Goal: Information Seeking & Learning: Compare options

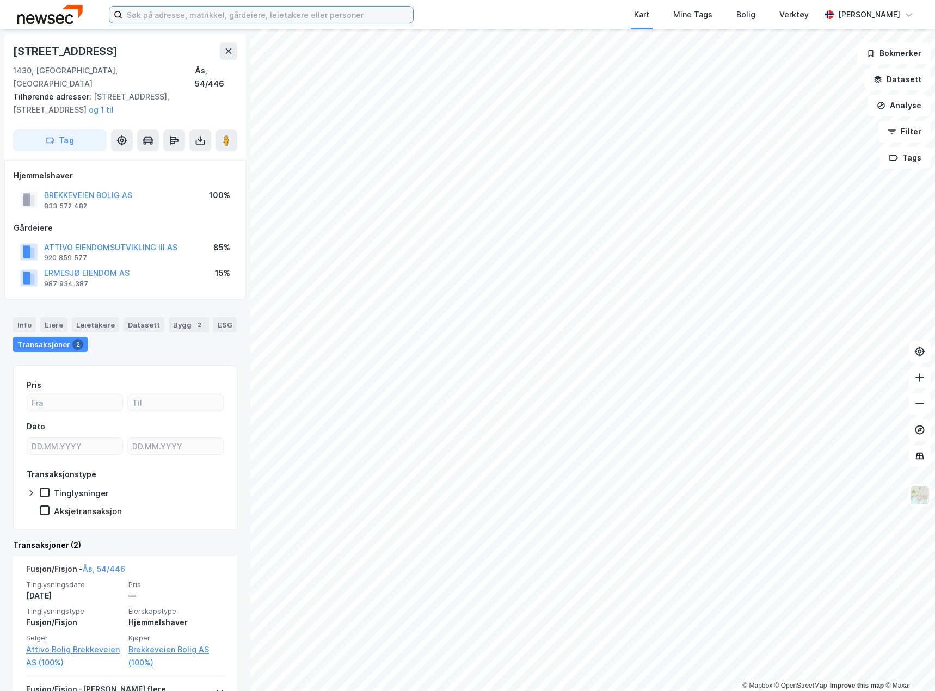
click at [203, 16] on input at bounding box center [267, 15] width 291 height 16
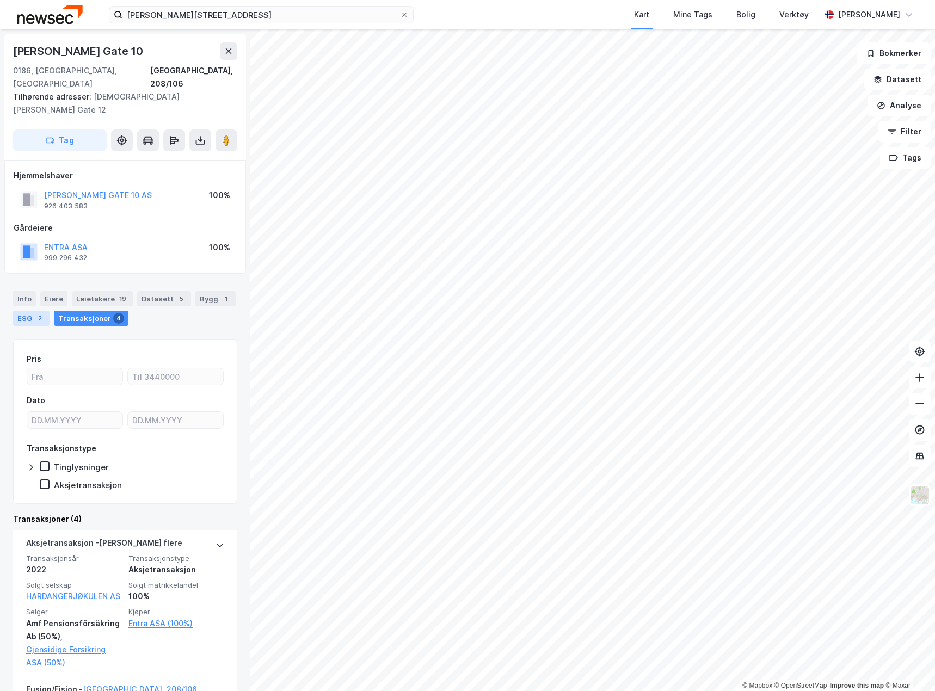
click at [38, 313] on div "2" at bounding box center [39, 318] width 11 height 11
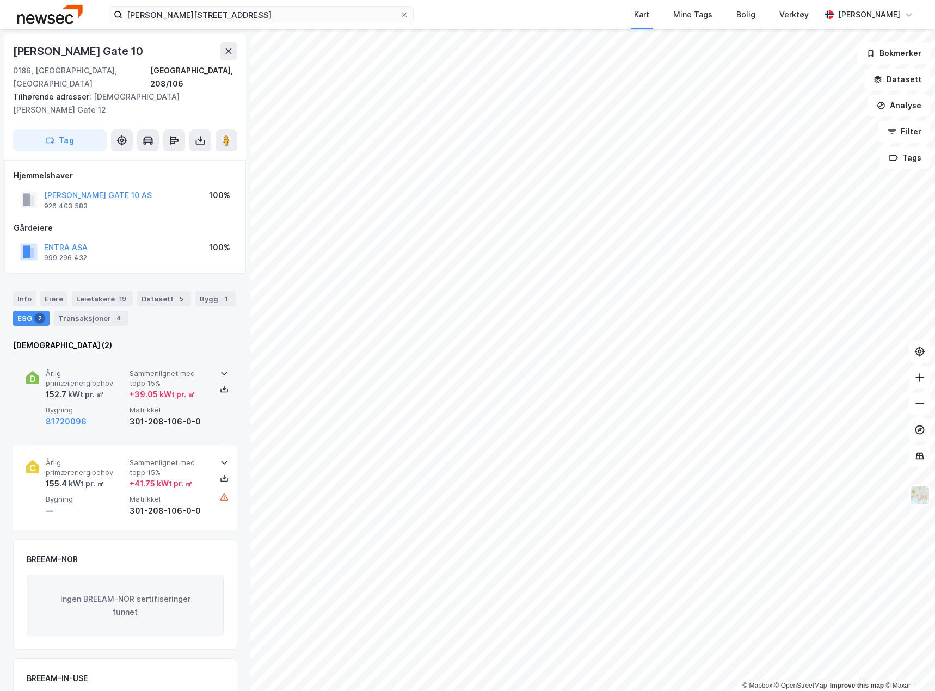
click at [133, 415] on div "301-208-106-0-0" at bounding box center [169, 421] width 79 height 13
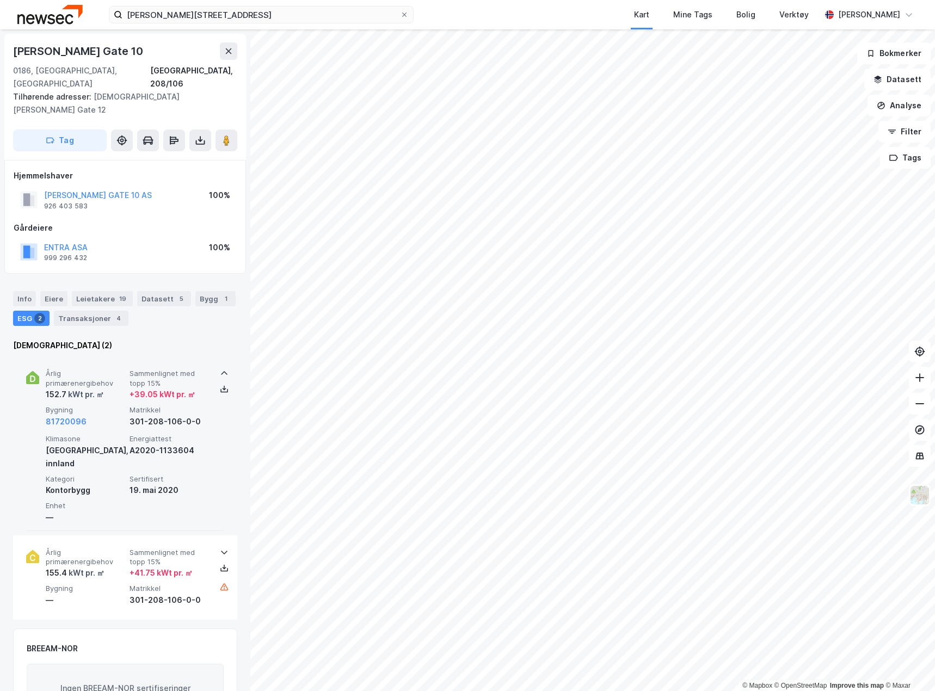
click at [112, 376] on div "Årlig primærenergibehov 152.7 kWt pr. ㎡ Sammenlignet med topp 15% + 39.05 kWt p…" at bounding box center [127, 398] width 163 height 59
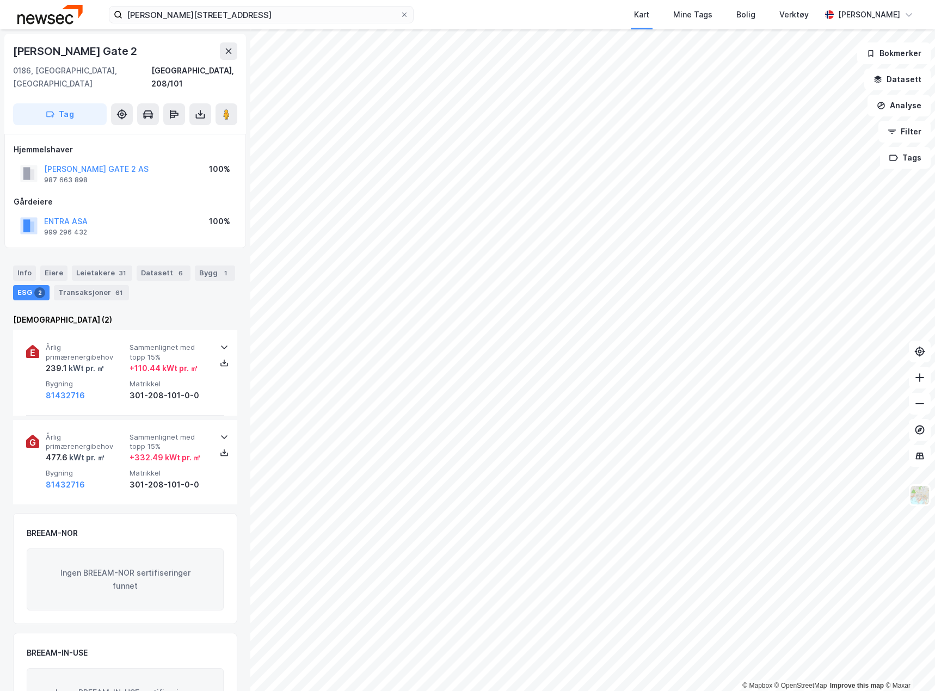
scroll to position [1, 0]
click at [95, 389] on div "81432716" at bounding box center [85, 395] width 79 height 13
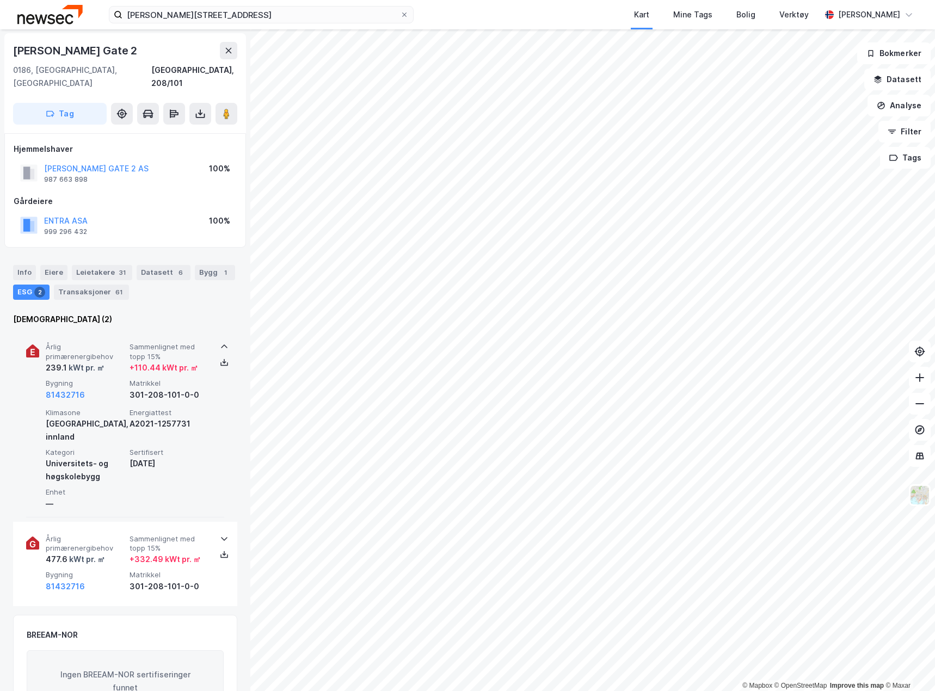
click at [95, 389] on div "81432716" at bounding box center [85, 395] width 79 height 13
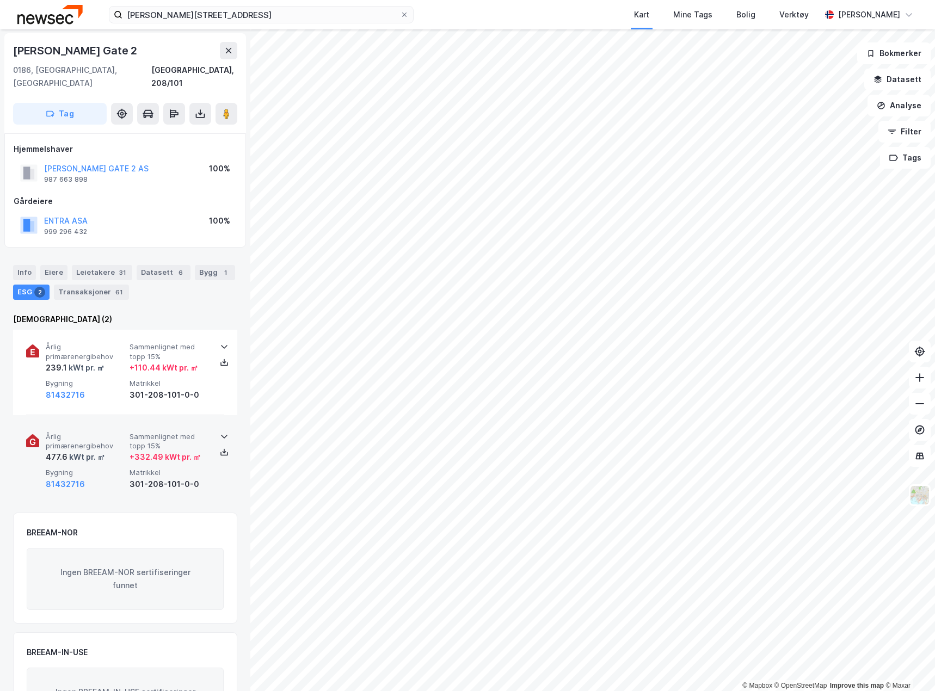
click at [101, 432] on span "Årlig primærenergibehov" at bounding box center [85, 441] width 79 height 19
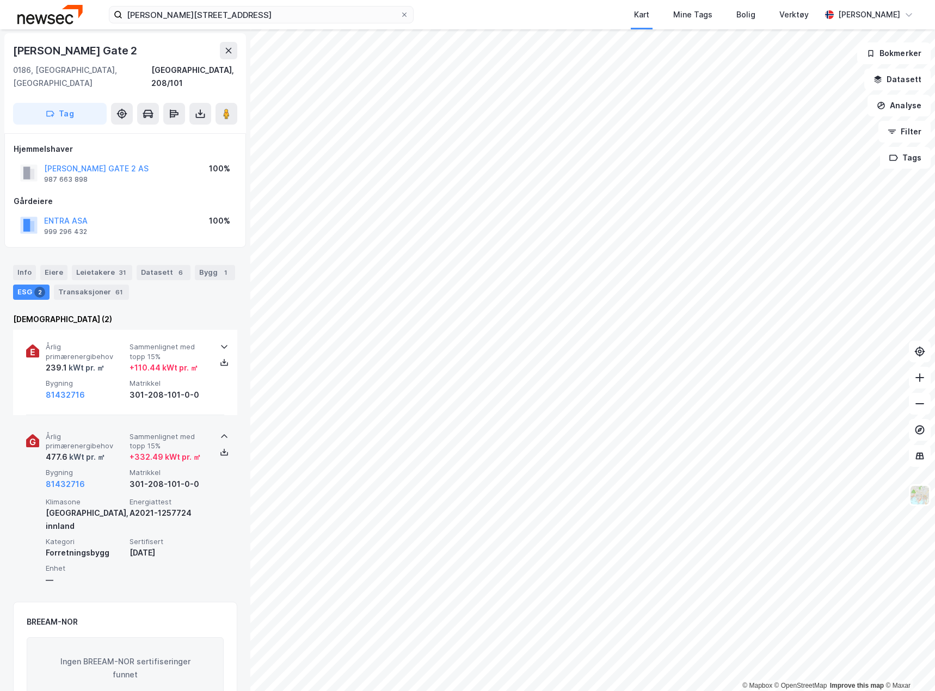
click at [101, 432] on span "Årlig primærenergibehov" at bounding box center [85, 441] width 79 height 19
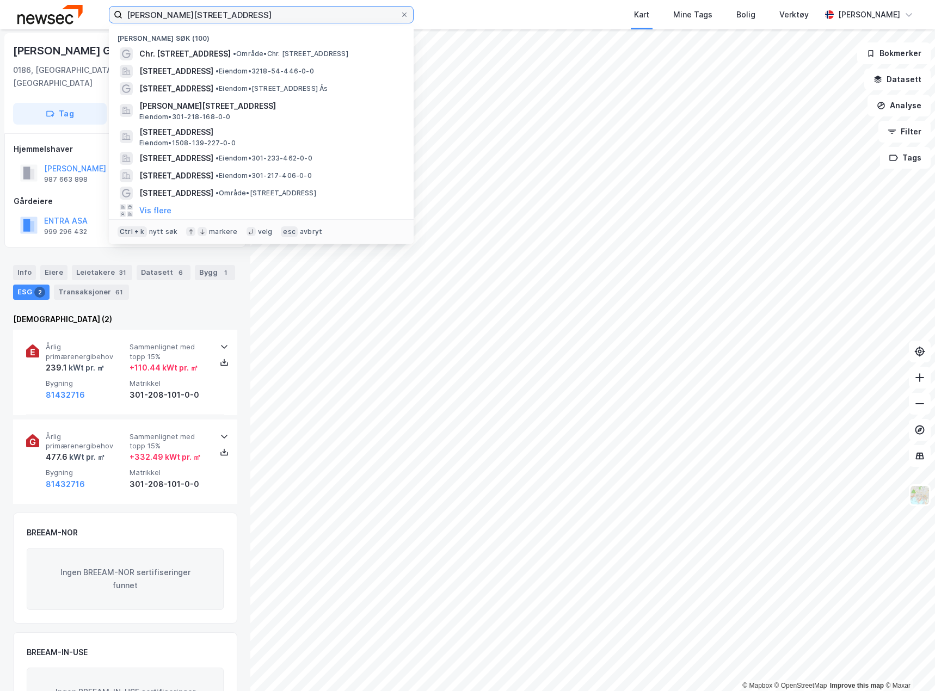
click at [225, 20] on input "[PERSON_NAME][STREET_ADDRESS]" at bounding box center [261, 15] width 278 height 16
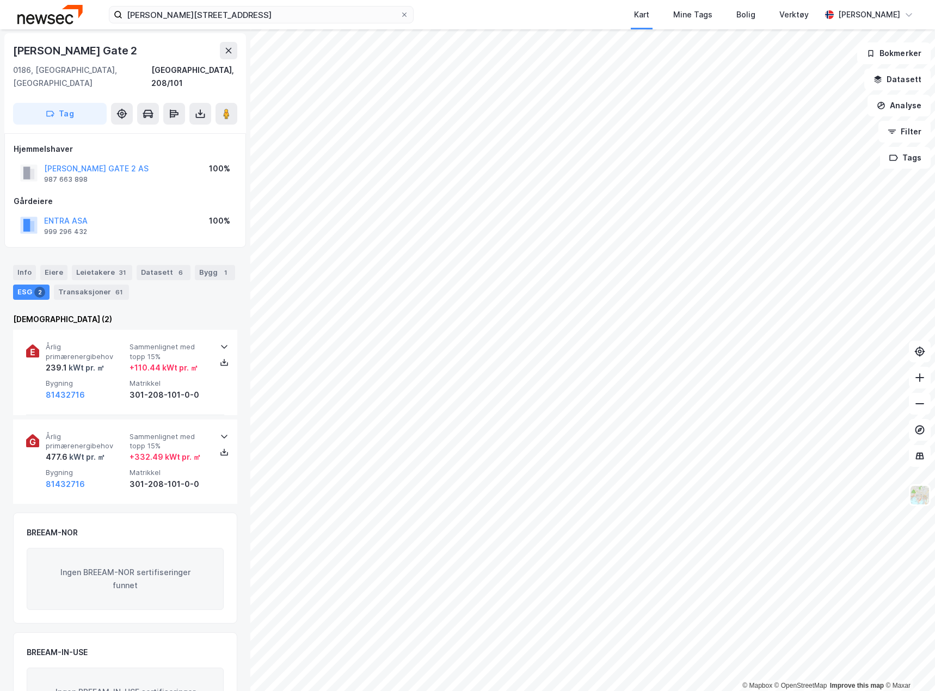
click at [49, 15] on img at bounding box center [49, 14] width 65 height 19
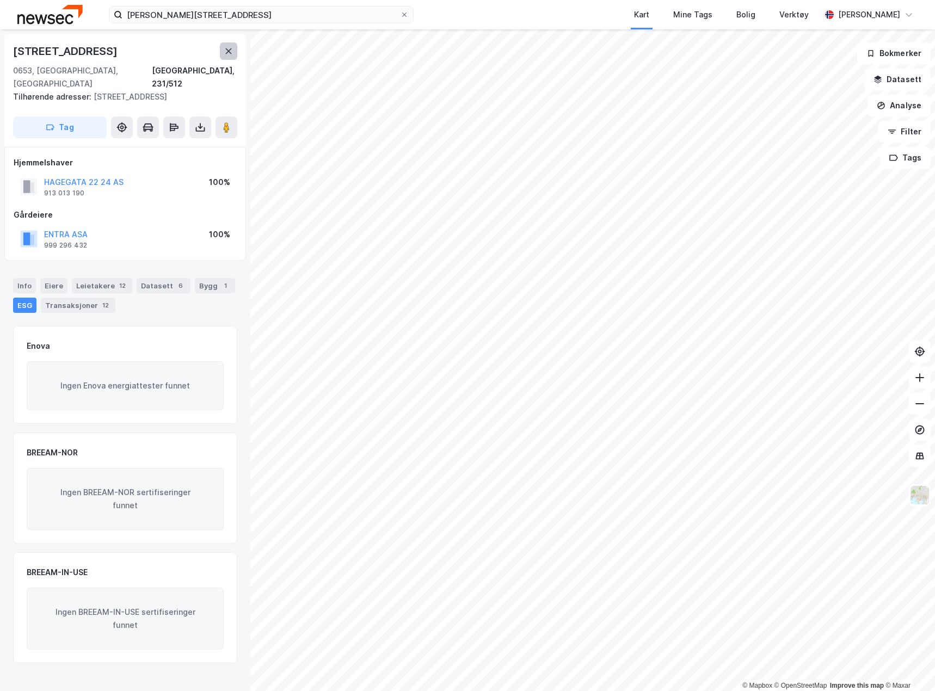
click at [224, 46] on button at bounding box center [228, 50] width 17 height 17
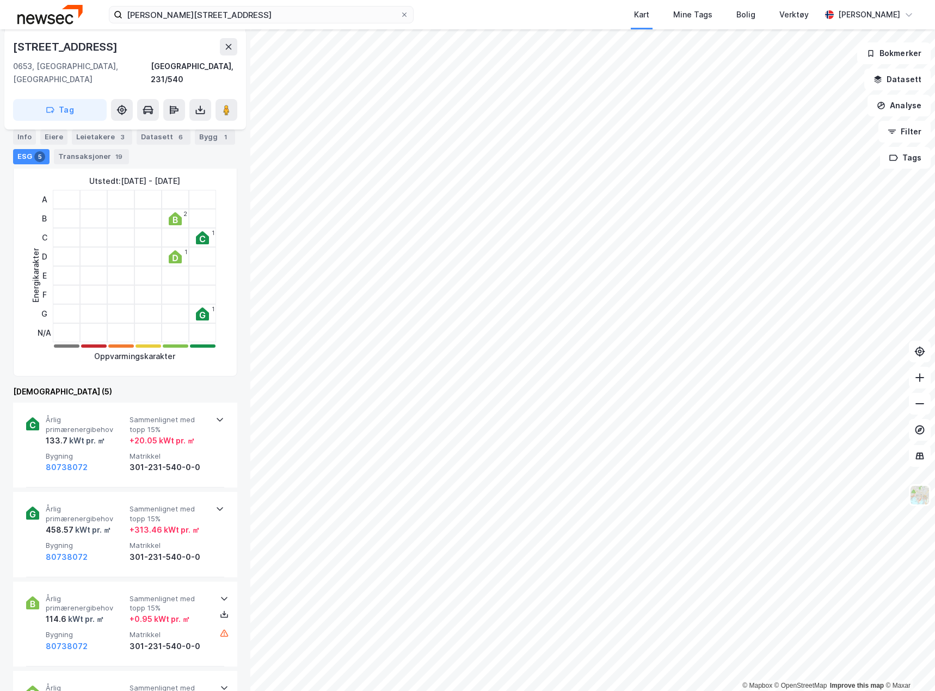
scroll to position [327, 0]
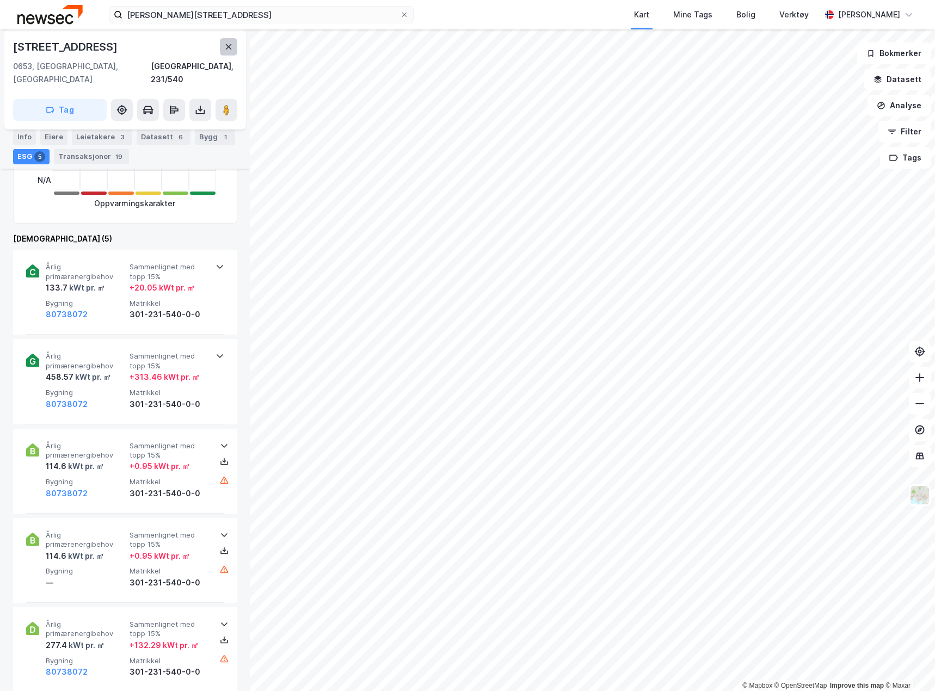
click at [230, 41] on button at bounding box center [228, 46] width 17 height 17
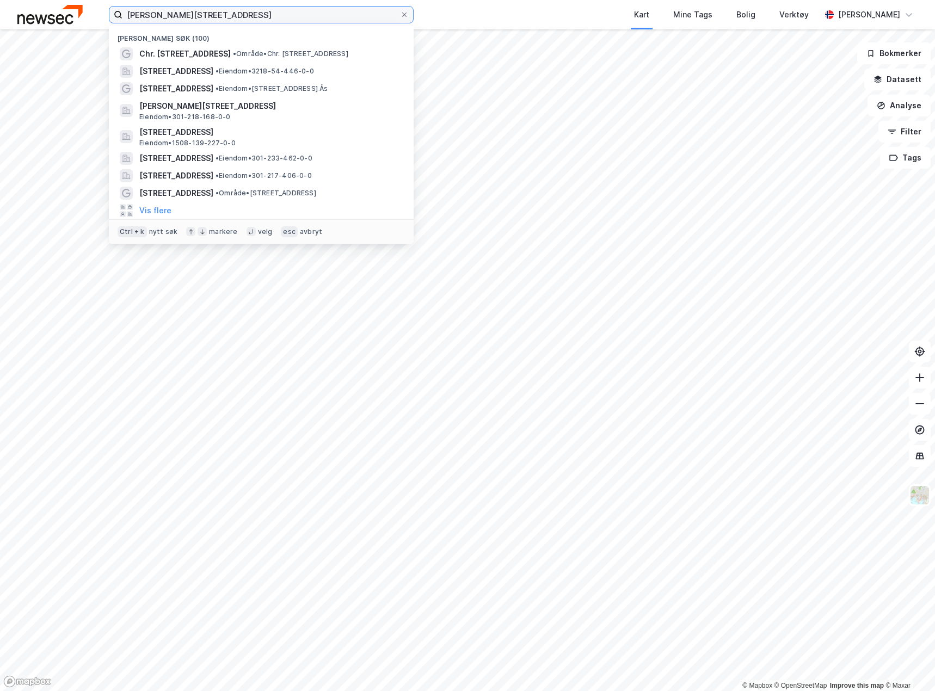
drag, startPoint x: 223, startPoint y: 12, endPoint x: 65, endPoint y: 14, distance: 158.4
click at [65, 14] on div "christian [STREET_ADDRESS] Nylige søk (100) Chr. [STREET_ADDRESS] • Område • Ch…" at bounding box center [467, 14] width 935 height 29
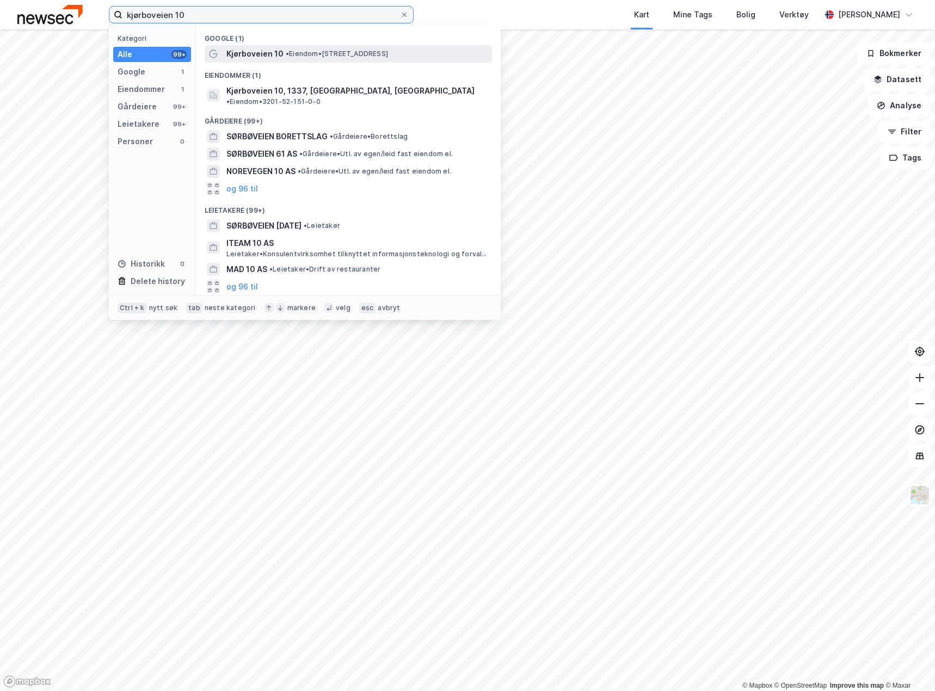
type input "kjørboveien 10"
click at [299, 57] on span "• Eiendom • [STREET_ADDRESS]" at bounding box center [337, 54] width 102 height 9
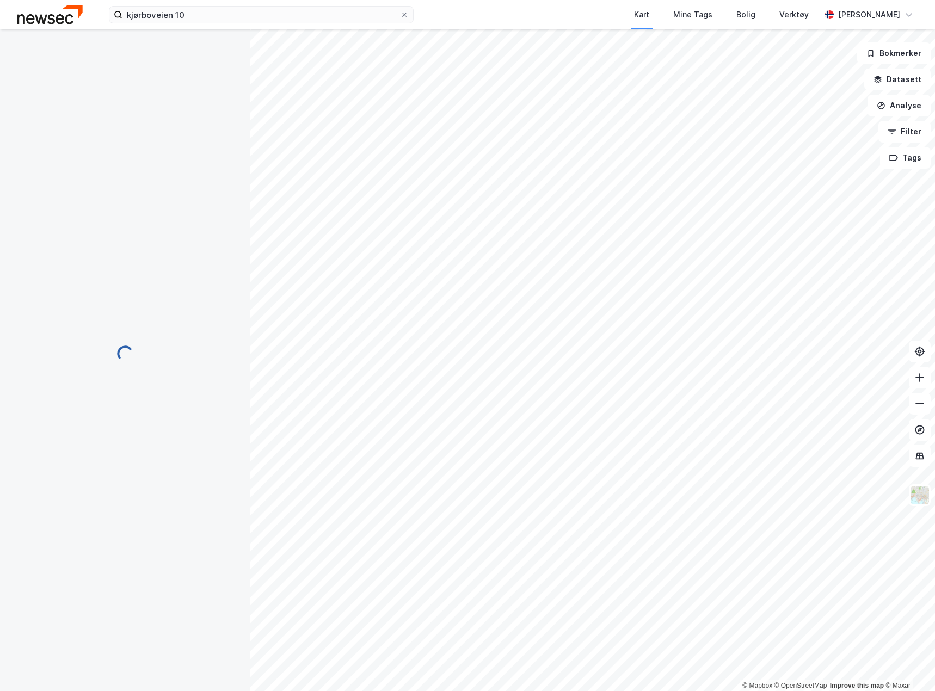
scroll to position [327, 0]
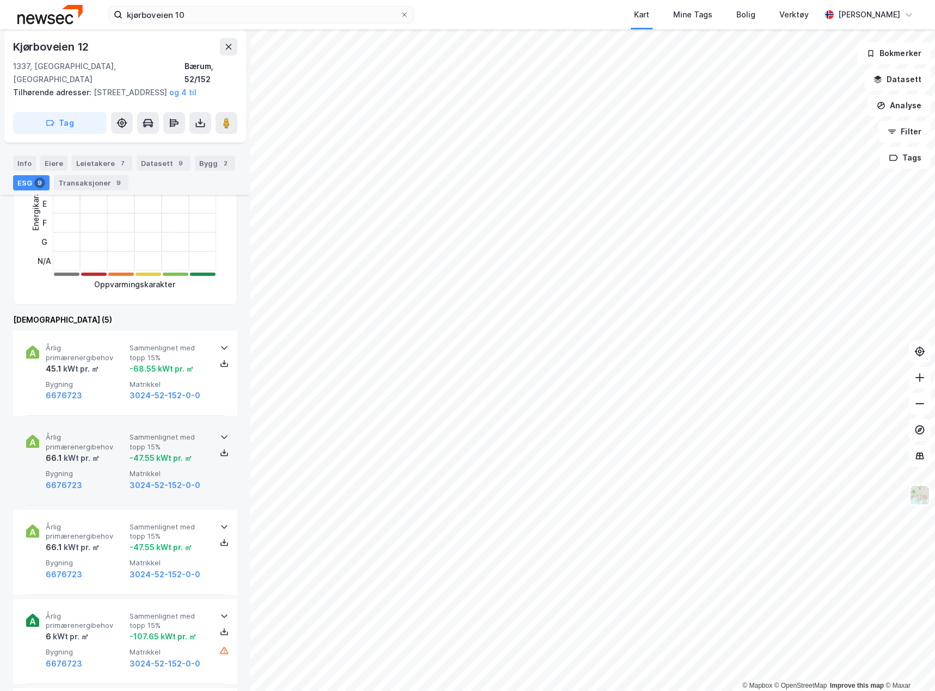
scroll to position [272, 0]
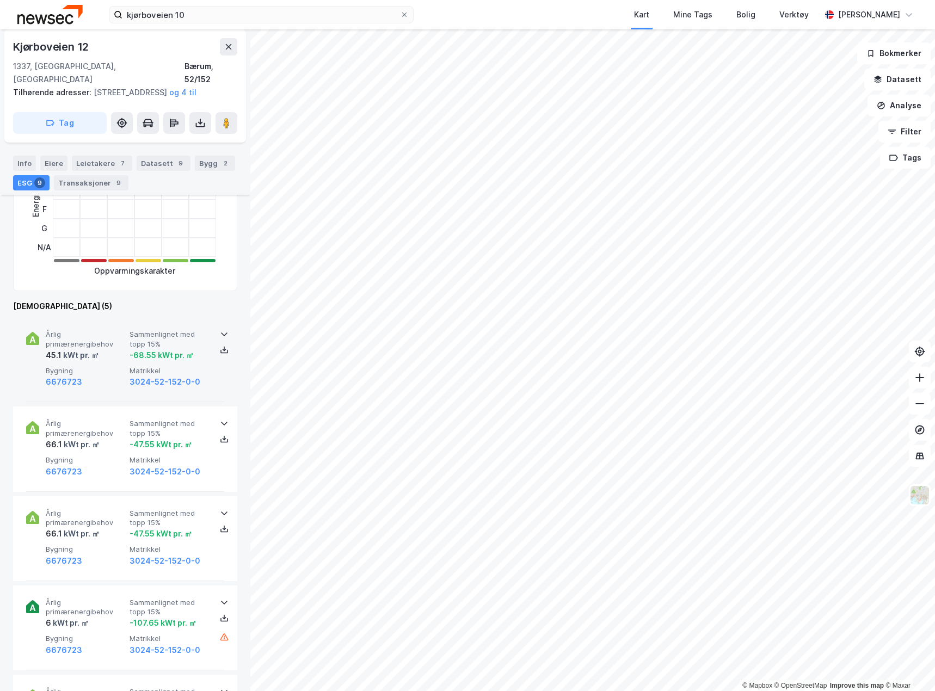
click at [142, 350] on div "-68.55 kWt pr. ㎡" at bounding box center [162, 355] width 64 height 13
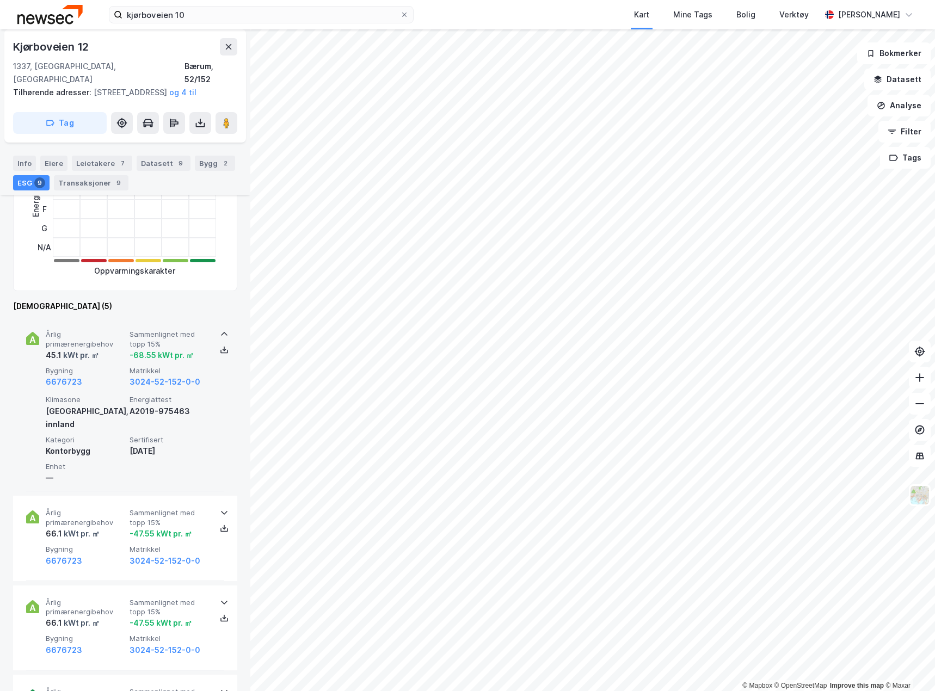
click at [138, 349] on div "-68.55 kWt pr. ㎡" at bounding box center [162, 355] width 64 height 13
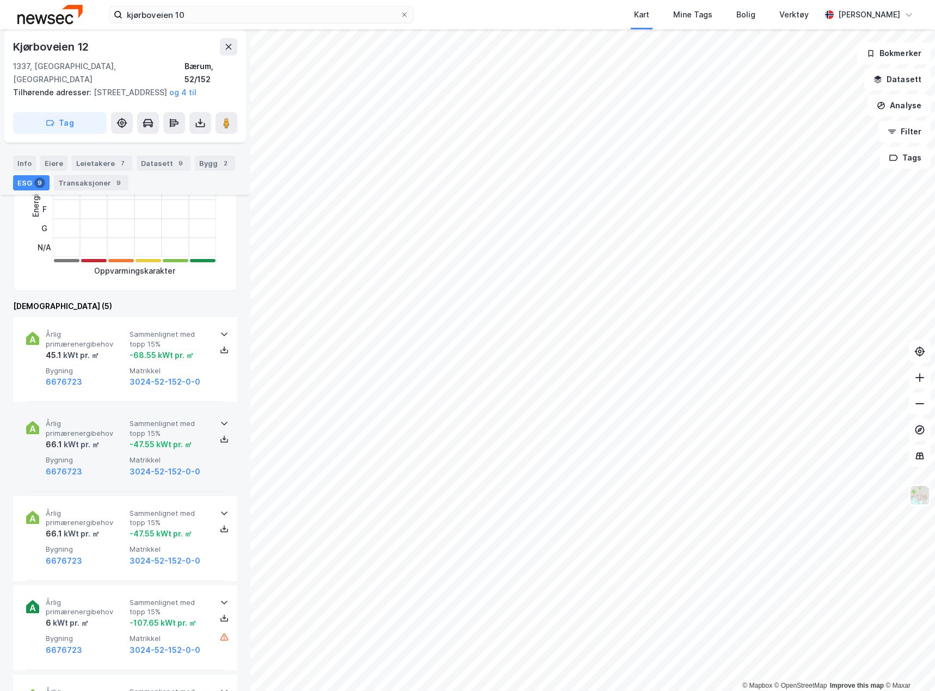
click at [122, 422] on span "Årlig primærenergibehov" at bounding box center [85, 428] width 79 height 19
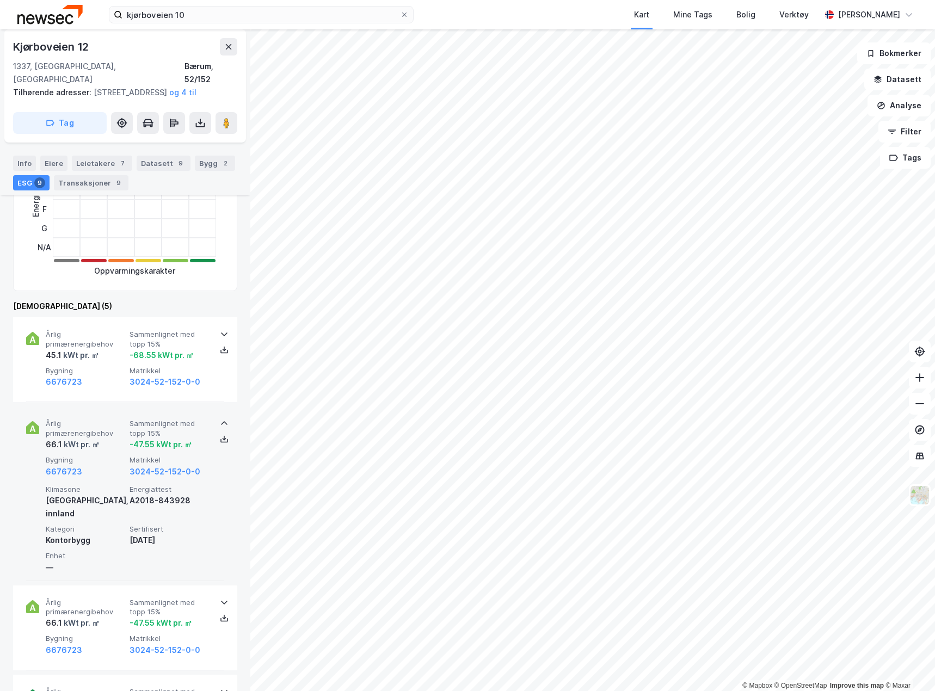
click at [122, 422] on span "Årlig primærenergibehov" at bounding box center [85, 428] width 79 height 19
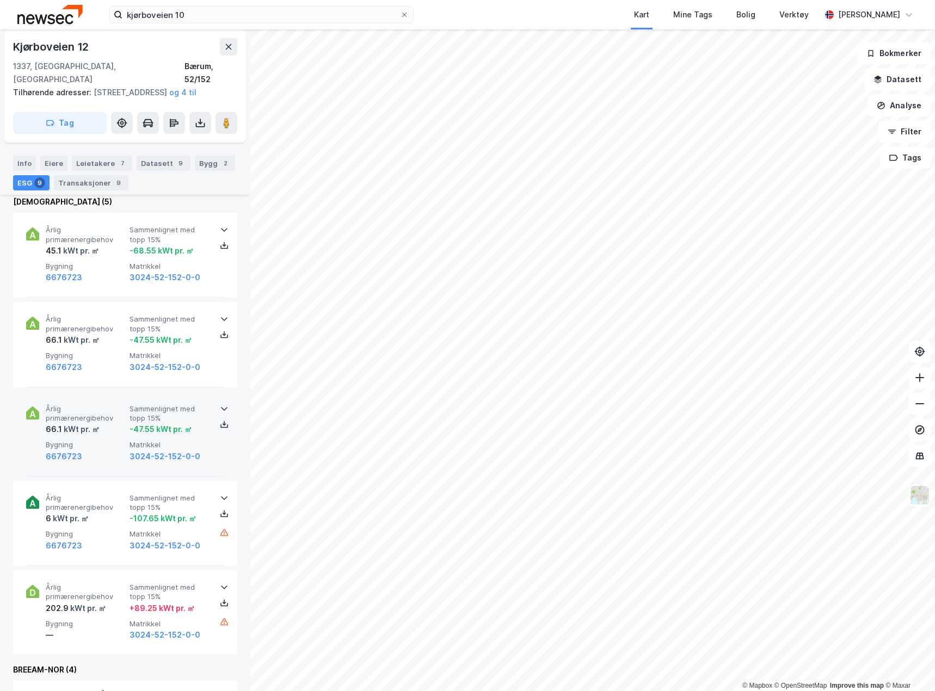
scroll to position [381, 0]
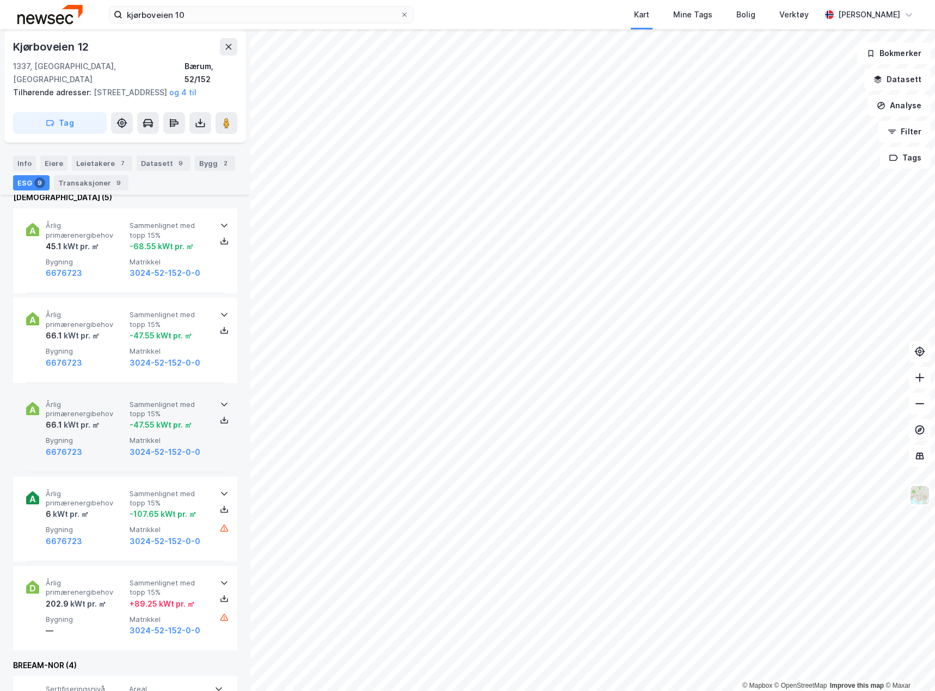
click at [112, 436] on span "Bygning" at bounding box center [85, 440] width 79 height 9
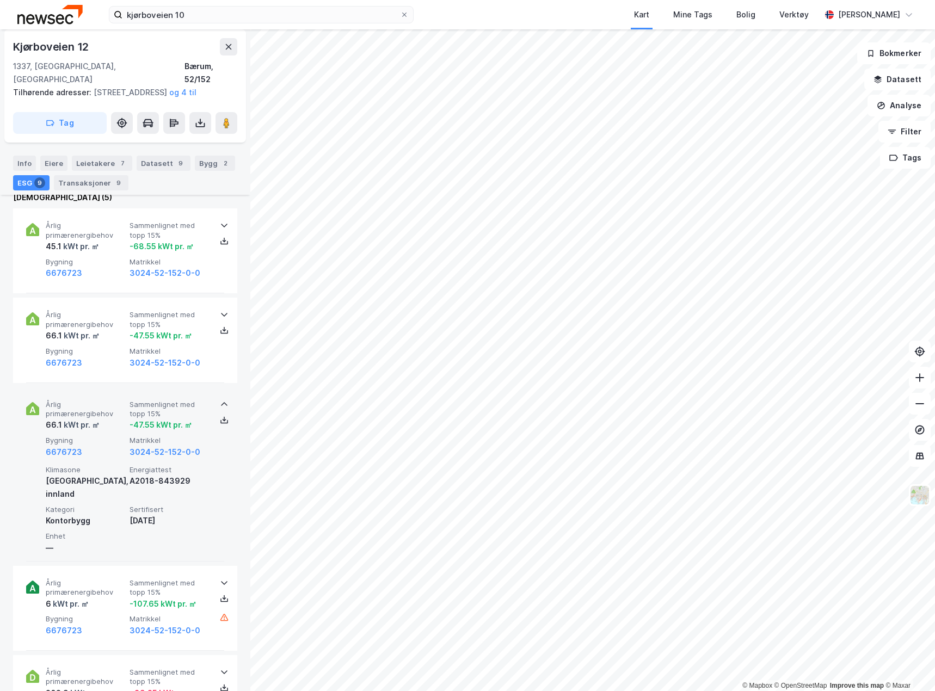
click at [112, 436] on span "Bygning" at bounding box center [85, 440] width 79 height 9
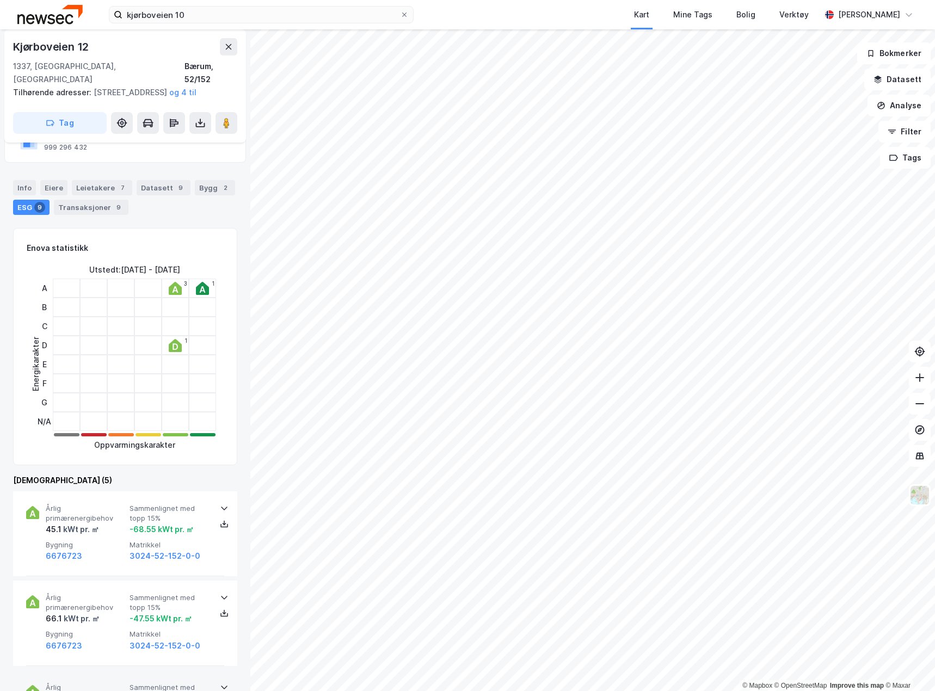
scroll to position [0, 0]
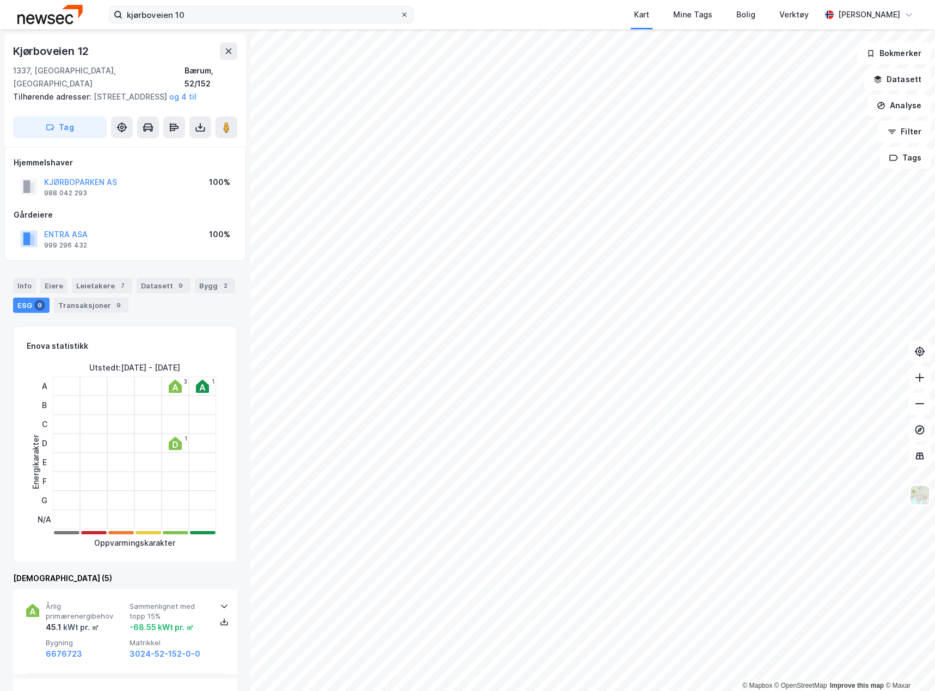
click at [405, 14] on icon at bounding box center [404, 15] width 4 height 4
click at [400, 14] on input "kjørboveien 10" at bounding box center [261, 15] width 278 height 16
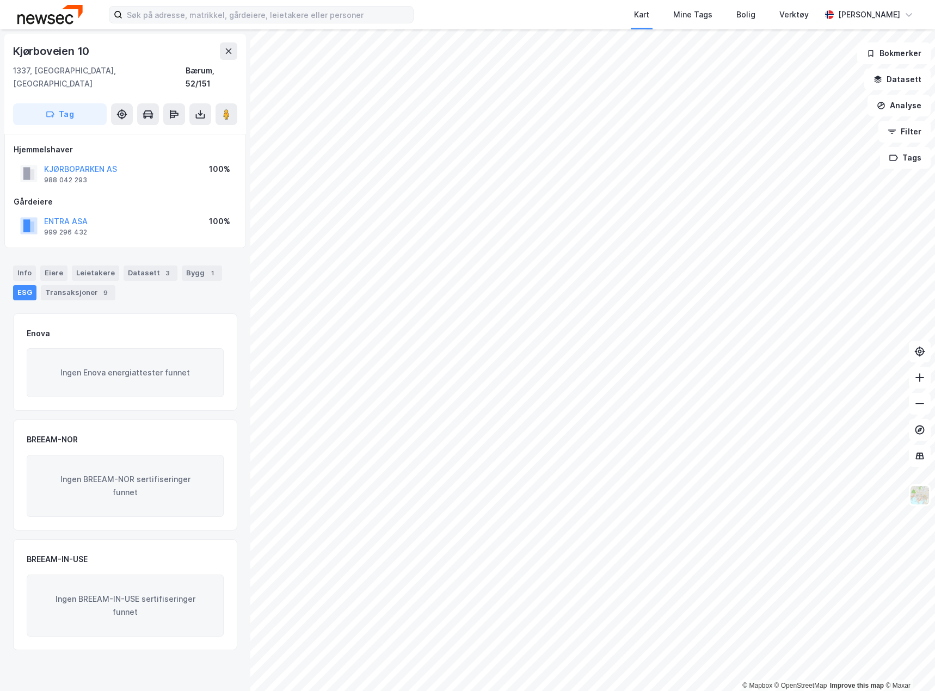
click at [0, 406] on html "Kart Mine Tags Bolig Verktøy [PERSON_NAME] © Mapbox © OpenStreetMap Improve thi…" at bounding box center [467, 345] width 935 height 691
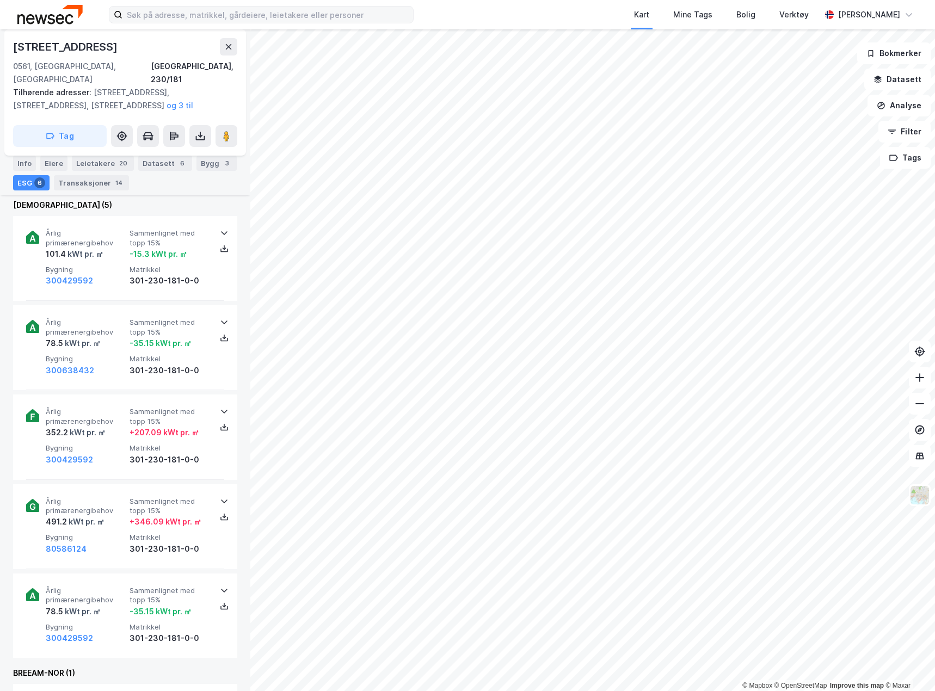
scroll to position [332, 0]
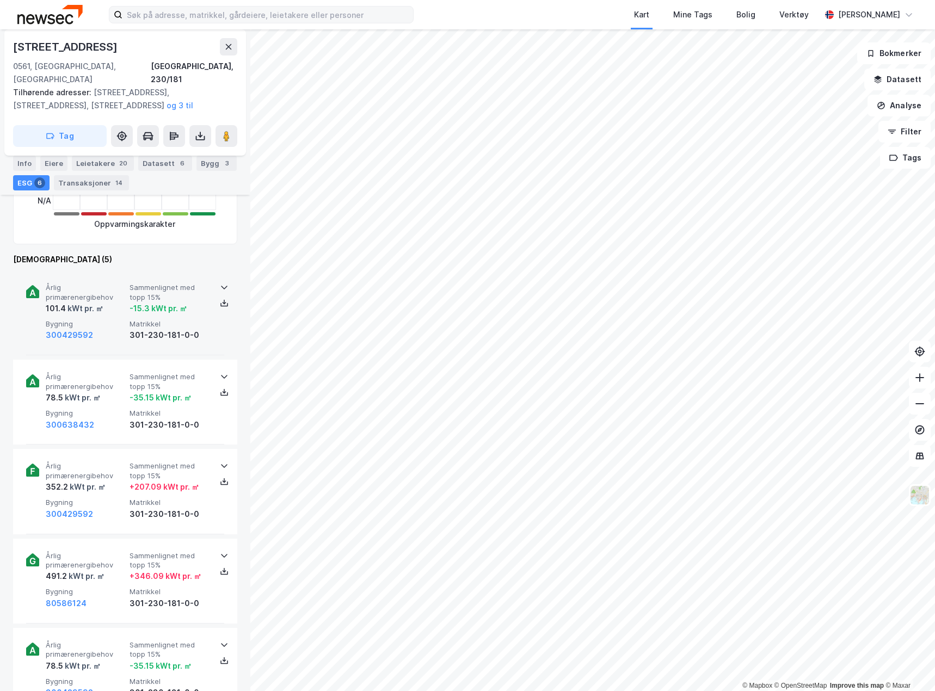
click at [113, 329] on div "300429592" at bounding box center [85, 335] width 79 height 13
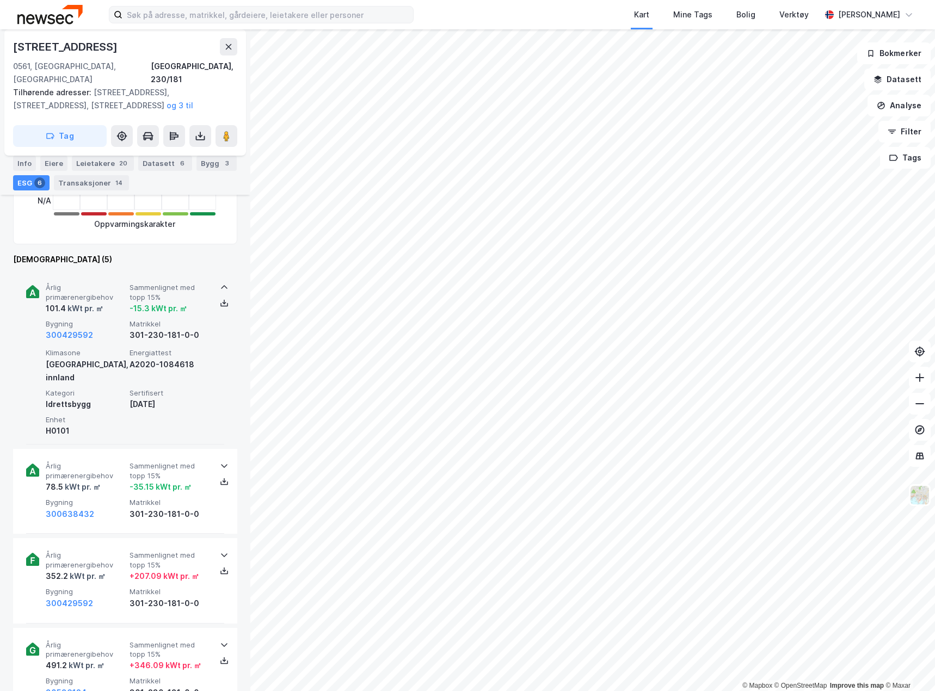
click at [113, 329] on div "300429592" at bounding box center [85, 335] width 79 height 13
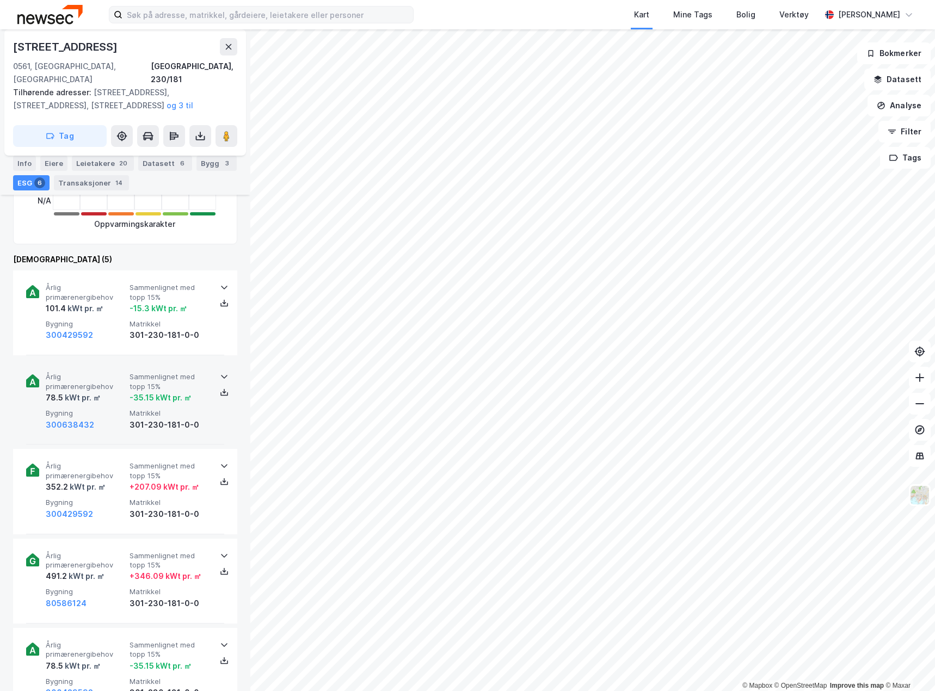
scroll to position [60, 0]
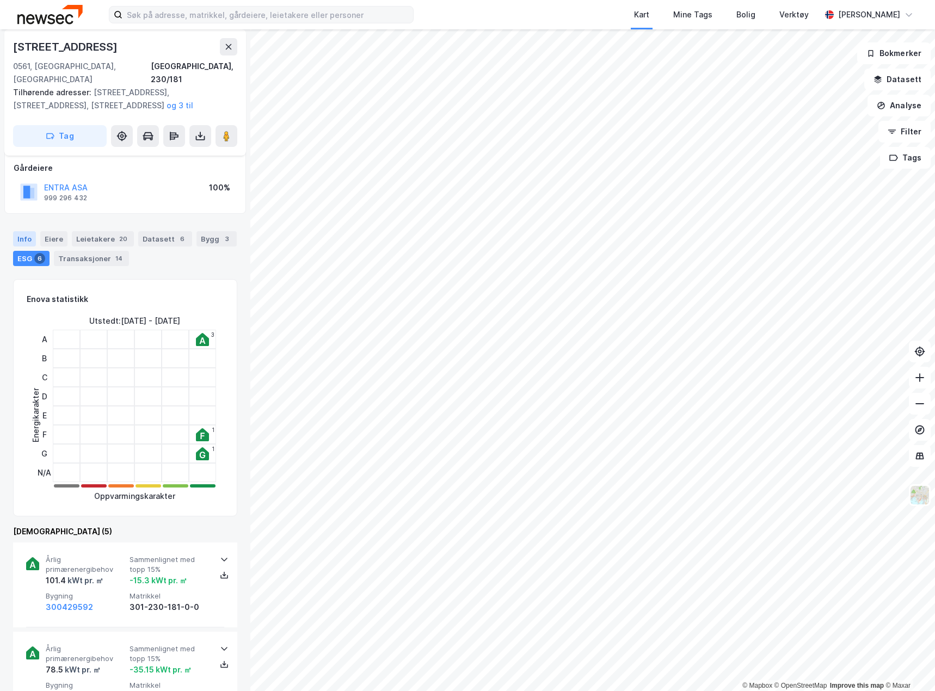
click at [17, 231] on div "Info" at bounding box center [24, 238] width 23 height 15
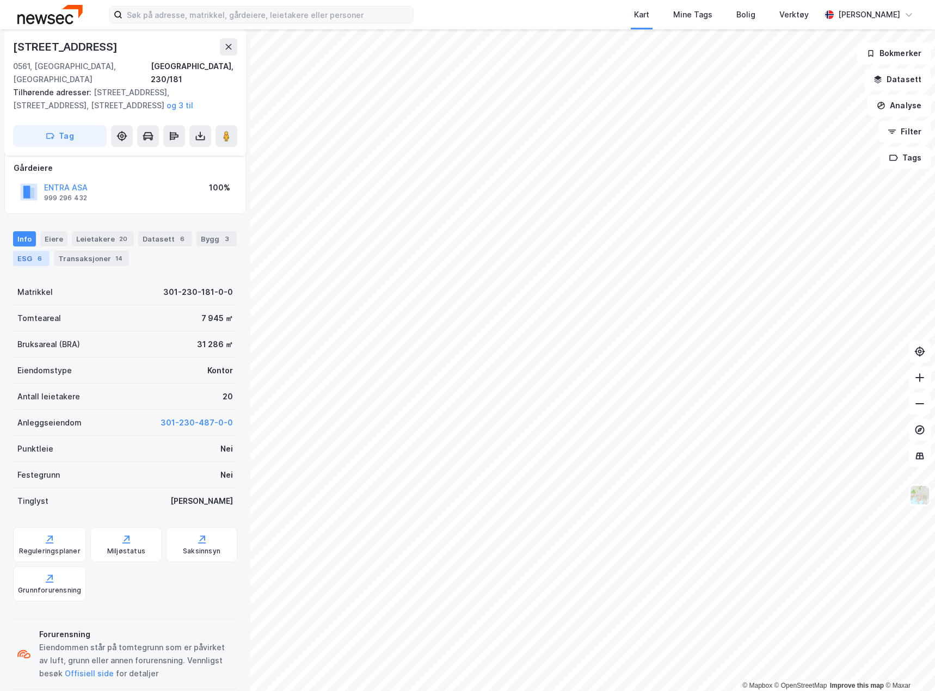
click at [36, 253] on div "6" at bounding box center [39, 258] width 11 height 11
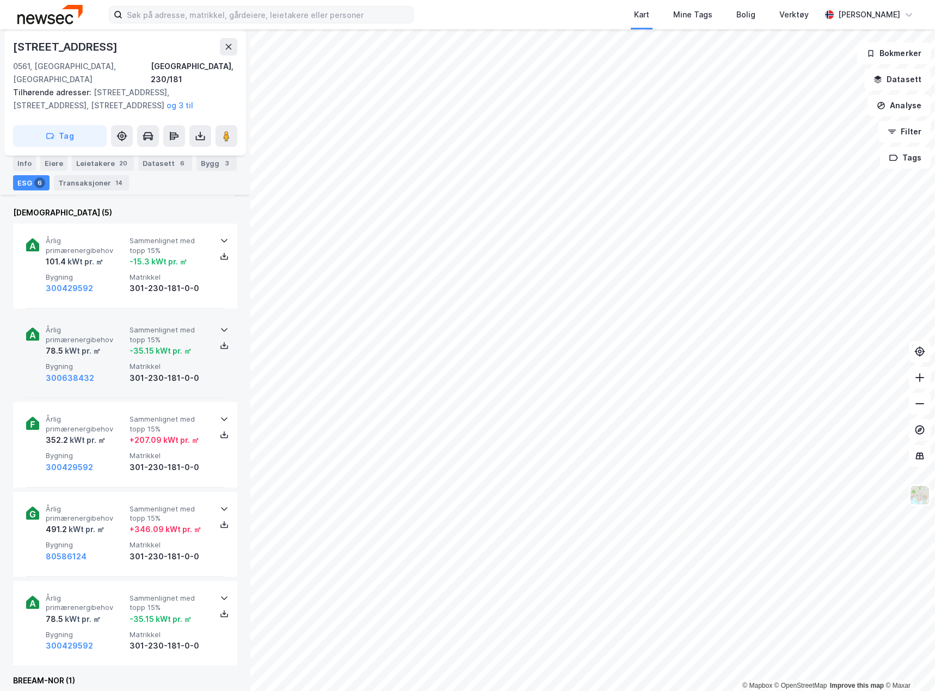
scroll to position [387, 0]
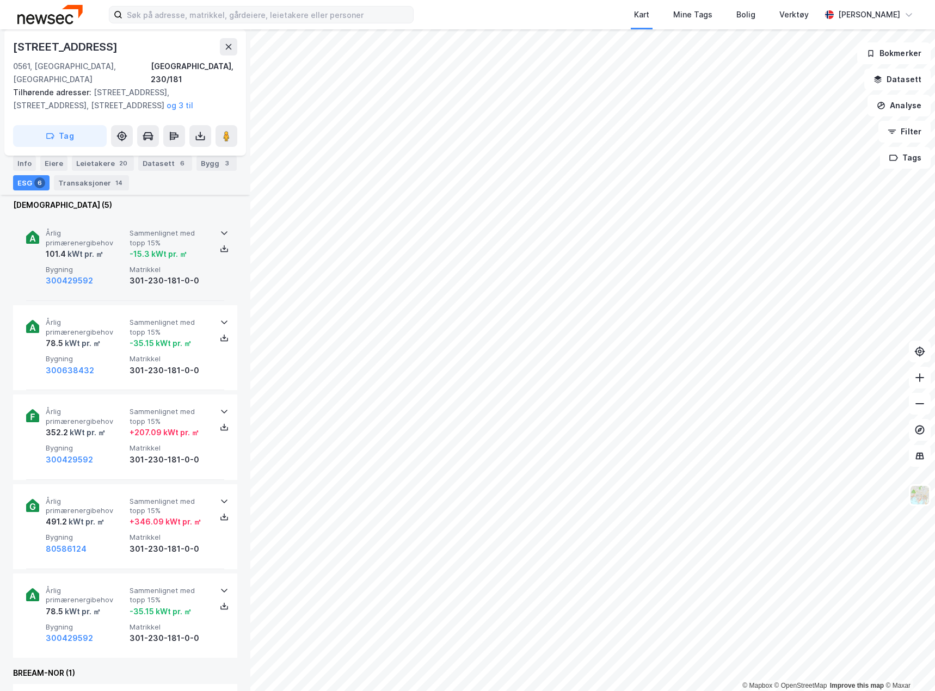
click at [114, 274] on div "300429592" at bounding box center [85, 280] width 79 height 13
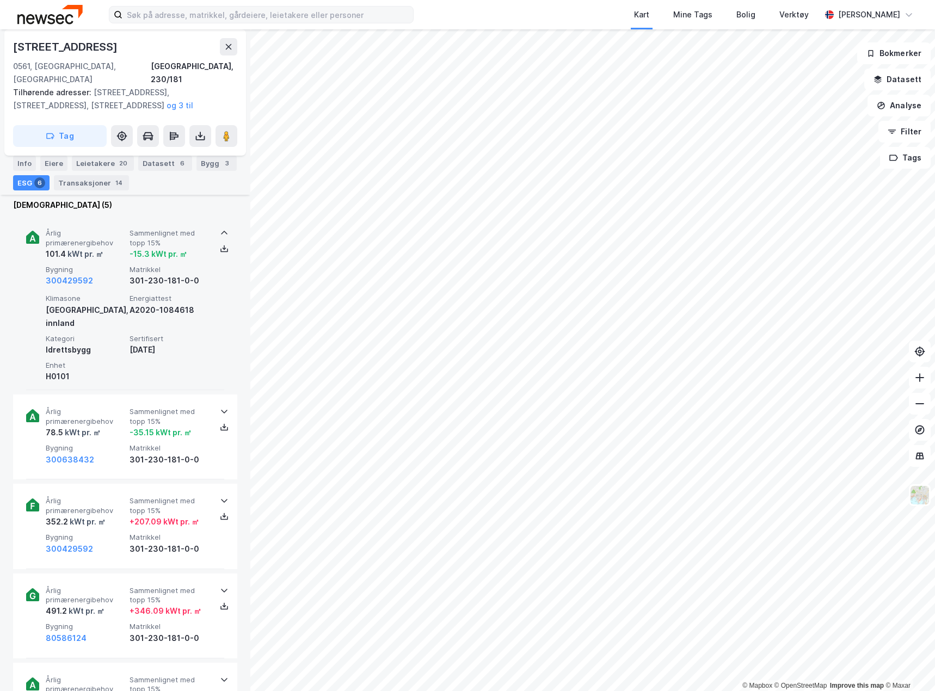
click at [108, 216] on div "Årlig primærenergibehov 101.4 kWt pr. ㎡ Sammenlignet med topp 15% -15.3 kWt pr.…" at bounding box center [125, 303] width 198 height 174
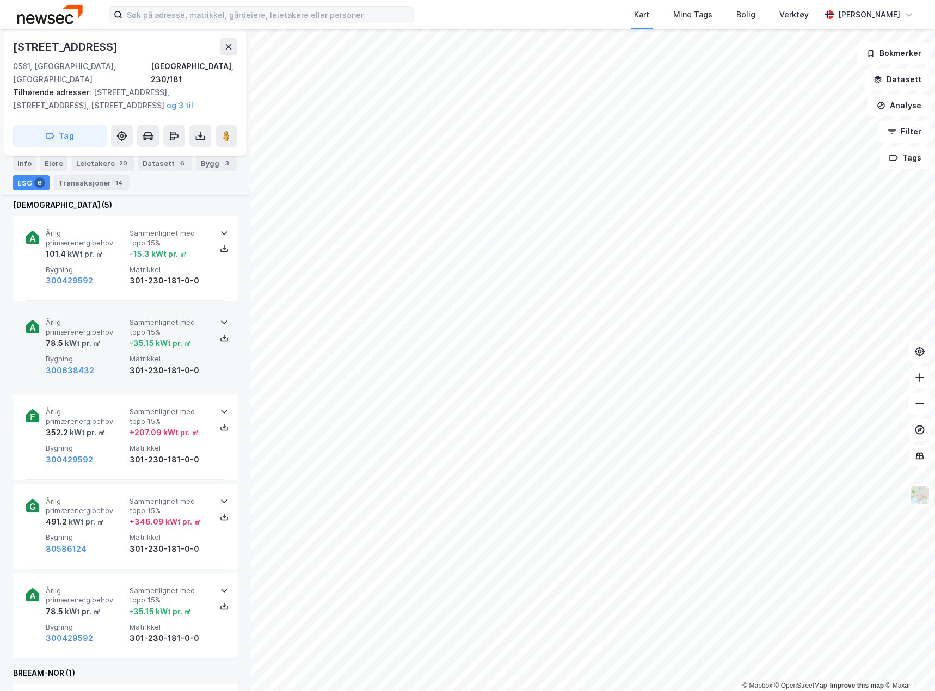
click at [93, 337] on div "kWt pr. ㎡" at bounding box center [82, 343] width 38 height 13
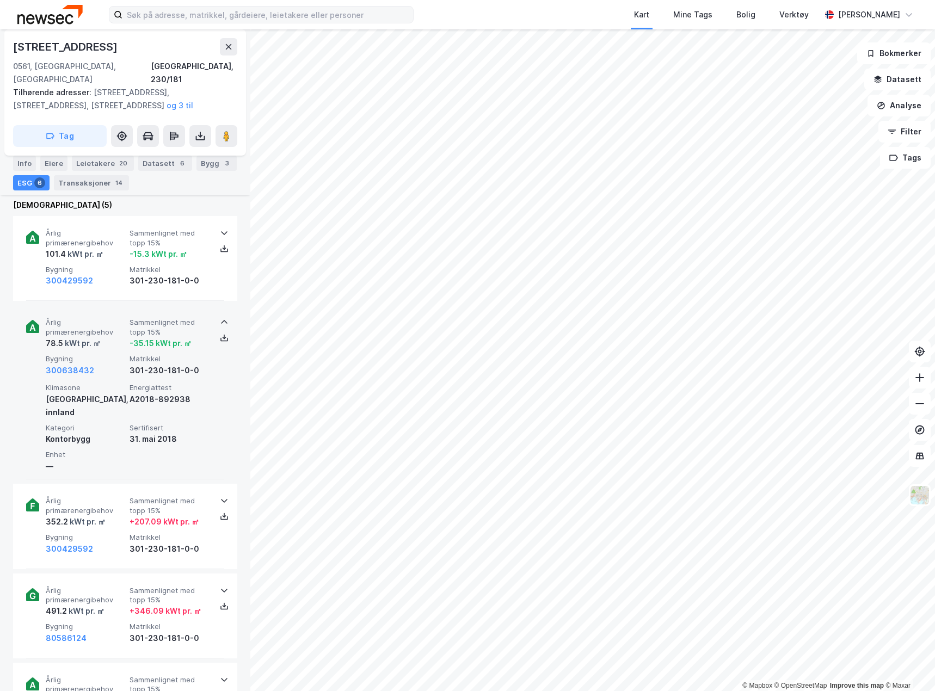
click at [98, 319] on span "Årlig primærenergibehov" at bounding box center [85, 327] width 79 height 19
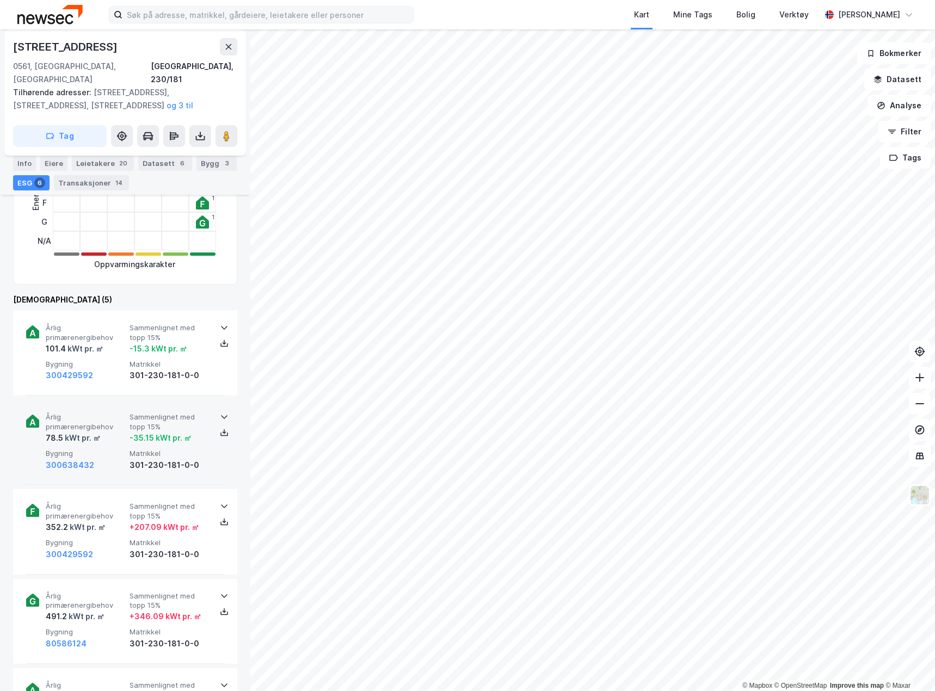
scroll to position [278, 0]
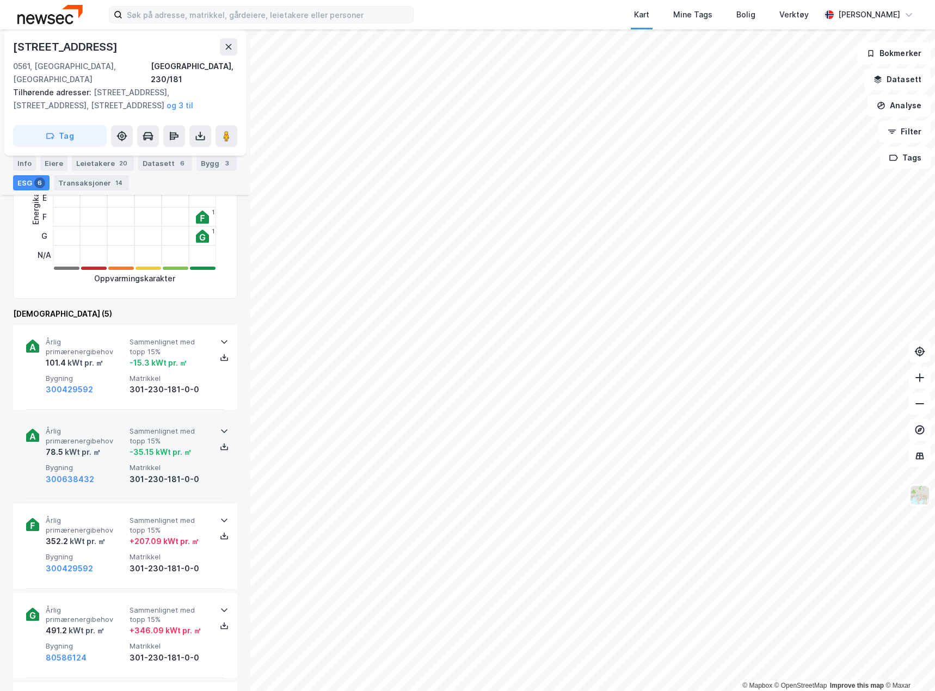
click at [98, 325] on div "Årlig primærenergibehov 101.4 kWt pr. ㎡ Sammenlignet med topp 15% -15.3 kWt pr.…" at bounding box center [125, 367] width 198 height 85
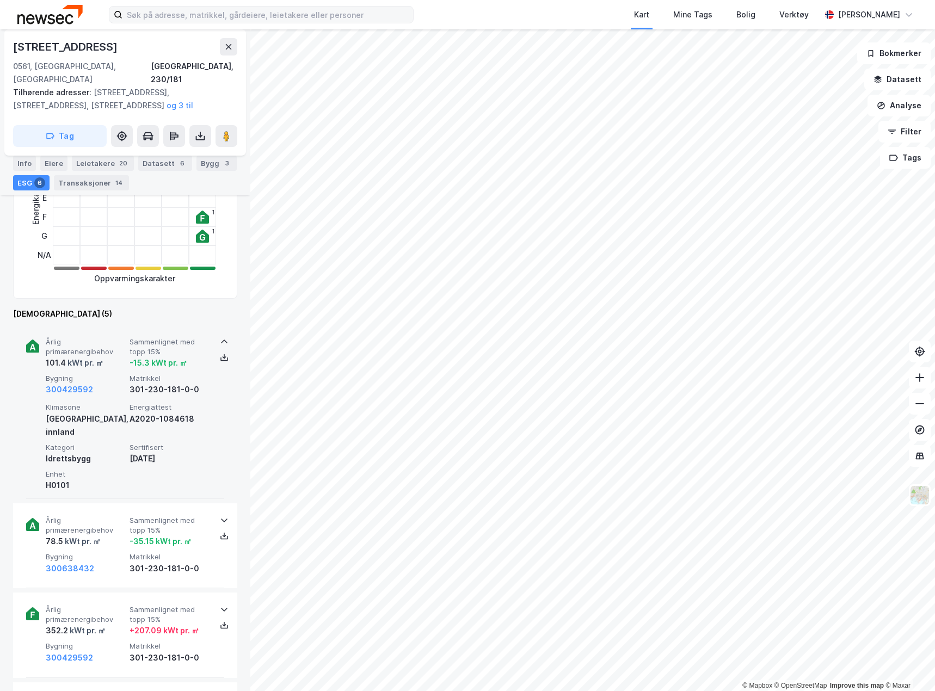
click at [106, 325] on div "Årlig primærenergibehov 101.4 kWt pr. ㎡ Sammenlignet med topp 15% -15.3 kWt pr.…" at bounding box center [125, 412] width 198 height 174
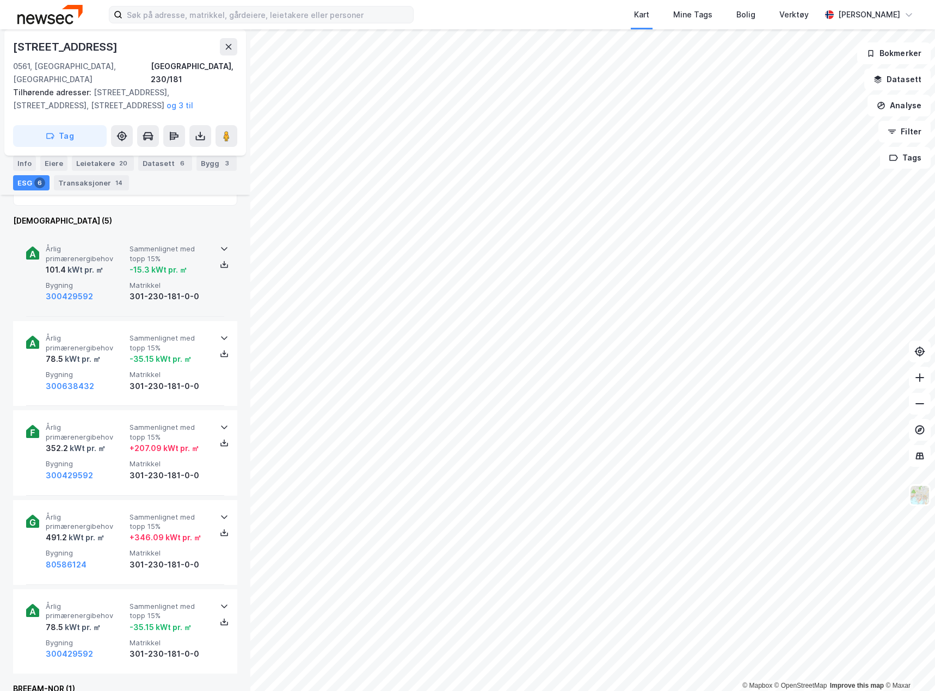
scroll to position [387, 0]
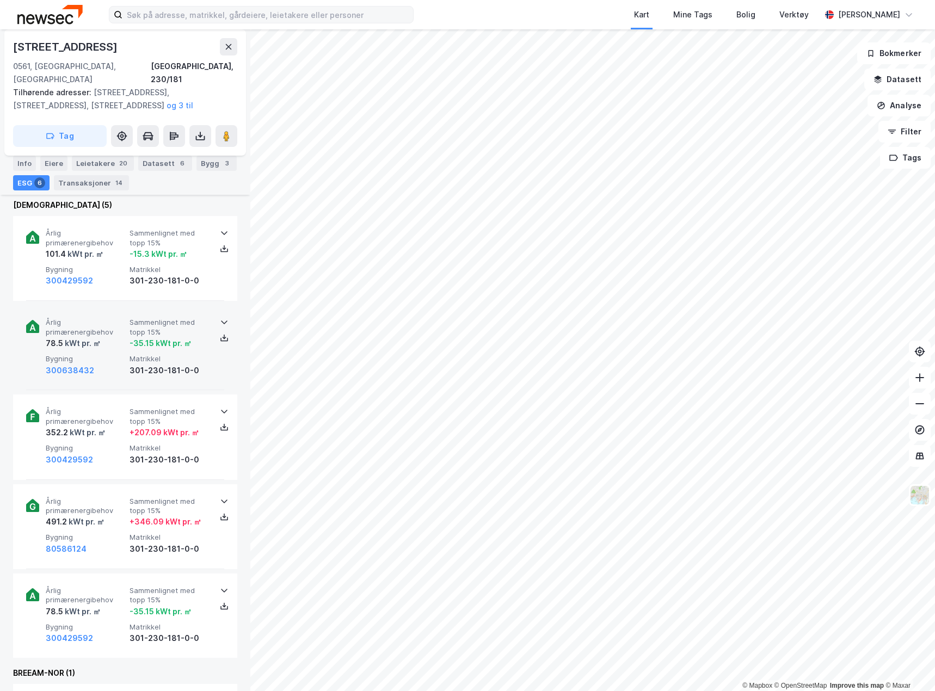
click at [104, 318] on span "Årlig primærenergibehov" at bounding box center [85, 327] width 79 height 19
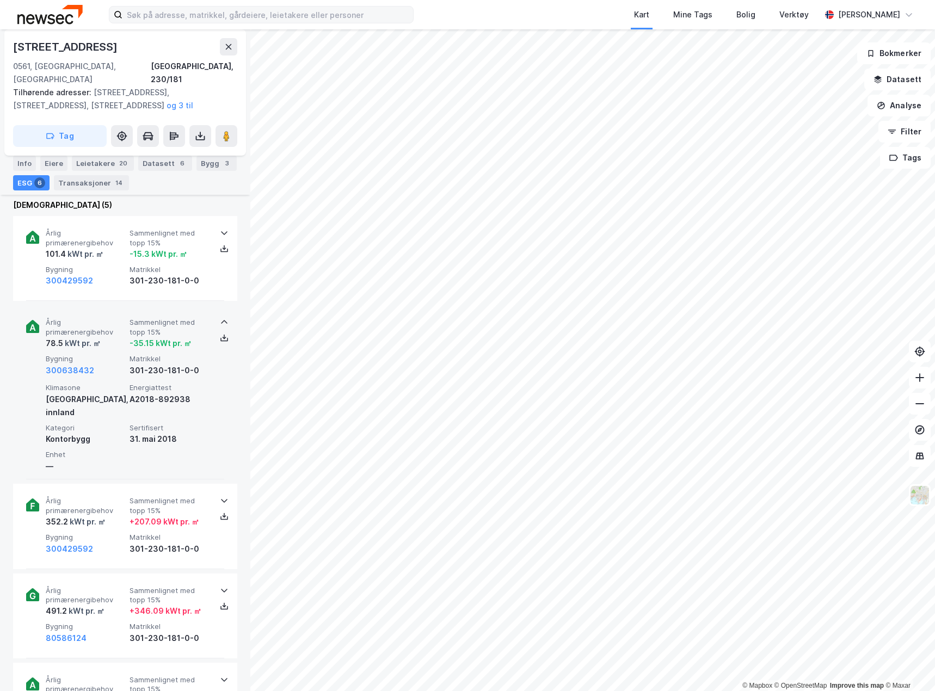
click at [120, 318] on span "Årlig primærenergibehov" at bounding box center [85, 327] width 79 height 19
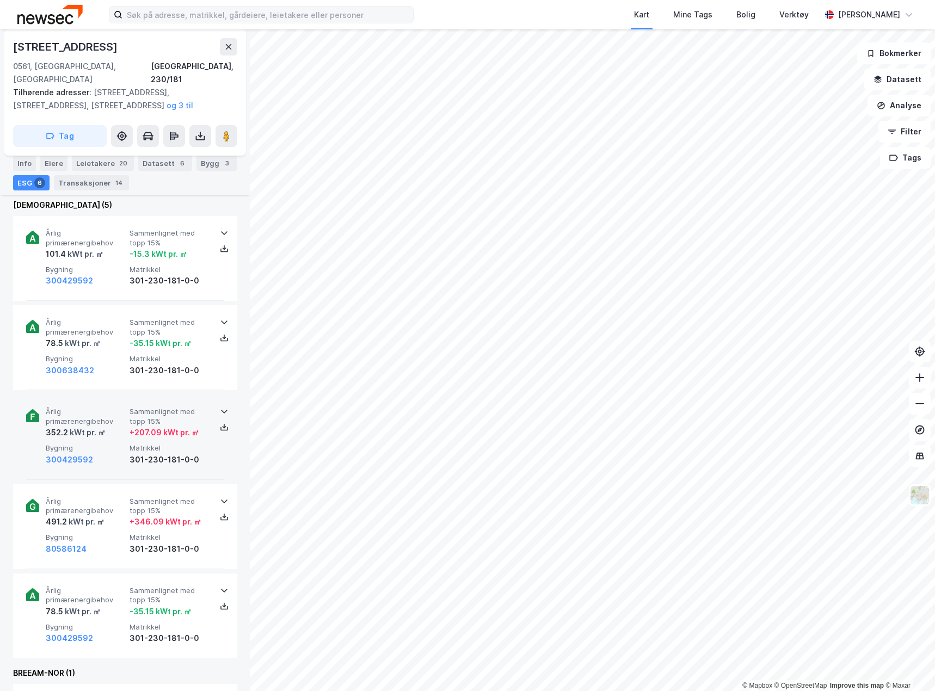
click at [103, 407] on span "Årlig primærenergibehov" at bounding box center [85, 416] width 79 height 19
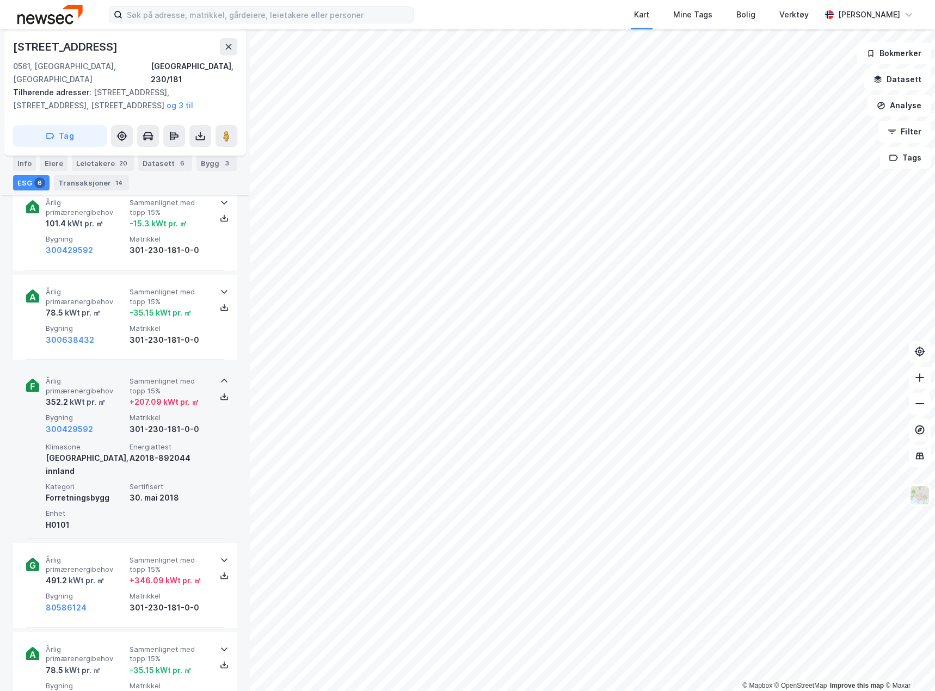
scroll to position [441, 0]
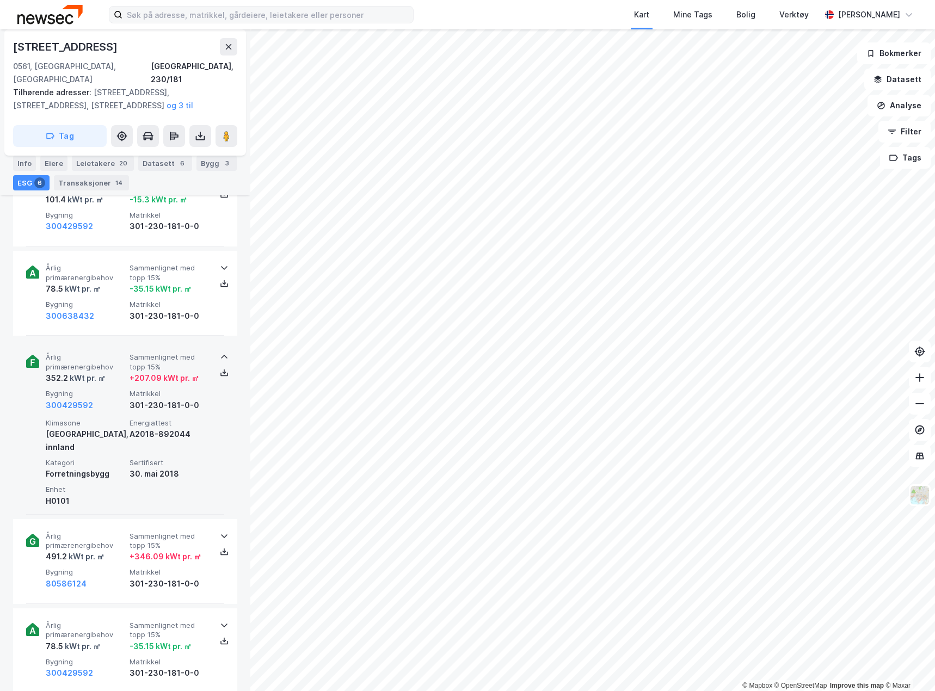
click at [78, 353] on span "Årlig primærenergibehov" at bounding box center [85, 362] width 79 height 19
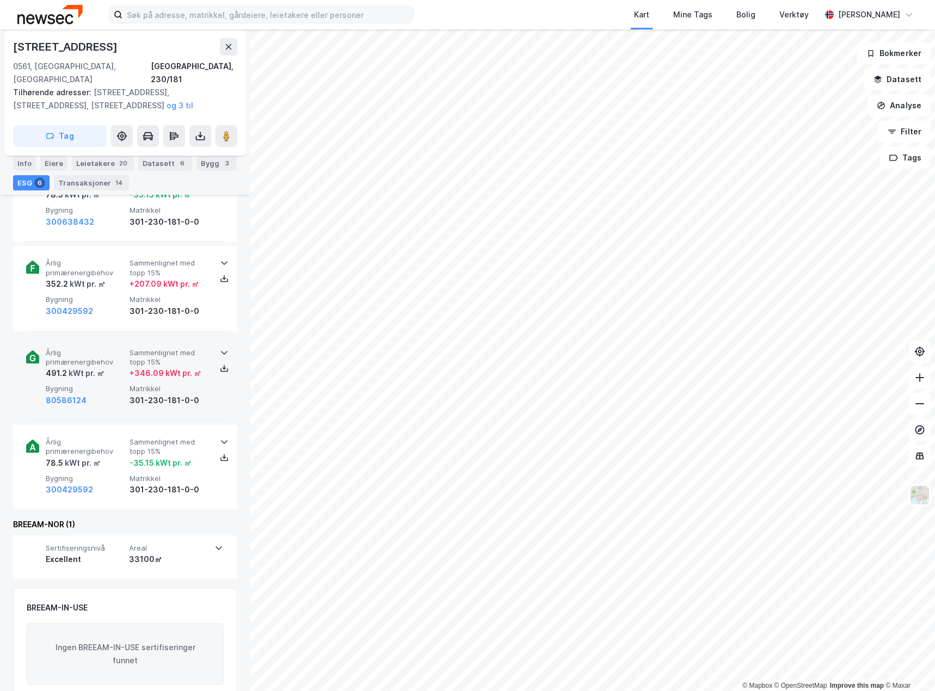
scroll to position [543, 0]
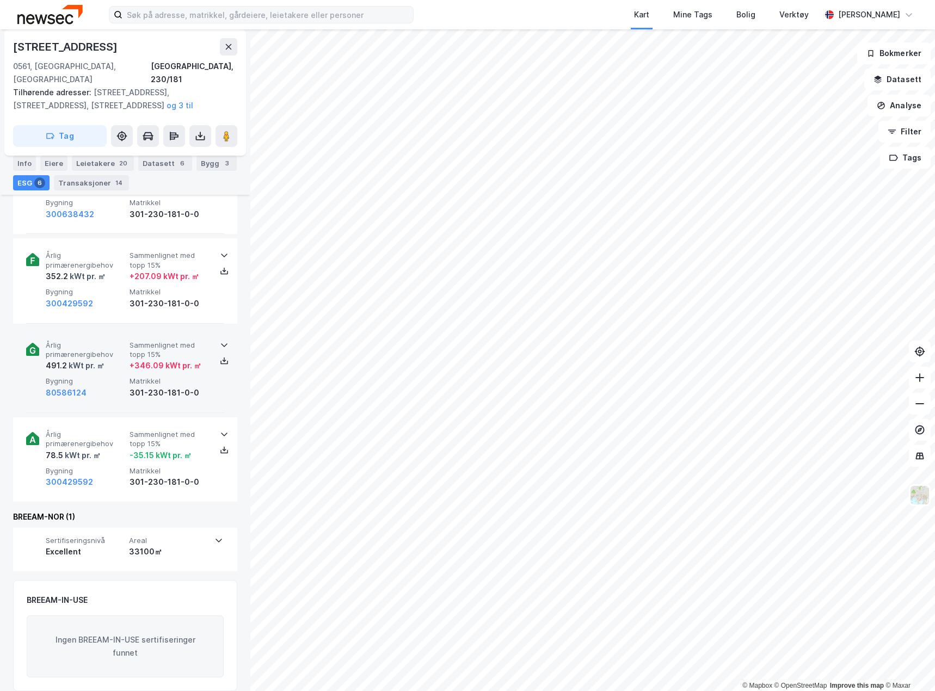
click at [93, 341] on span "Årlig primærenergibehov" at bounding box center [85, 350] width 79 height 19
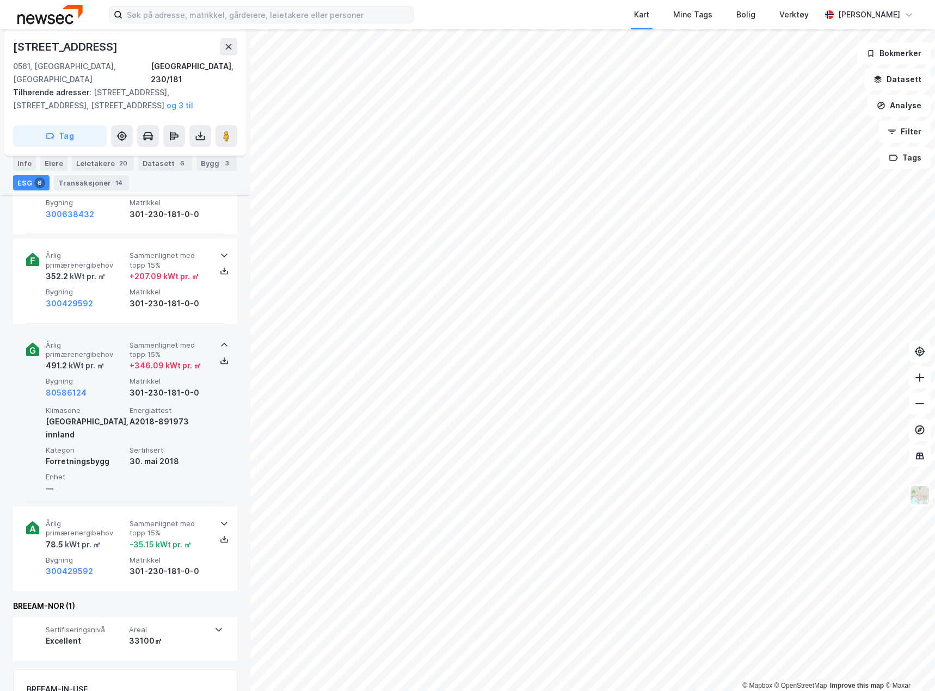
click at [89, 341] on span "Årlig primærenergibehov" at bounding box center [85, 350] width 79 height 19
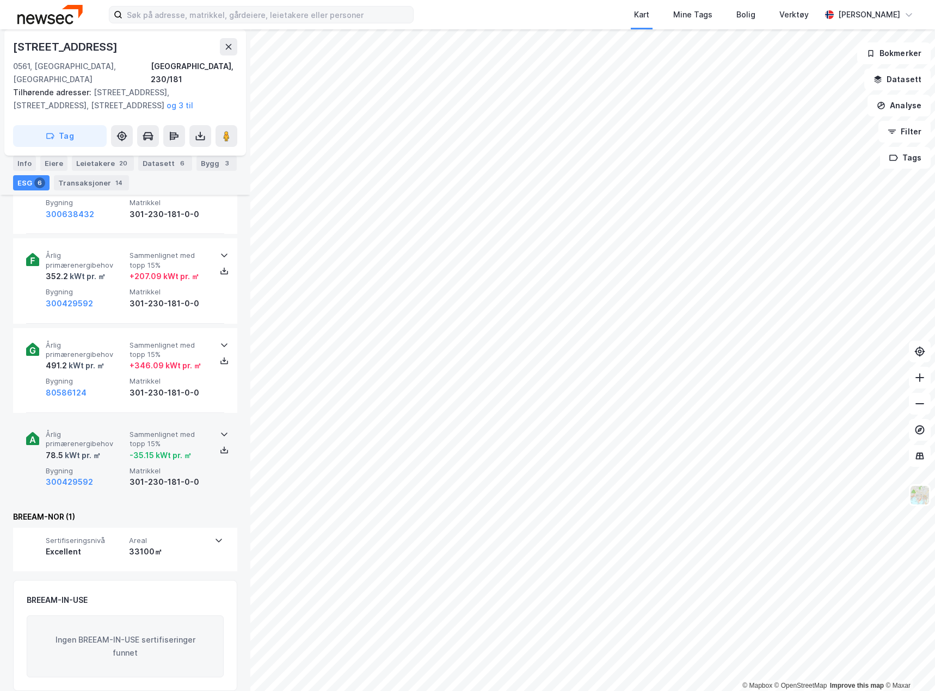
click at [100, 418] on div "Årlig primærenergibehov 78.5 kWt pr. ㎡ Sammenlignet med topp 15% -35.15 kWt pr.…" at bounding box center [125, 460] width 198 height 84
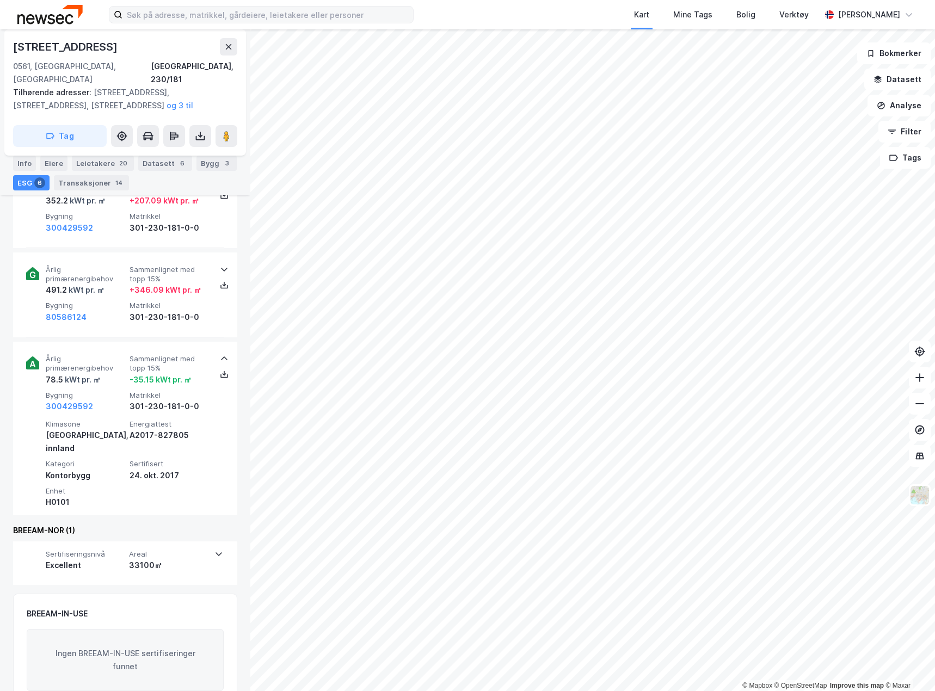
scroll to position [619, 0]
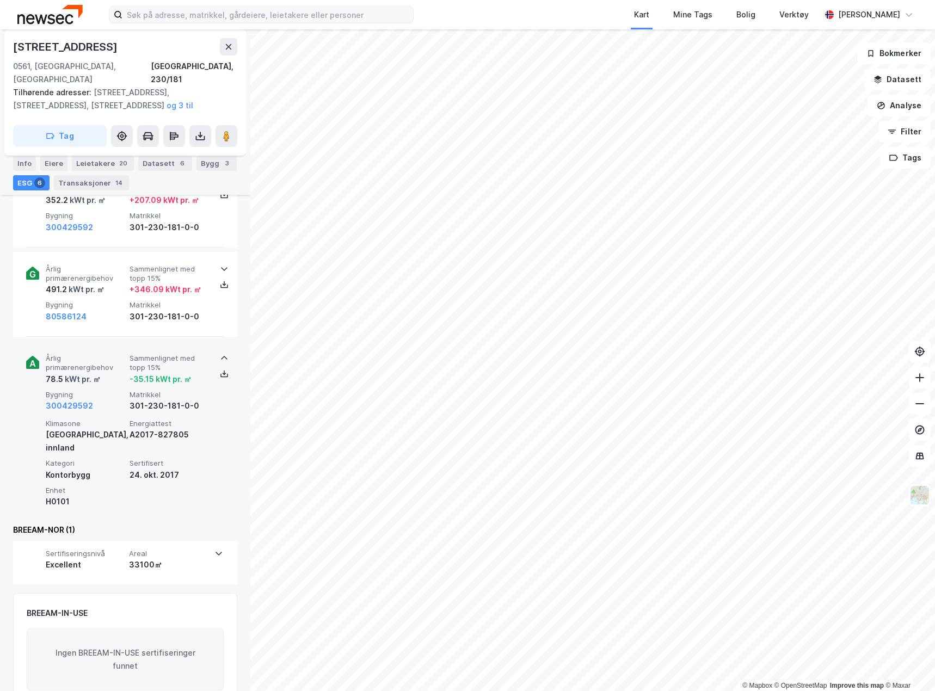
click at [105, 354] on span "Årlig primærenergibehov" at bounding box center [85, 363] width 79 height 19
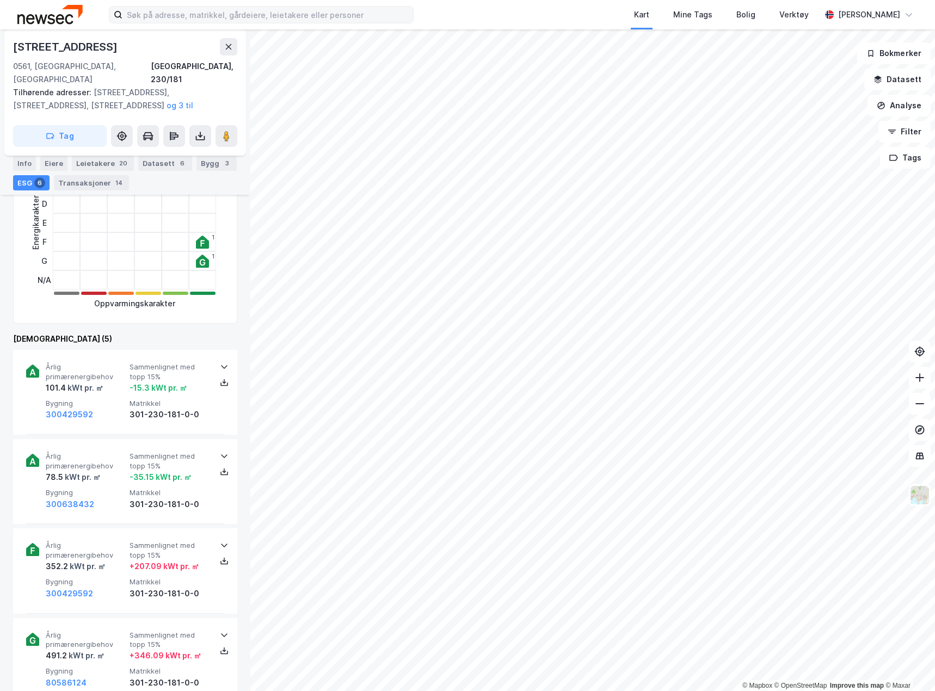
scroll to position [271, 0]
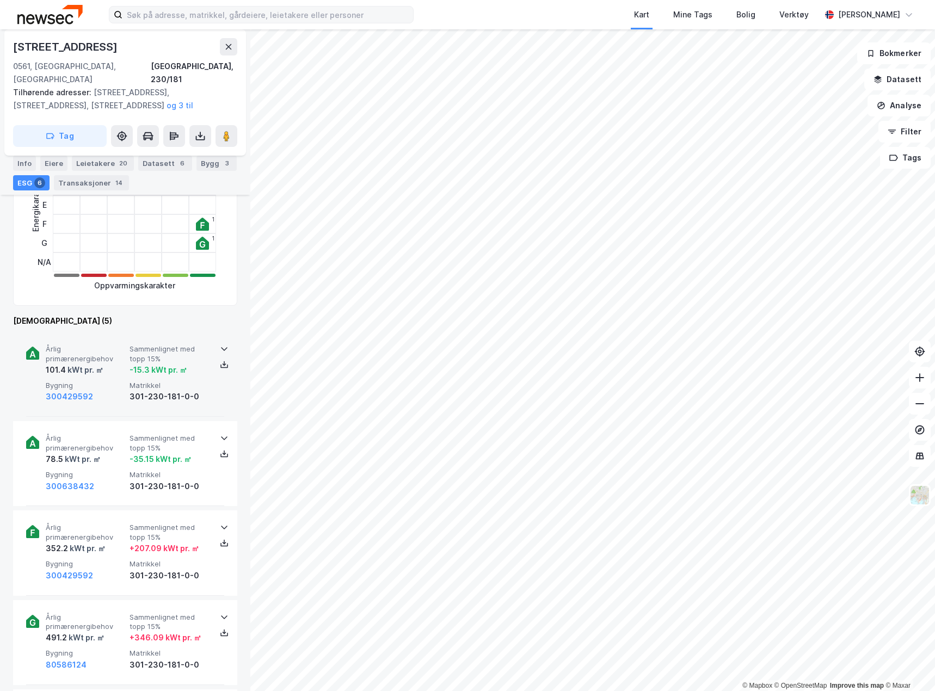
click at [101, 345] on span "Årlig primærenergibehov" at bounding box center [85, 354] width 79 height 19
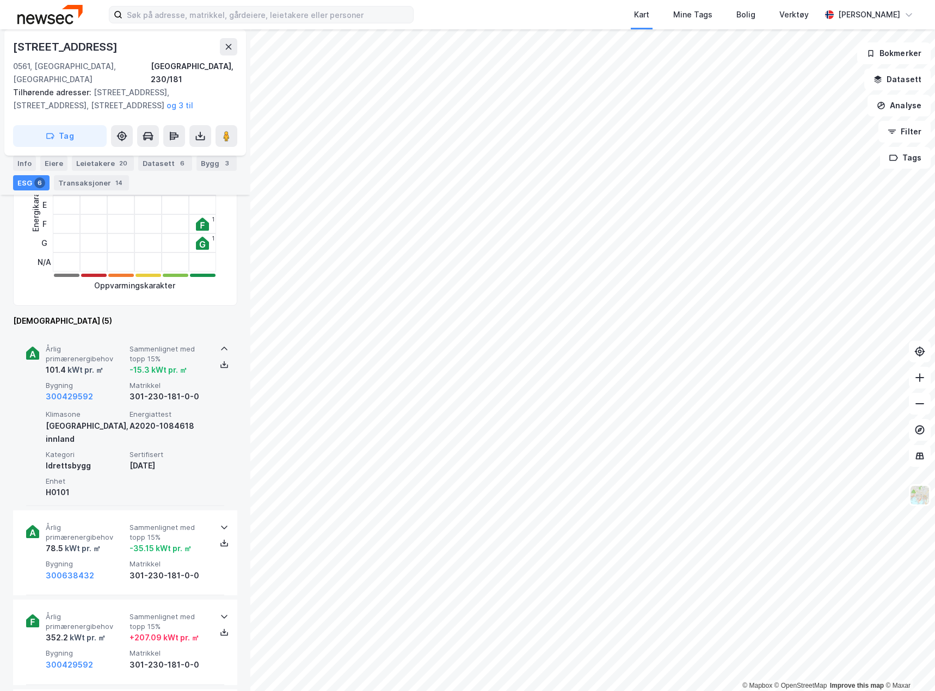
click at [101, 345] on span "Årlig primærenergibehov" at bounding box center [85, 354] width 79 height 19
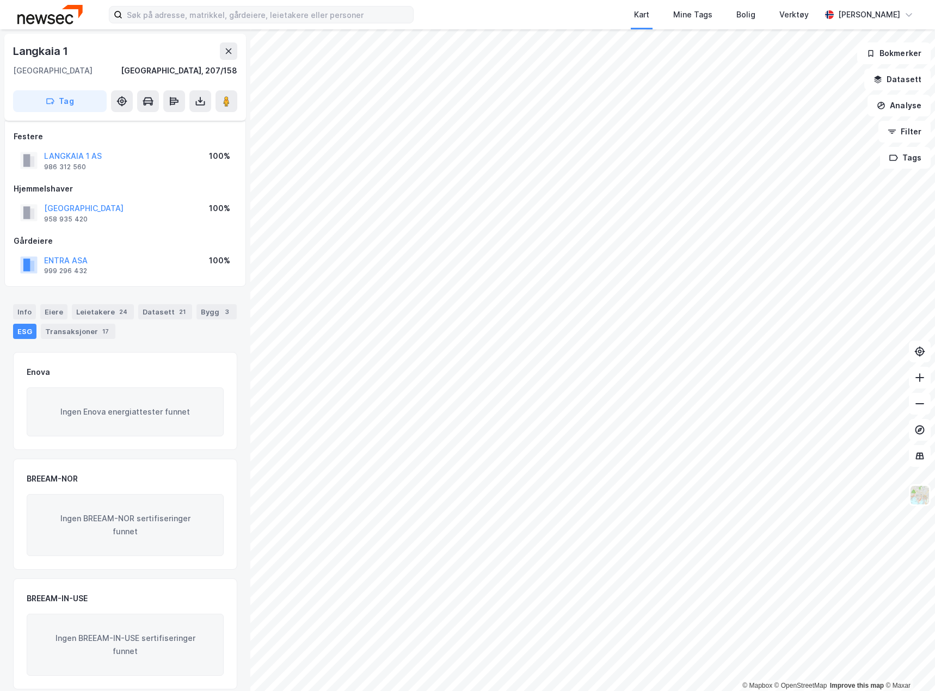
scroll to position [11, 0]
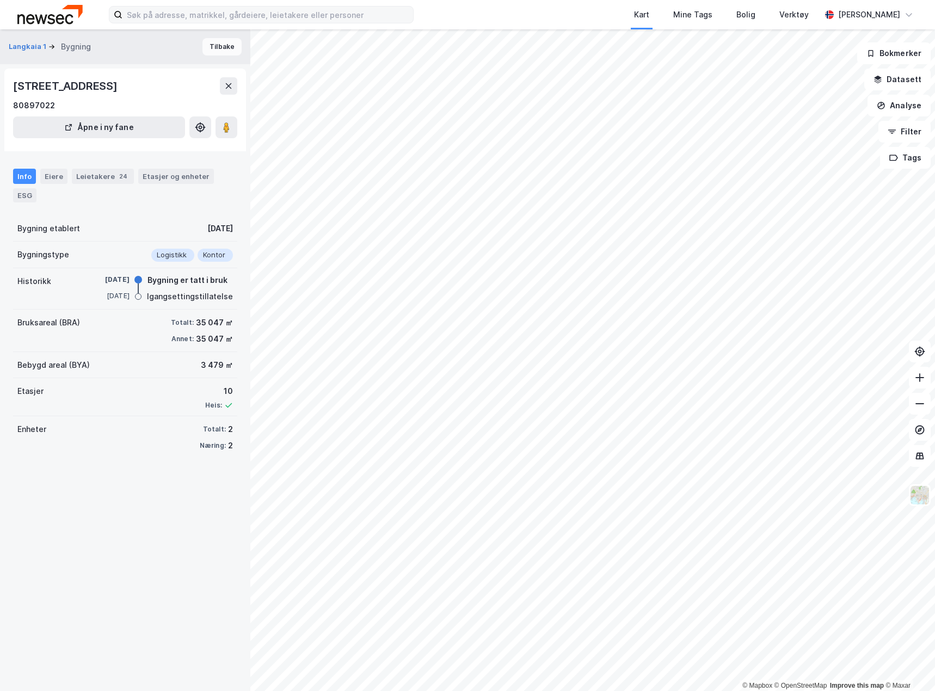
click at [216, 51] on button "Tilbake" at bounding box center [222, 46] width 39 height 17
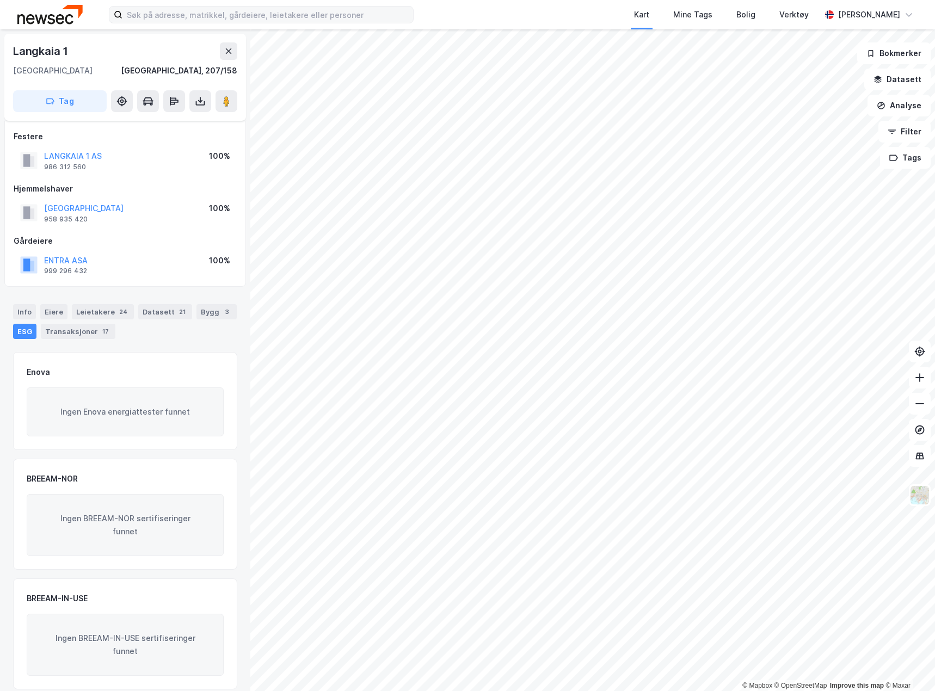
scroll to position [11, 0]
click at [293, 17] on input at bounding box center [267, 15] width 291 height 16
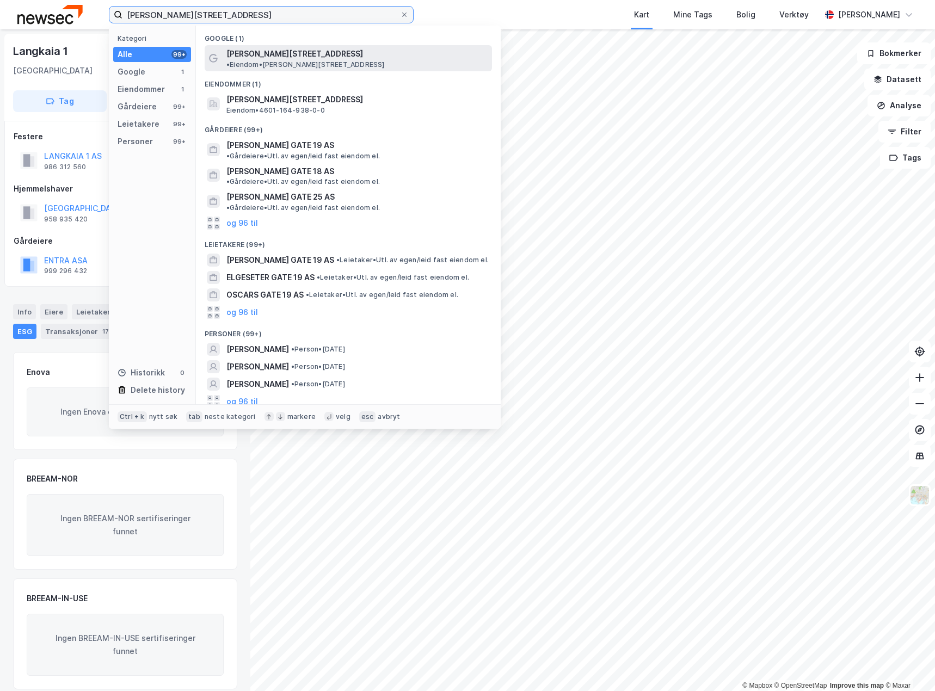
type input "[PERSON_NAME][STREET_ADDRESS]"
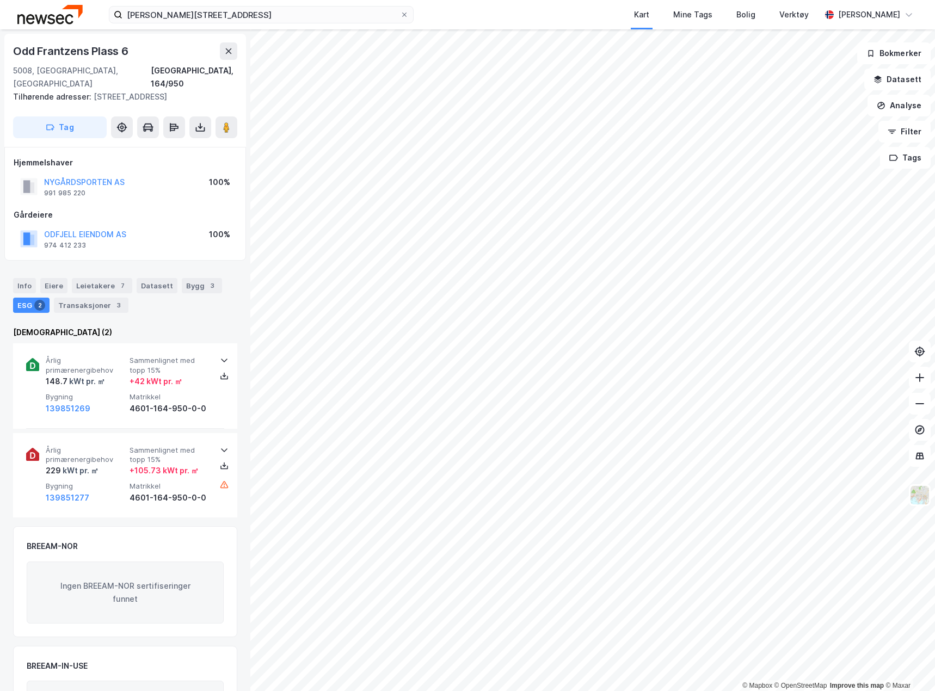
scroll to position [1, 0]
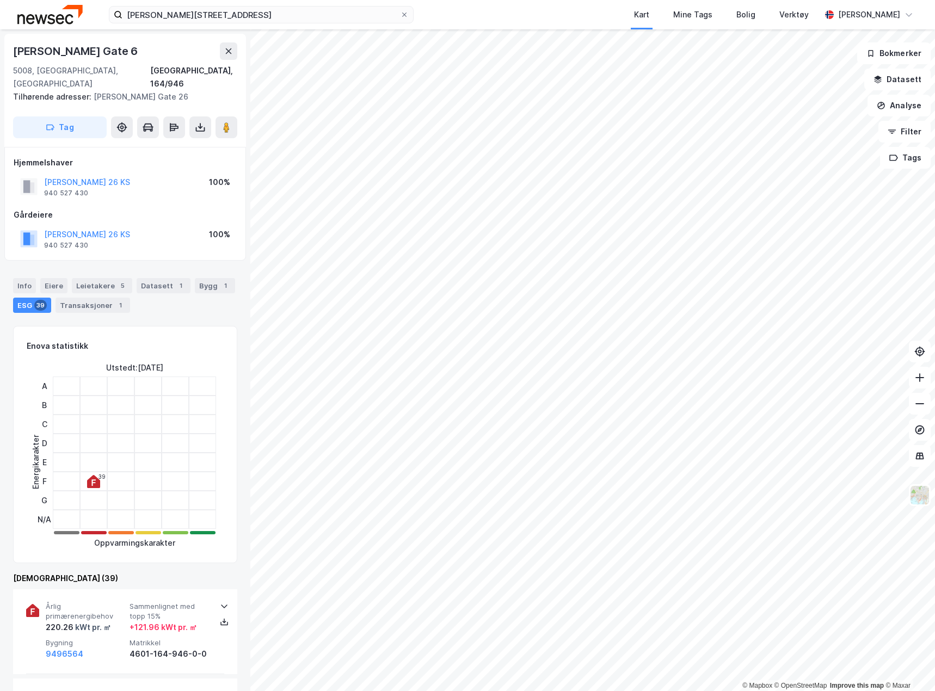
scroll to position [1, 0]
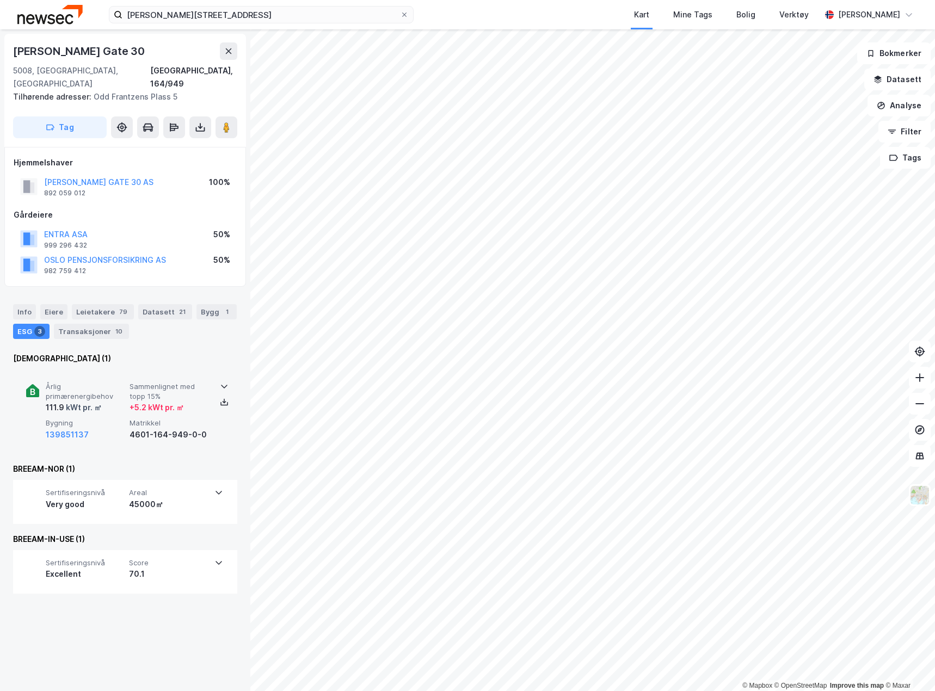
click at [95, 401] on div "kWt pr. ㎡" at bounding box center [83, 407] width 38 height 13
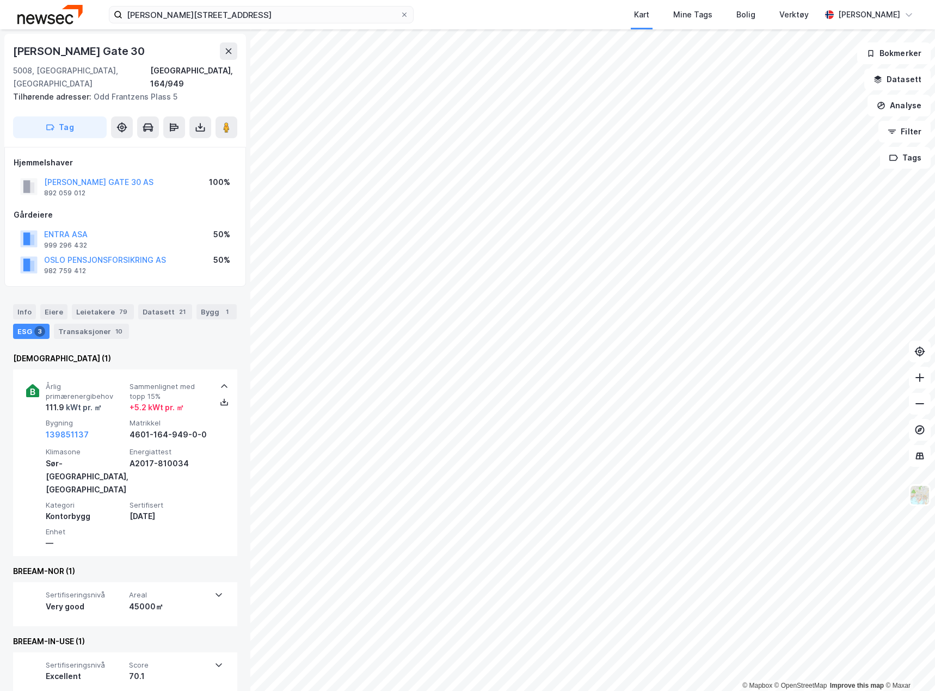
click at [44, 21] on img at bounding box center [49, 14] width 65 height 19
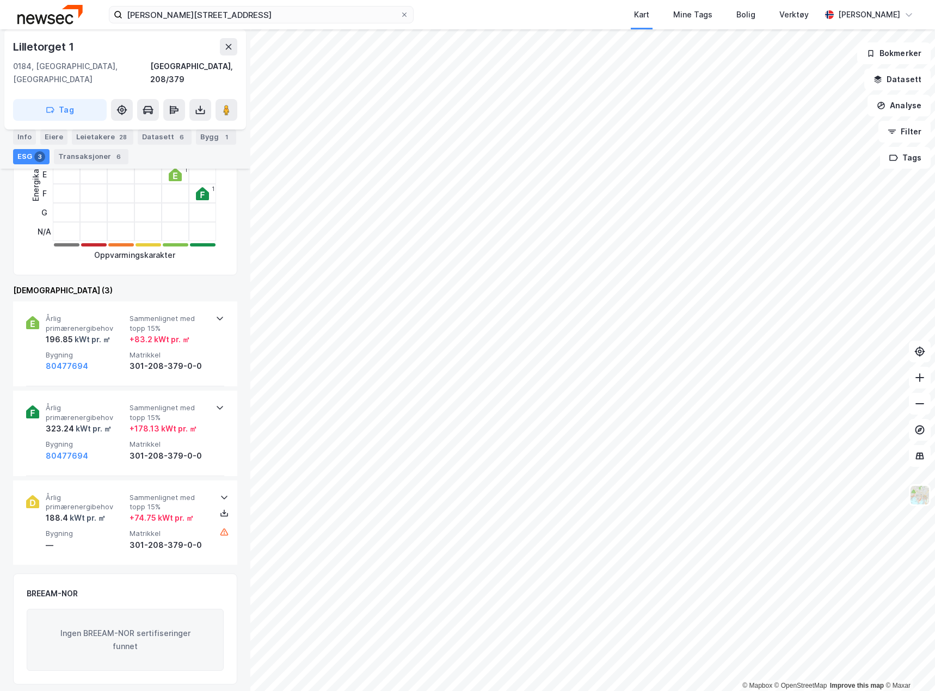
scroll to position [273, 0]
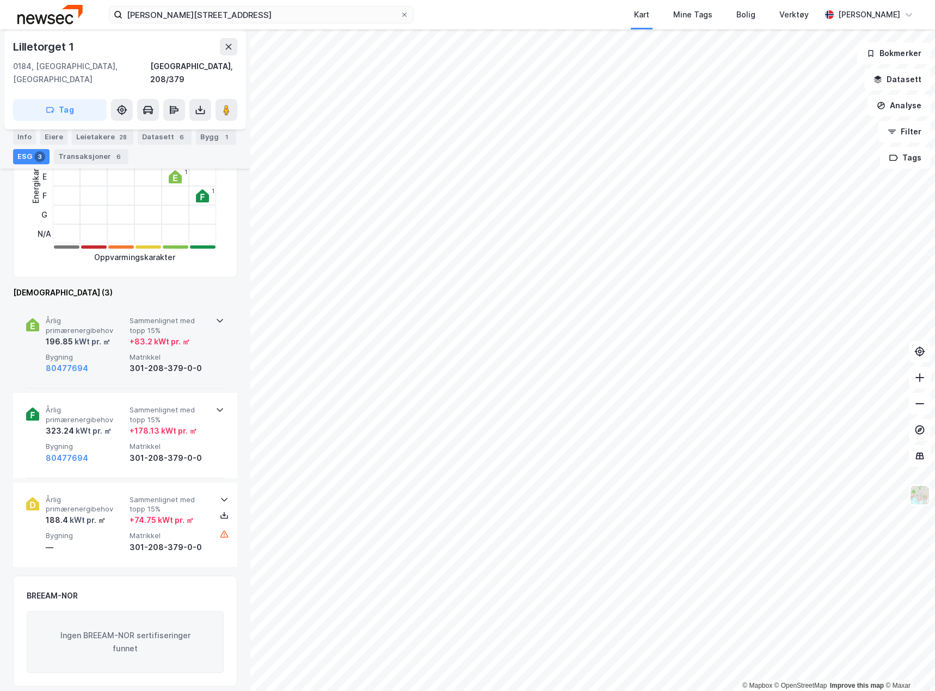
click at [95, 320] on span "Årlig primærenergibehov" at bounding box center [85, 325] width 79 height 19
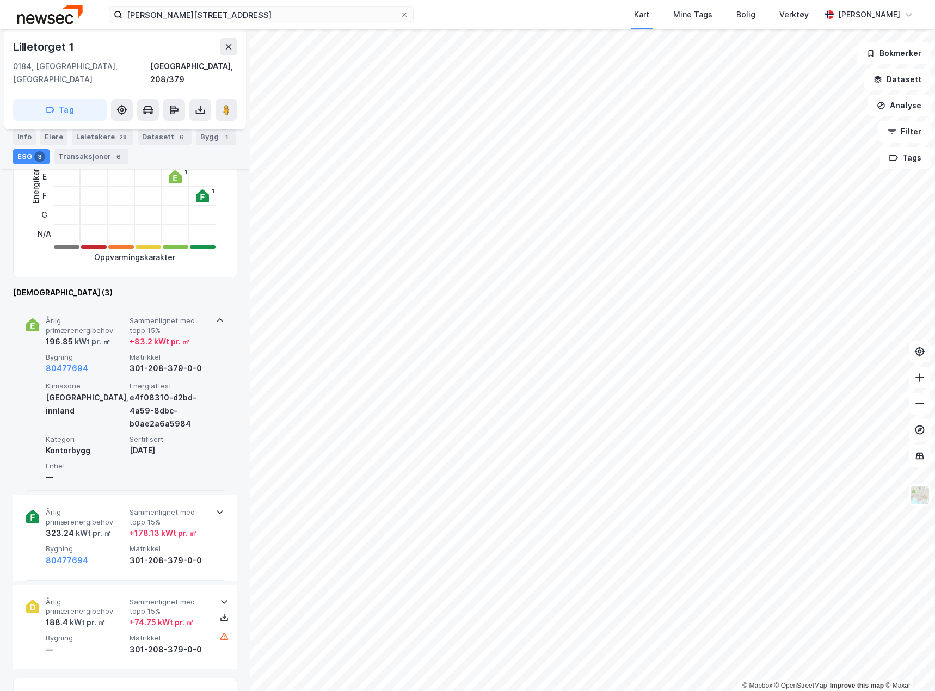
click at [81, 316] on span "Årlig primærenergibehov" at bounding box center [85, 325] width 79 height 19
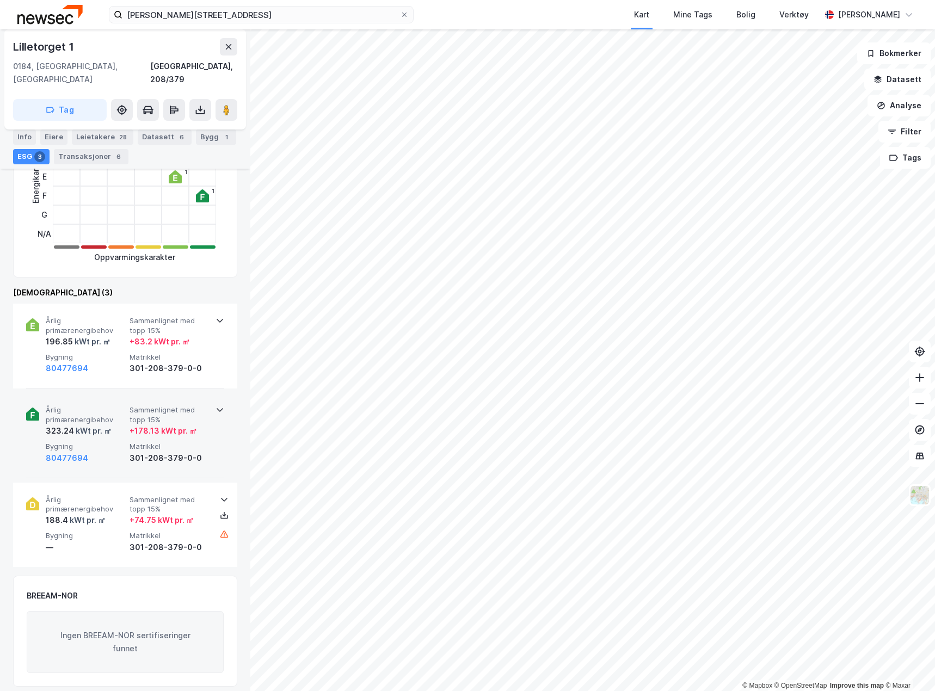
click at [78, 406] on span "Årlig primærenergibehov" at bounding box center [85, 415] width 79 height 19
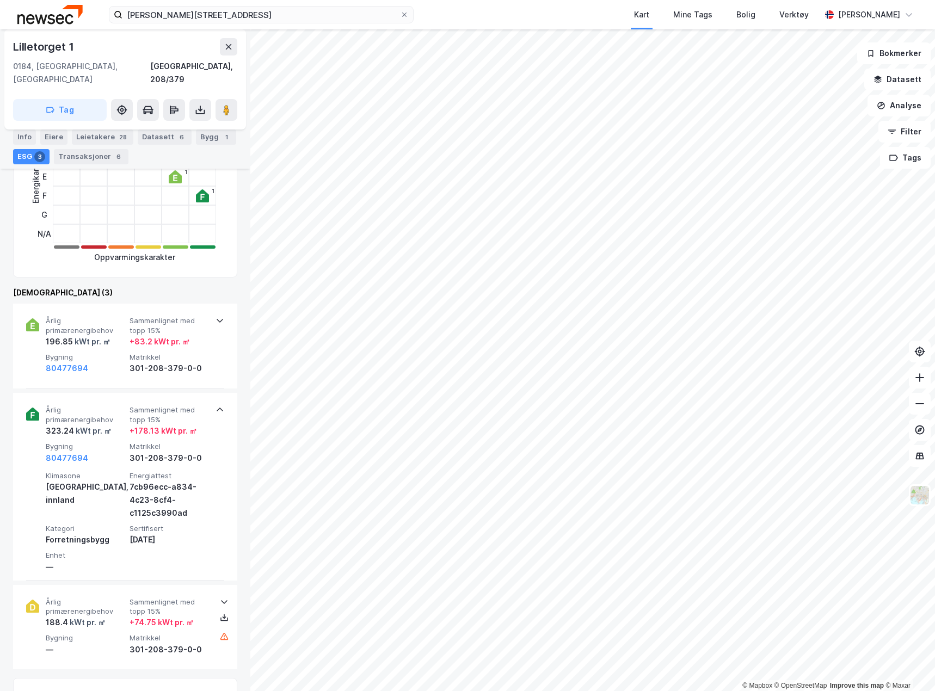
click at [41, 15] on img at bounding box center [49, 14] width 65 height 19
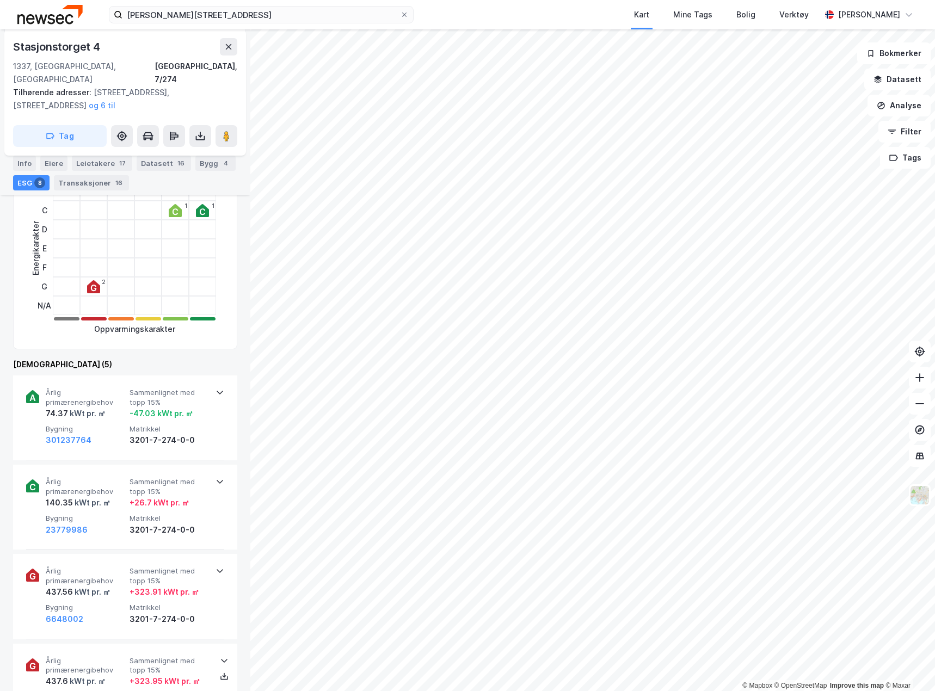
scroll to position [215, 0]
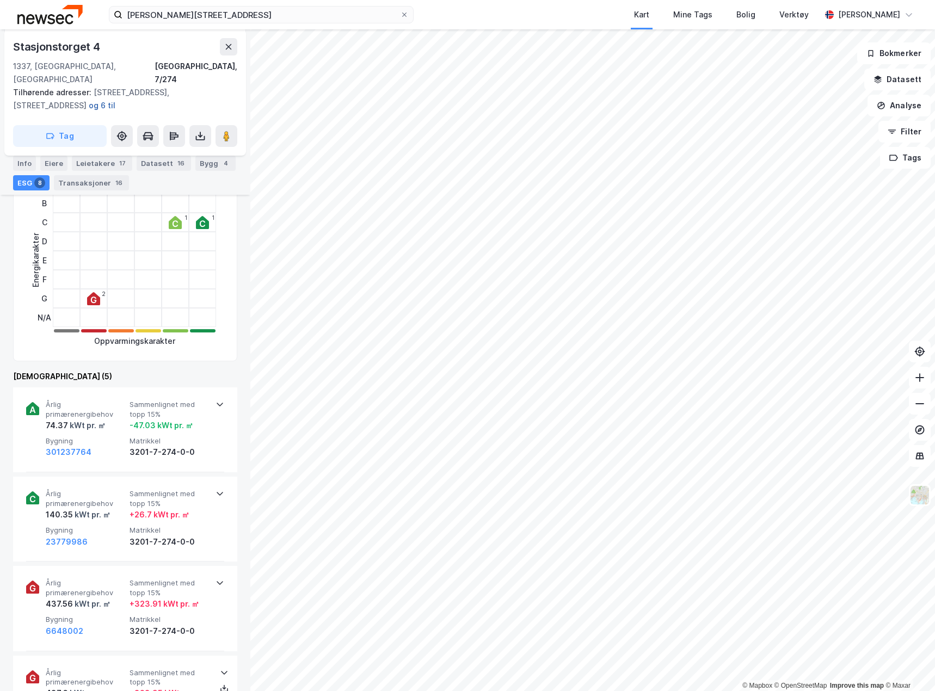
click at [0, 0] on button "og 6 til" at bounding box center [0, 0] width 0 height 0
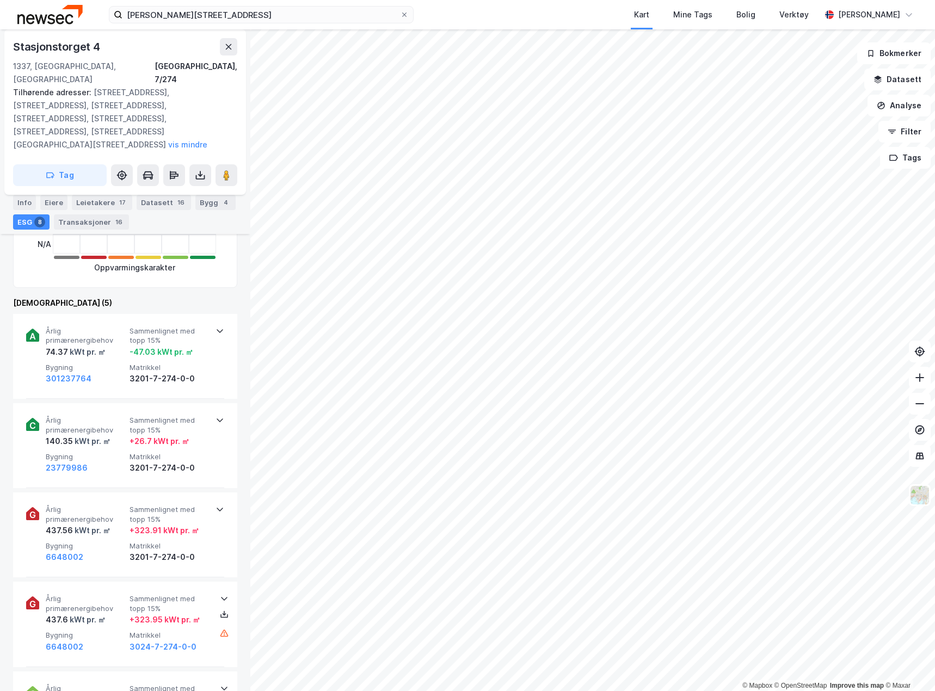
scroll to position [363, 0]
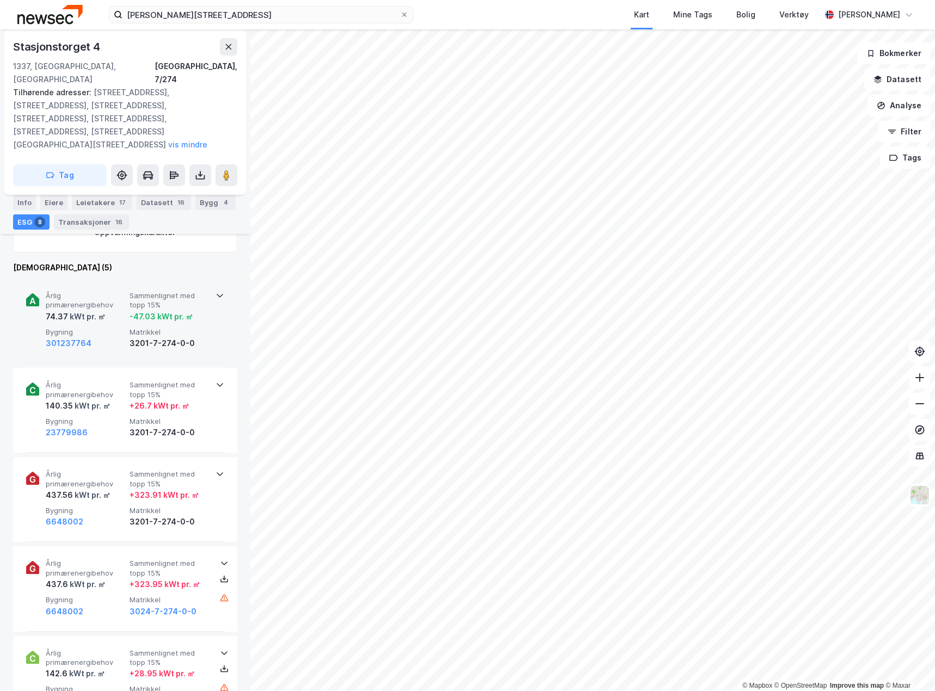
click at [101, 328] on span "Bygning" at bounding box center [85, 332] width 79 height 9
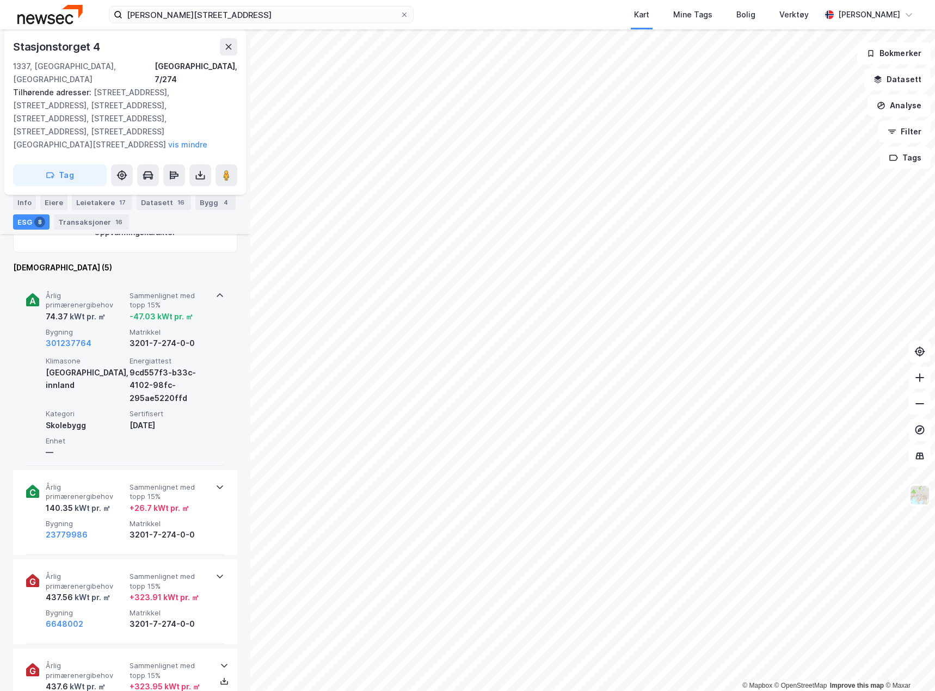
click at [101, 328] on span "Bygning" at bounding box center [85, 332] width 79 height 9
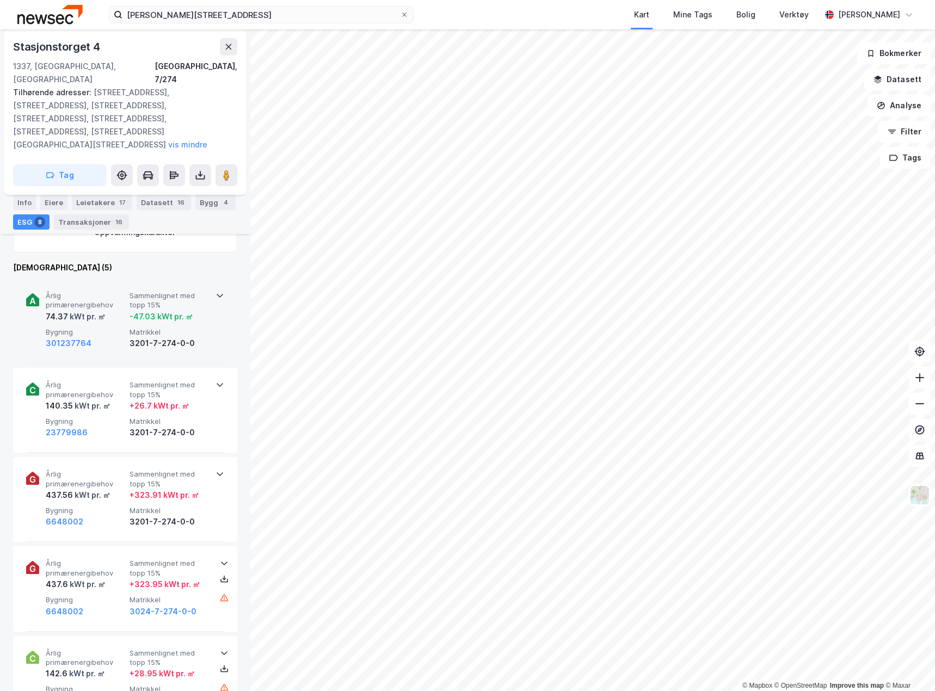
click at [101, 328] on span "Bygning" at bounding box center [85, 332] width 79 height 9
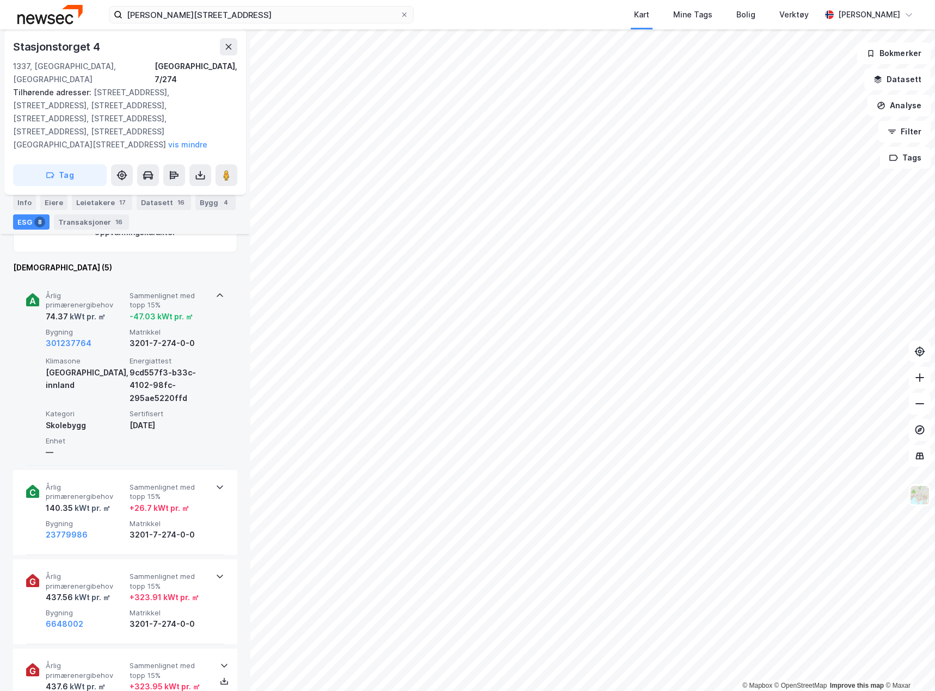
click at [101, 328] on span "Bygning" at bounding box center [85, 332] width 79 height 9
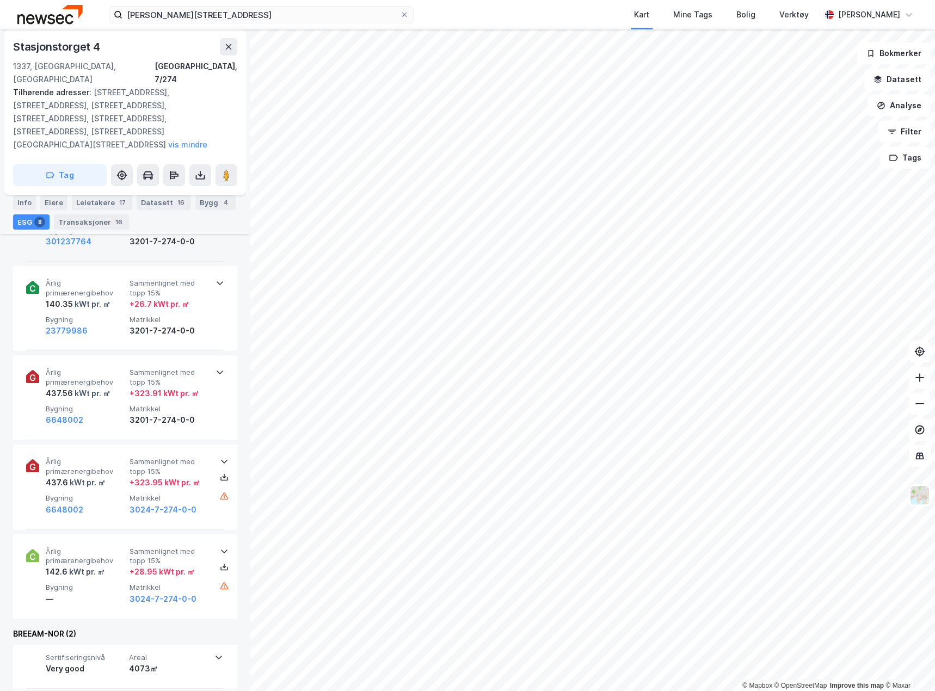
scroll to position [472, 0]
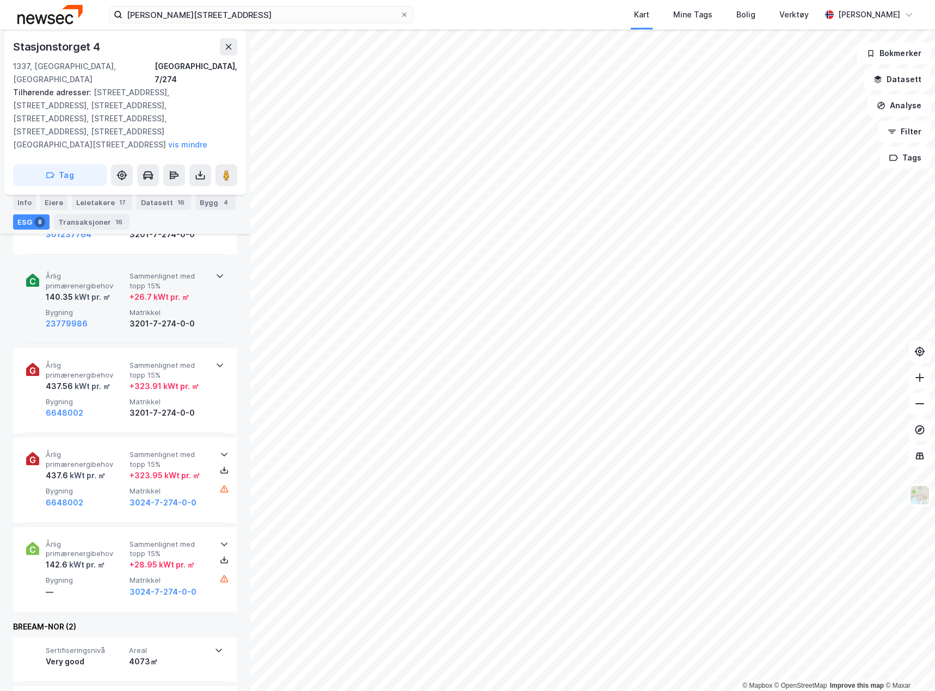
click at [102, 317] on div "23779986" at bounding box center [85, 323] width 79 height 13
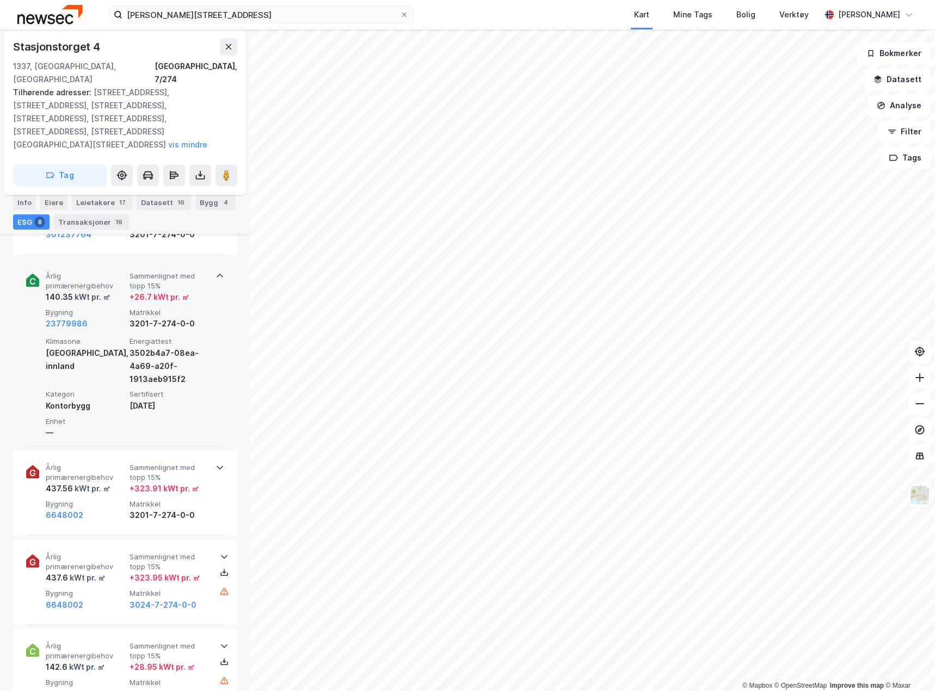
click at [102, 317] on div "23779986" at bounding box center [85, 323] width 79 height 13
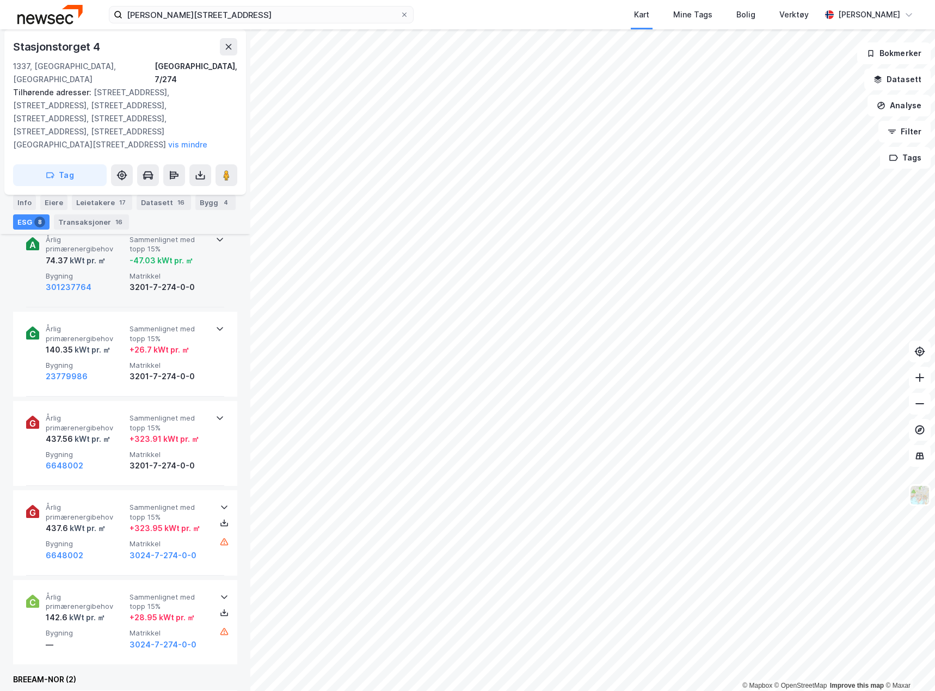
scroll to position [363, 0]
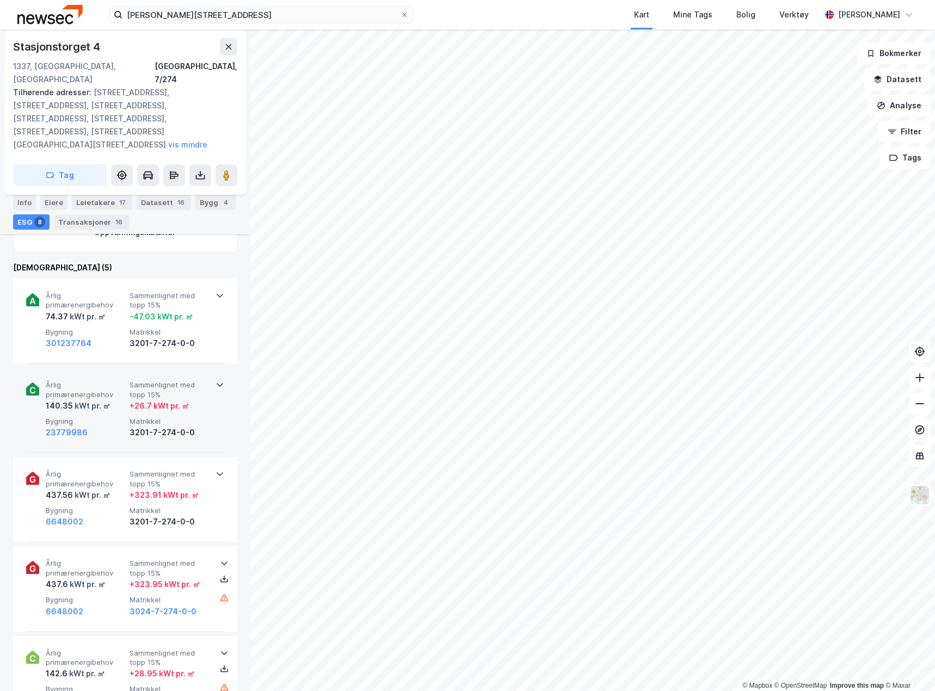
click at [99, 381] on span "Årlig primærenergibehov" at bounding box center [85, 390] width 79 height 19
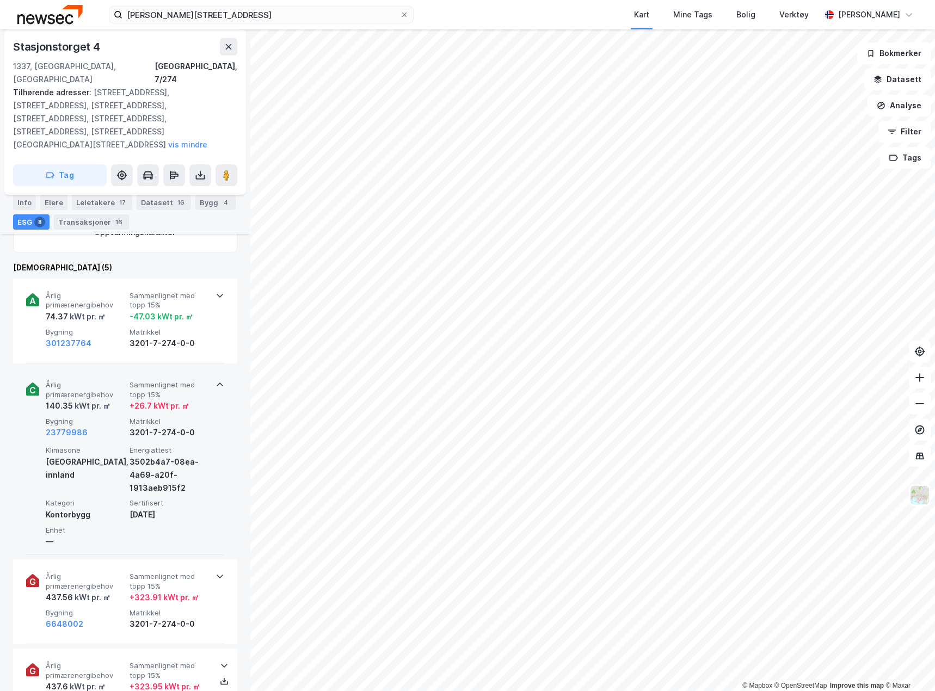
click at [85, 382] on span "Årlig primærenergibehov" at bounding box center [85, 390] width 79 height 19
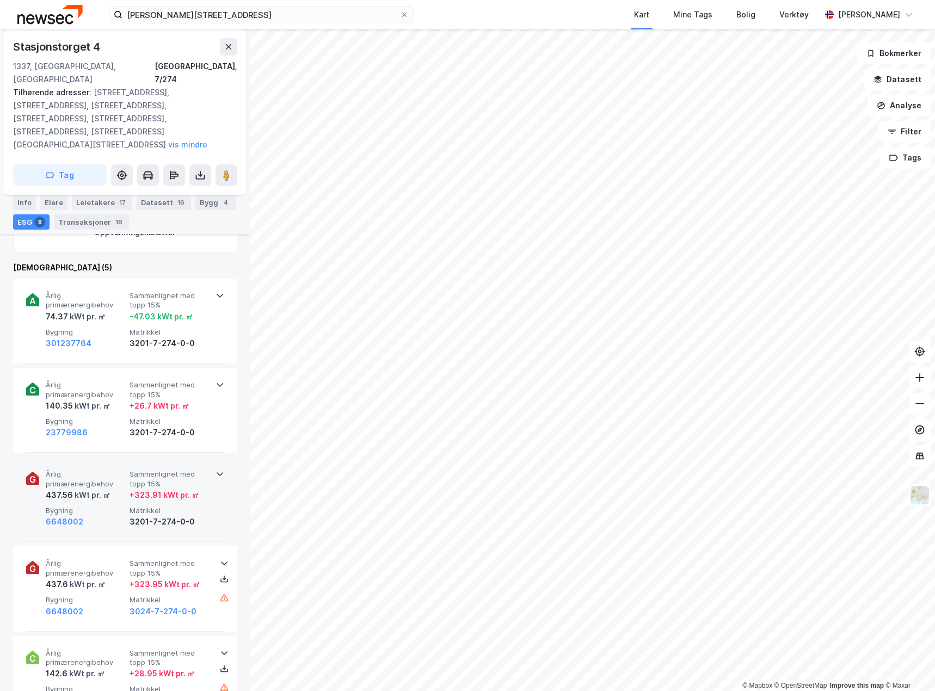
click at [101, 470] on span "Årlig primærenergibehov" at bounding box center [85, 479] width 79 height 19
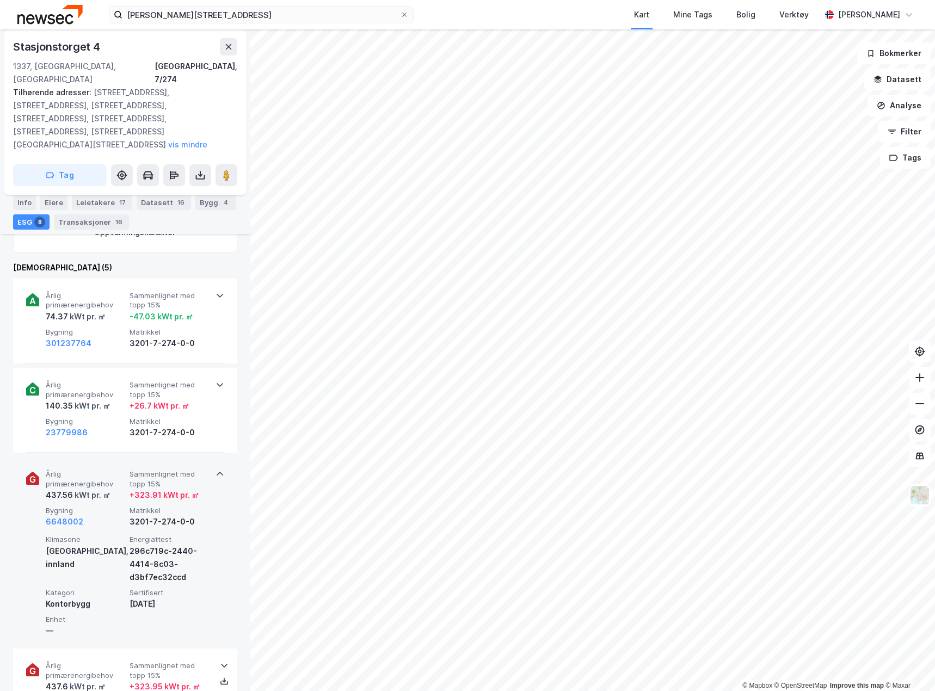
click at [101, 470] on span "Årlig primærenergibehov" at bounding box center [85, 479] width 79 height 19
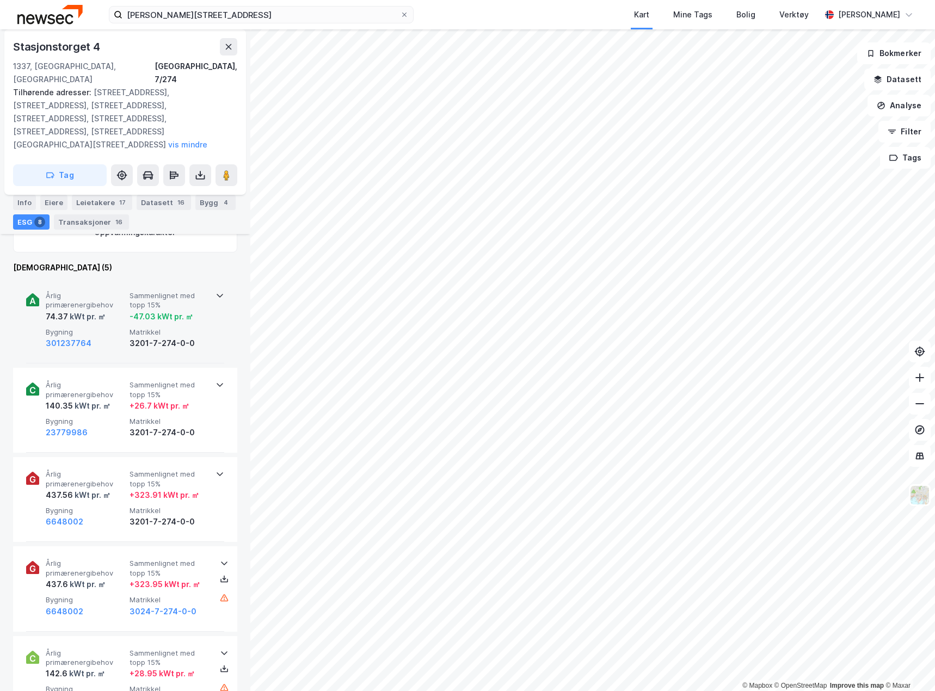
click at [87, 328] on span "Bygning" at bounding box center [85, 332] width 79 height 9
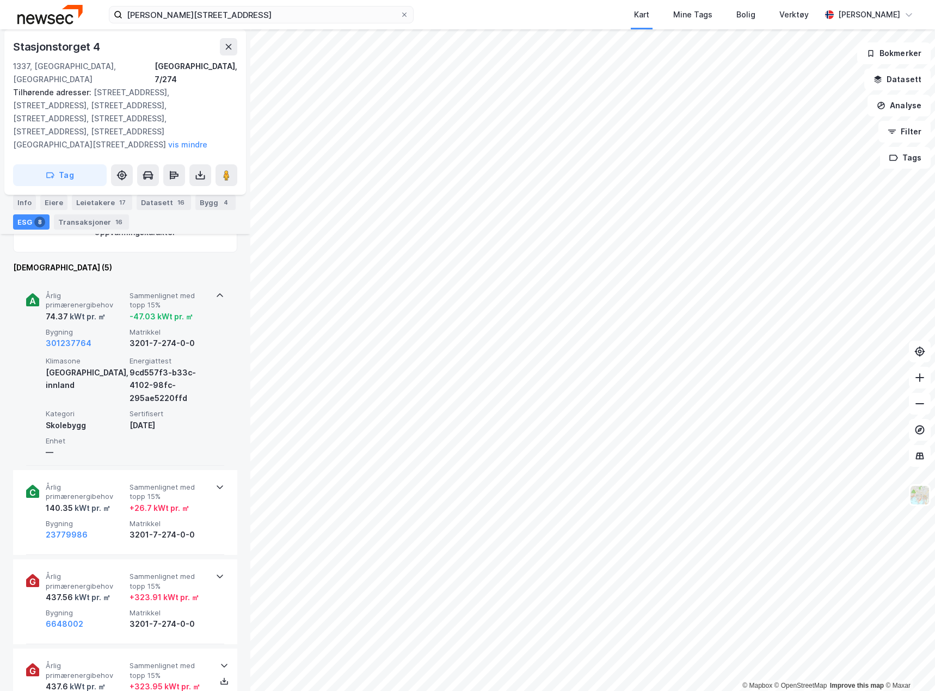
click at [87, 328] on span "Bygning" at bounding box center [85, 332] width 79 height 9
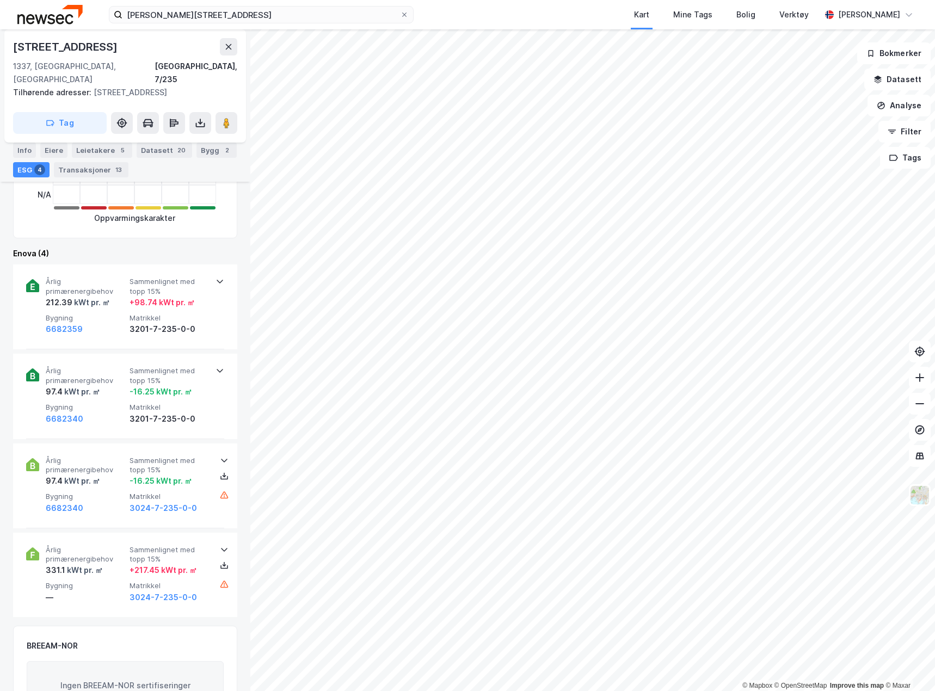
scroll to position [327, 0]
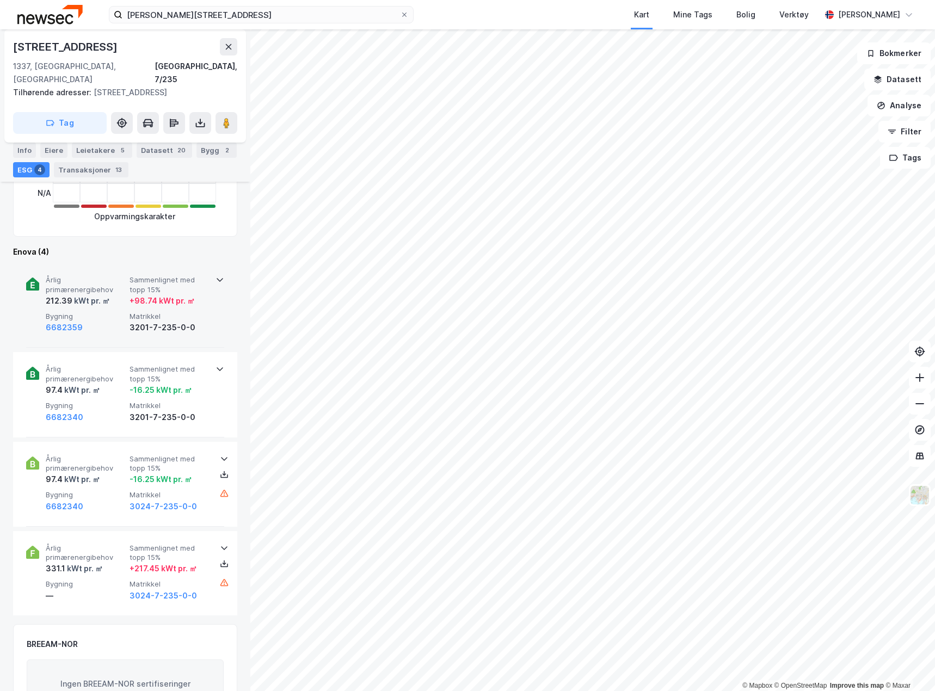
click at [102, 275] on span "Årlig primærenergibehov" at bounding box center [85, 284] width 79 height 19
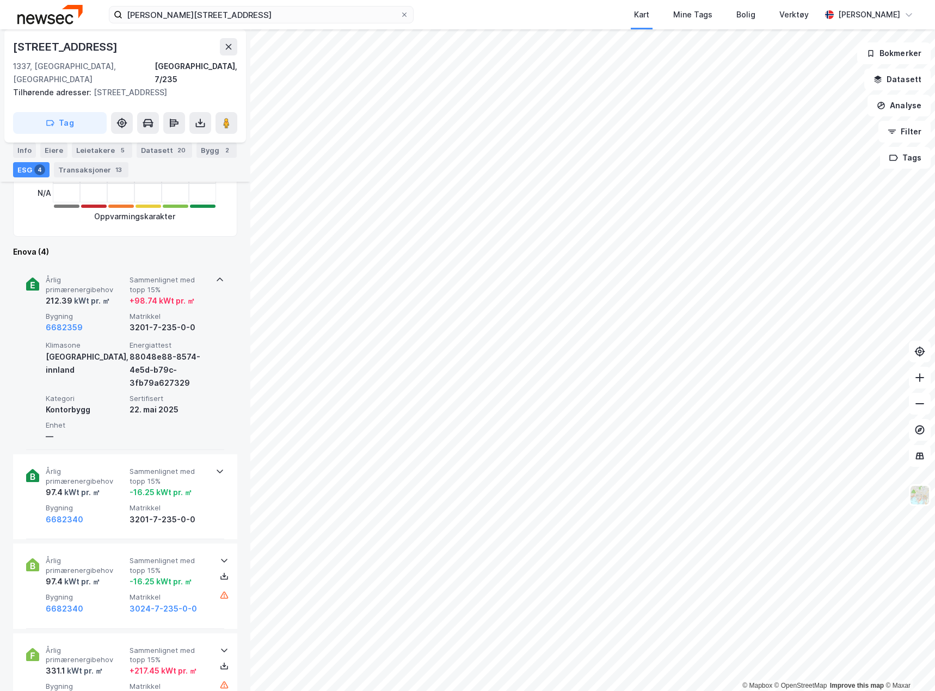
click at [102, 275] on span "Årlig primærenergibehov" at bounding box center [85, 284] width 79 height 19
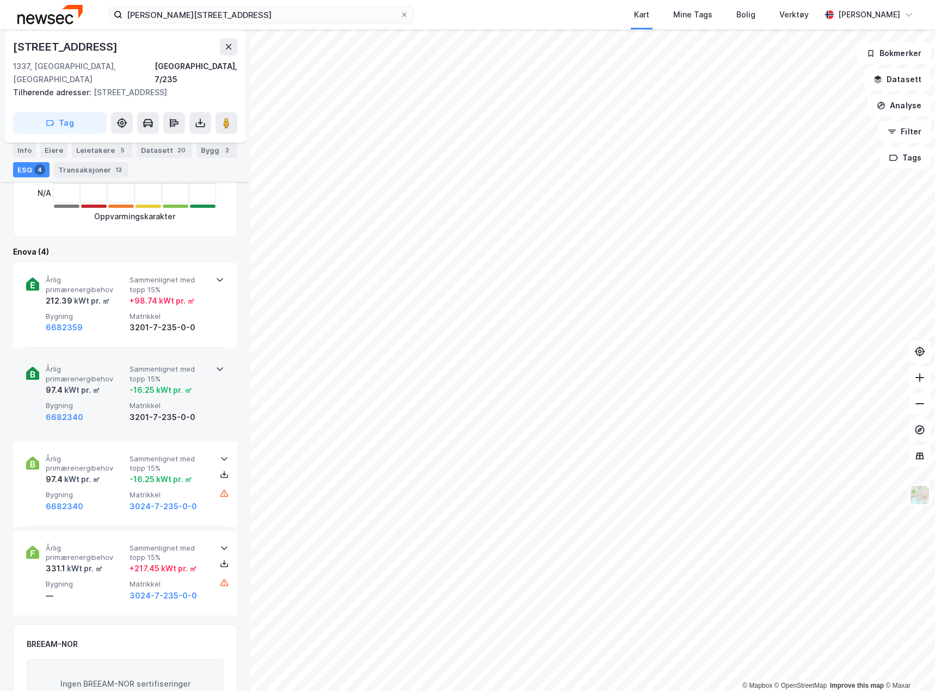
click at [102, 352] on div "Årlig primærenergibehov 97.4 kWt pr. ㎡ Sammenlignet med topp 15% -16.25 kWt pr.…" at bounding box center [125, 394] width 198 height 85
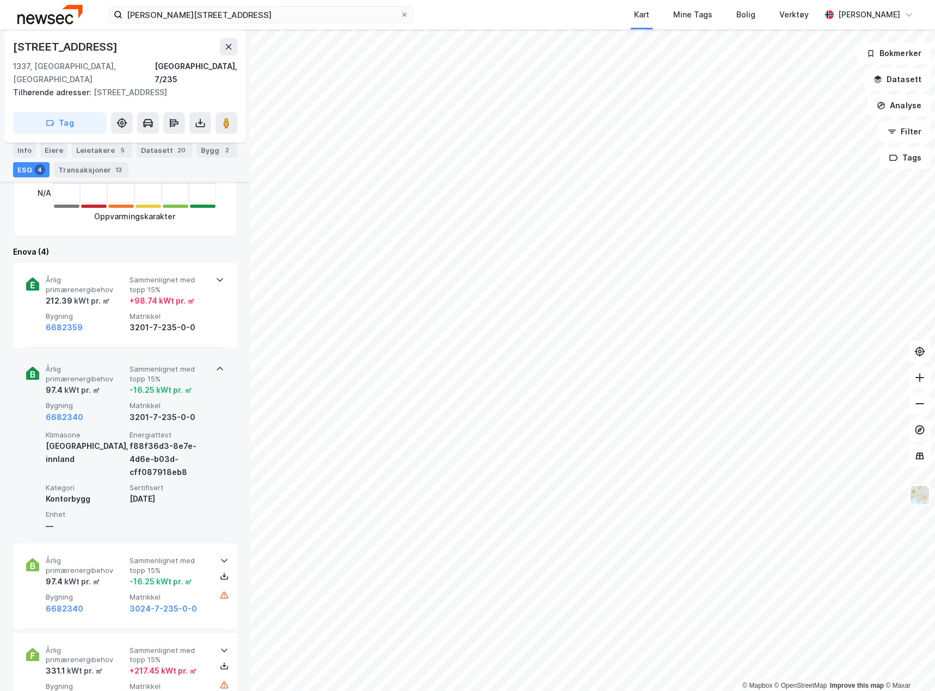
click at [102, 352] on div "Årlig primærenergibehov 97.4 kWt pr. ㎡ Sammenlignet med topp 15% -16.25 kWt pr.…" at bounding box center [125, 445] width 198 height 187
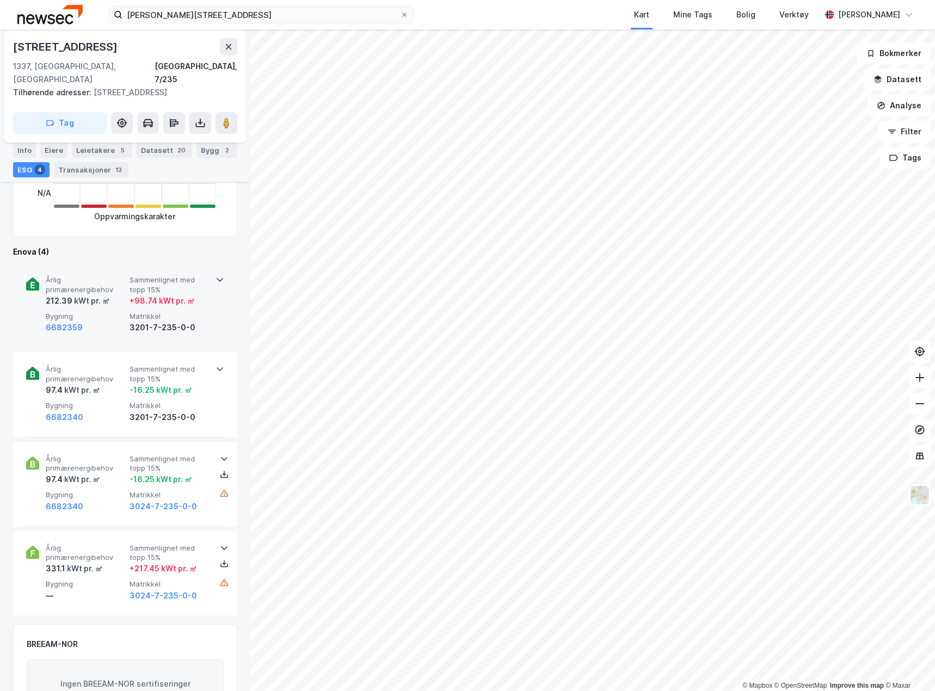
click at [94, 321] on div "6682359" at bounding box center [85, 327] width 79 height 13
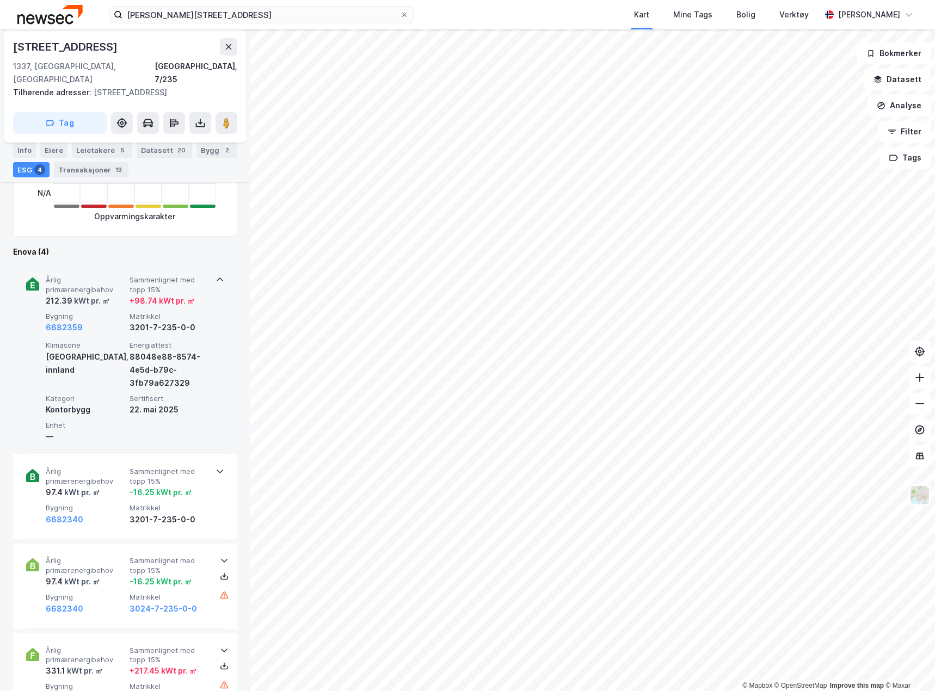
click at [94, 321] on div "6682359" at bounding box center [85, 327] width 79 height 13
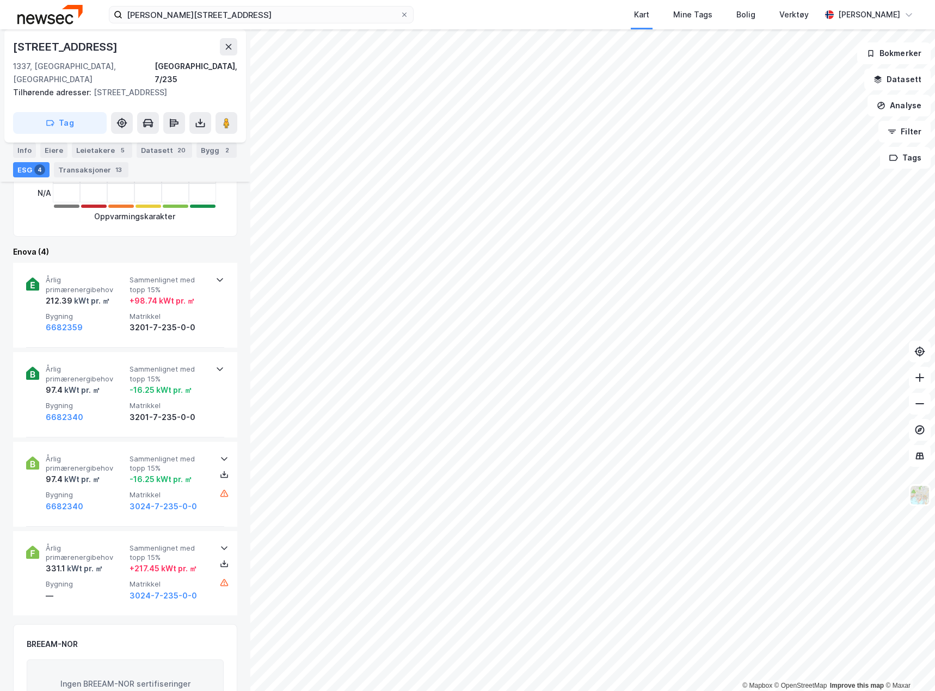
click at [935, 293] on html "lars [STREET_ADDRESS] Kart Mine Tags Bolig Verktøy [PERSON_NAME] © Mapbox © Ope…" at bounding box center [467, 345] width 935 height 691
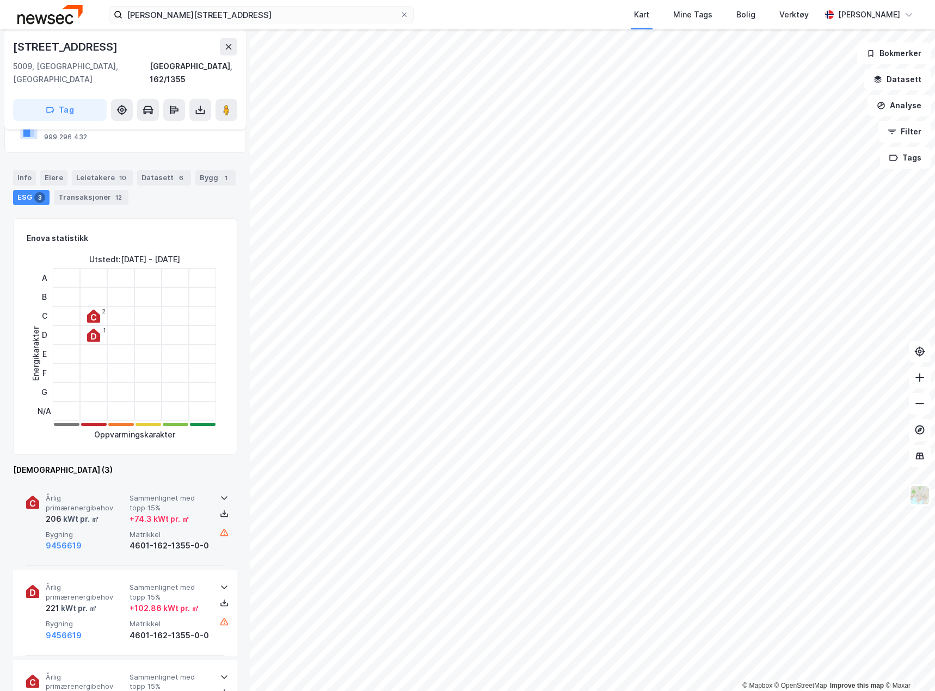
scroll to position [54, 0]
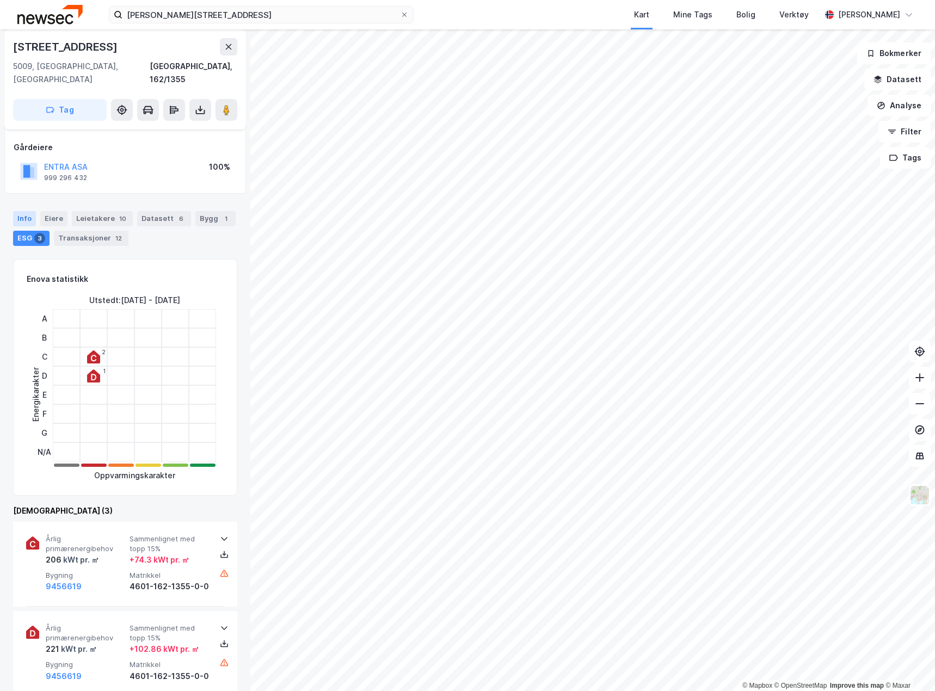
click at [21, 211] on div "Info" at bounding box center [24, 218] width 23 height 15
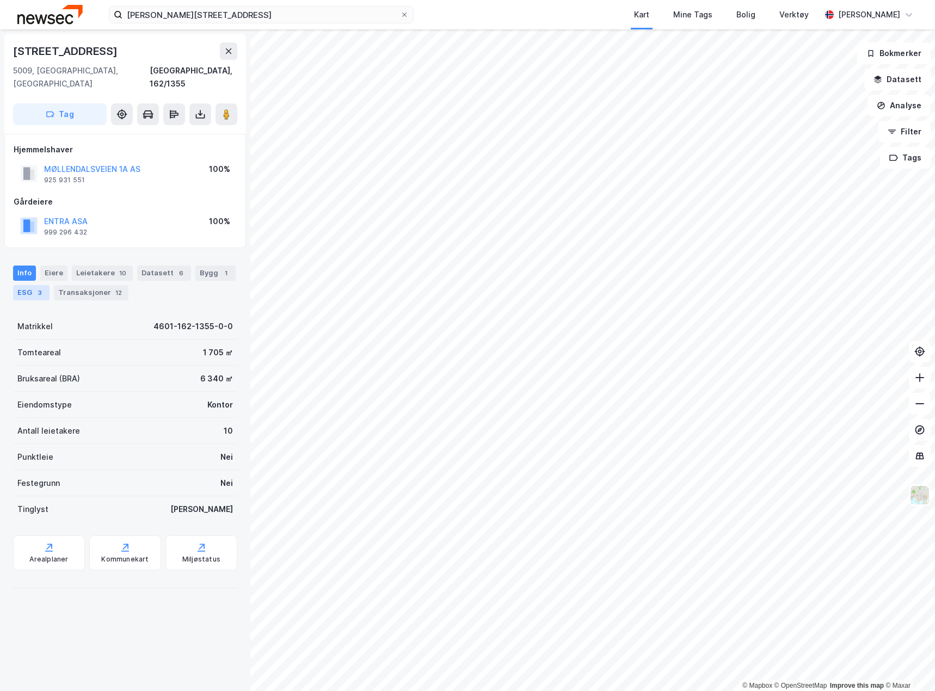
click at [23, 285] on div "ESG 3" at bounding box center [31, 292] width 36 height 15
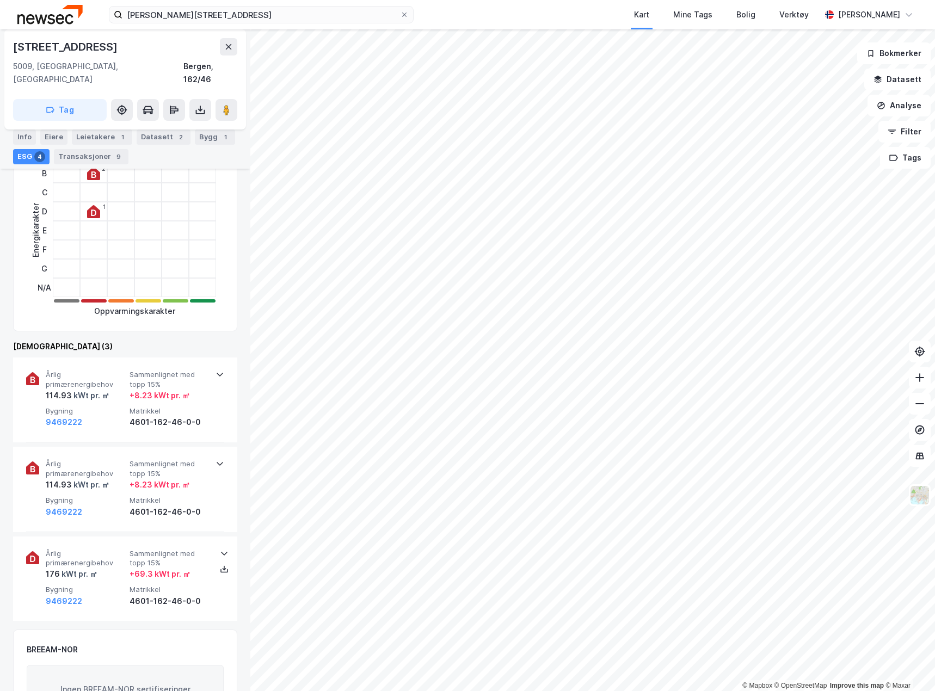
scroll to position [220, 0]
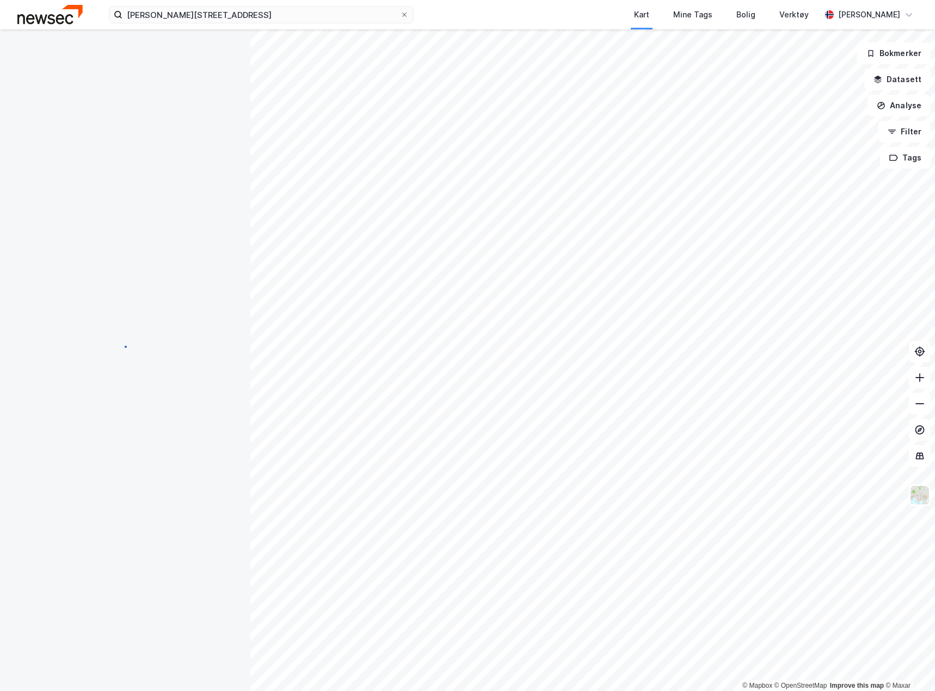
scroll to position [220, 0]
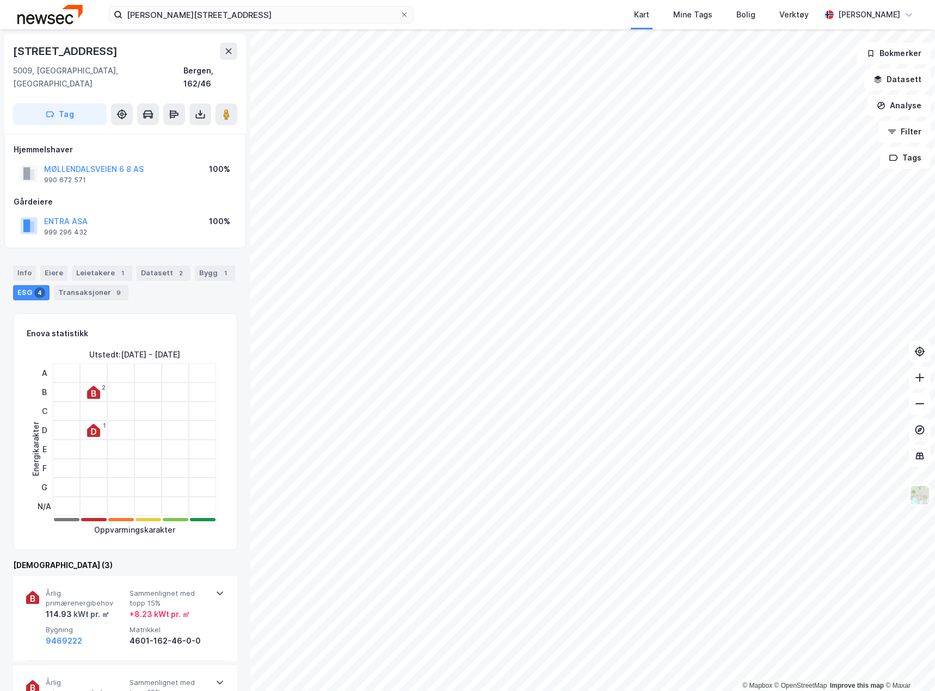
scroll to position [220, 0]
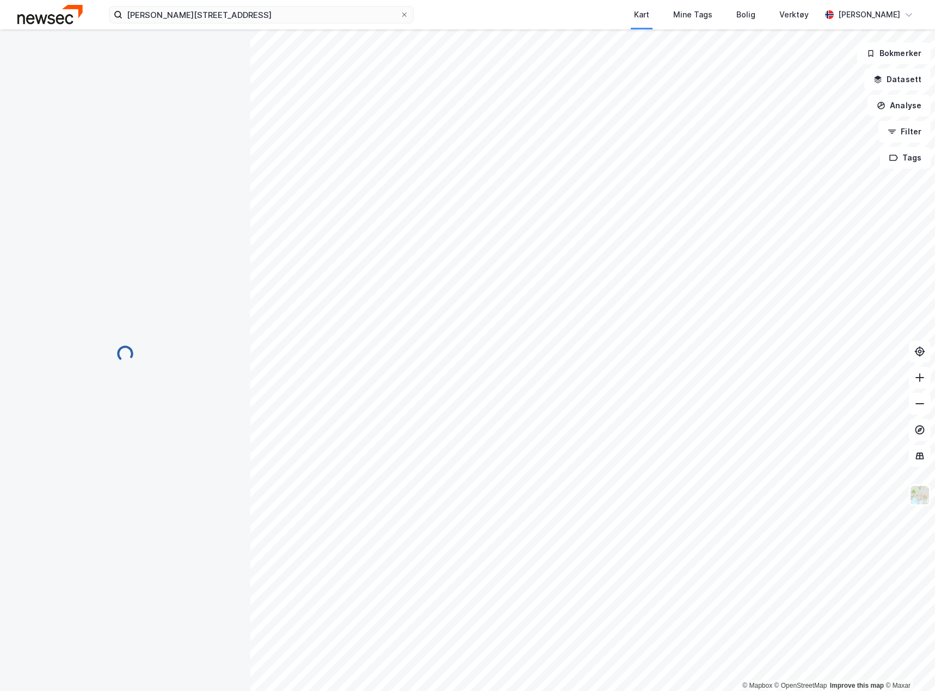
scroll to position [220, 0]
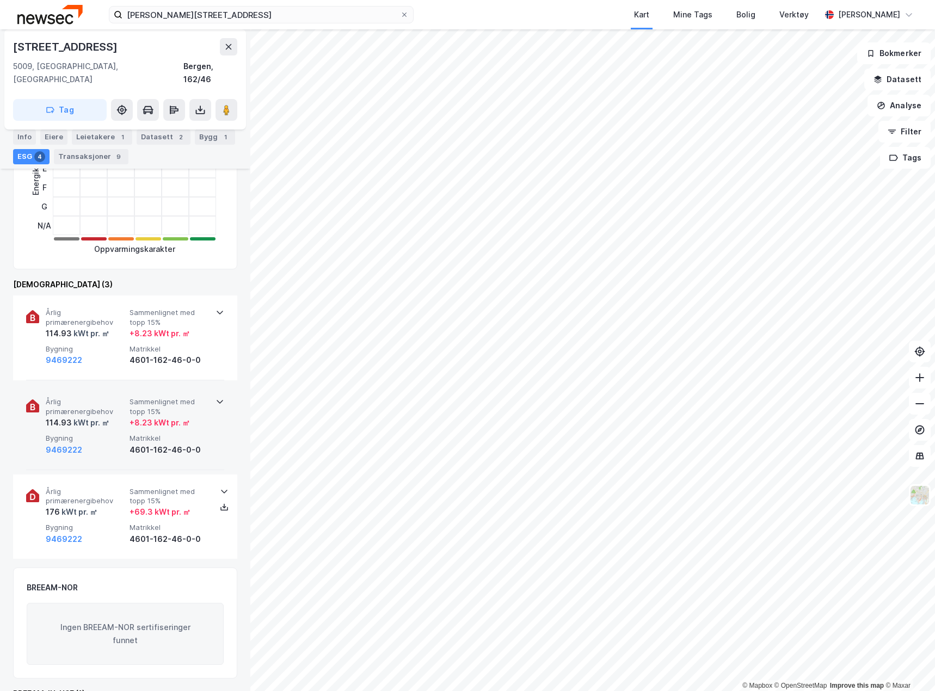
scroll to position [338, 0]
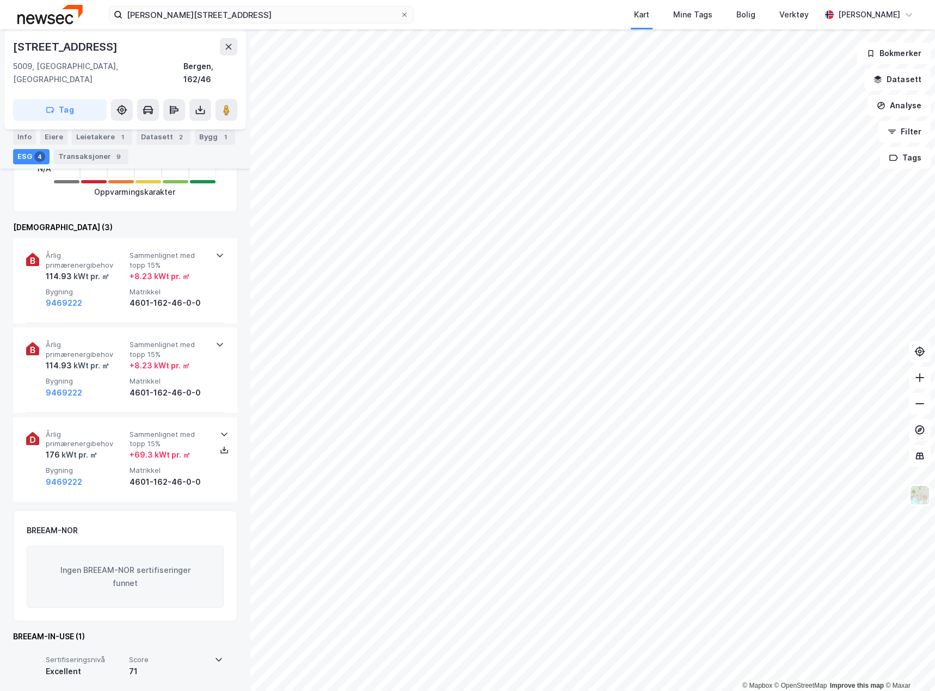
click at [146, 655] on span "Score" at bounding box center [168, 659] width 79 height 9
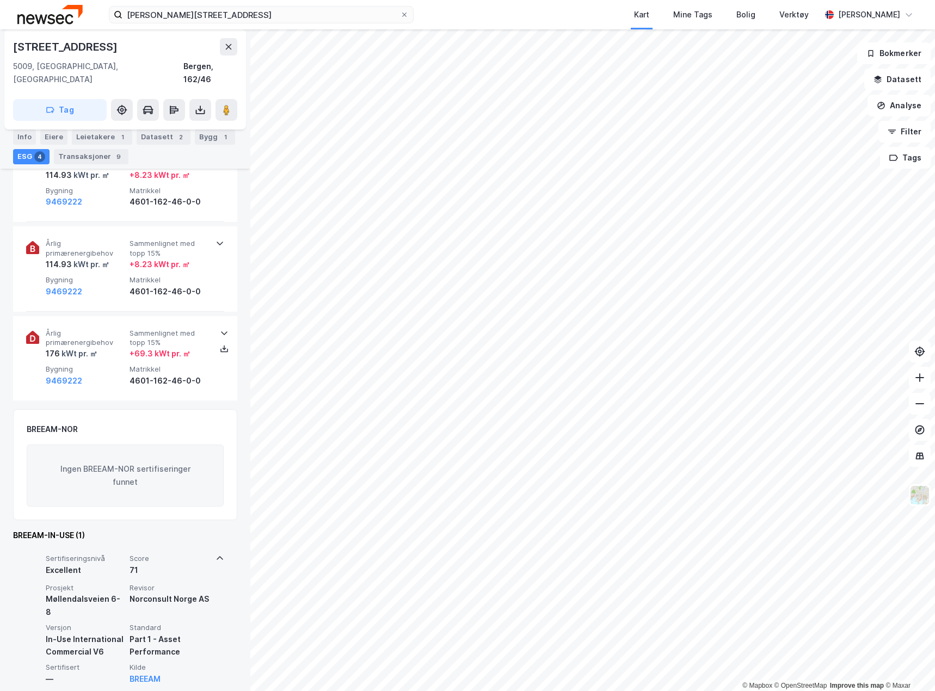
scroll to position [440, 0]
click at [144, 553] on span "Score" at bounding box center [169, 557] width 79 height 9
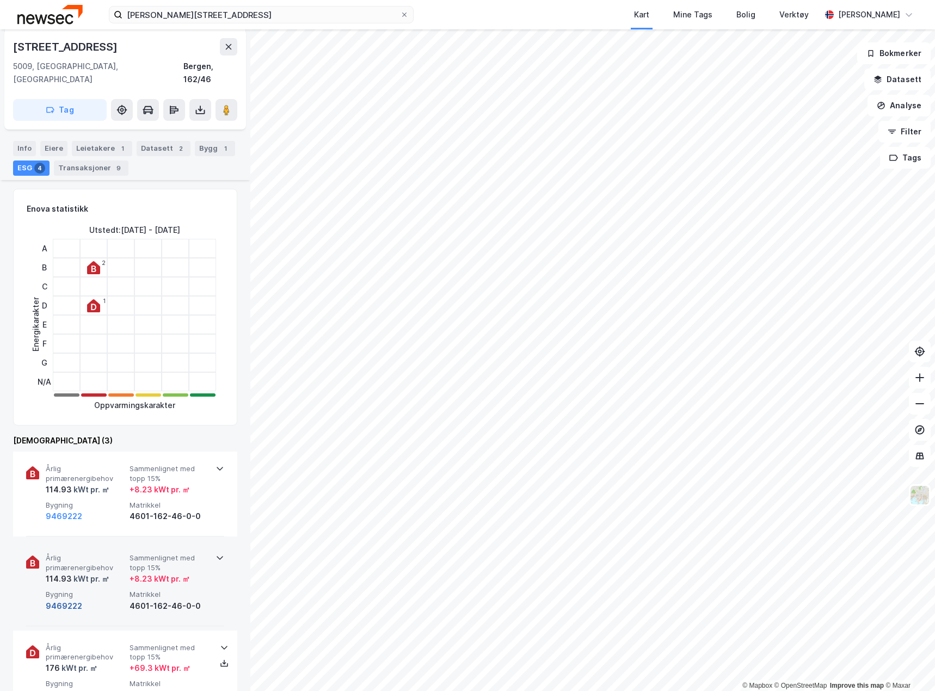
scroll to position [175, 0]
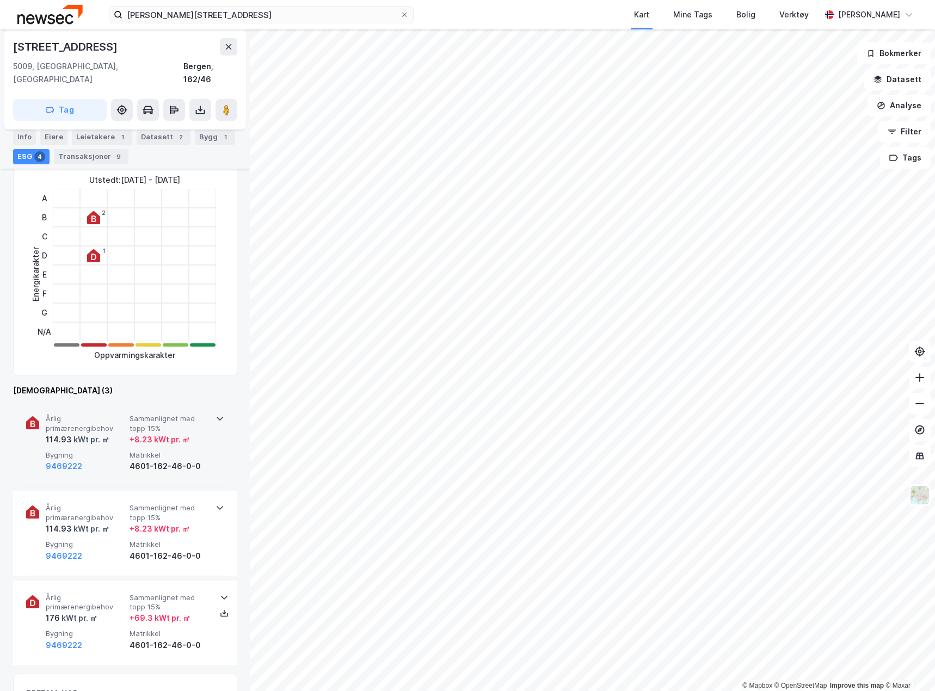
click at [118, 433] on div "114.93 kWt pr. ㎡" at bounding box center [85, 439] width 79 height 13
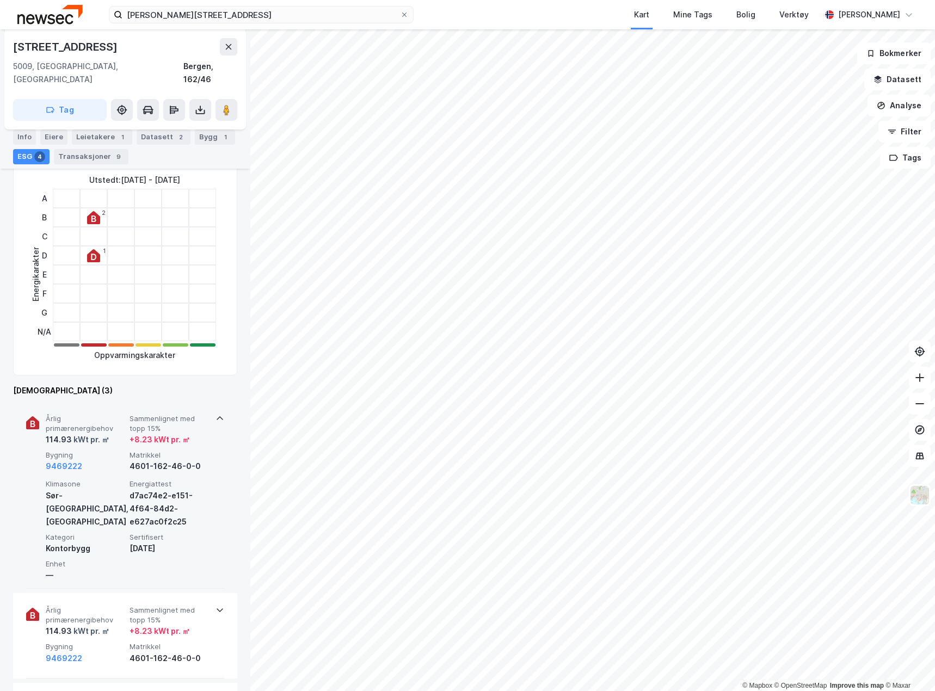
click at [130, 415] on span "Sammenlignet med topp 15%" at bounding box center [169, 423] width 79 height 19
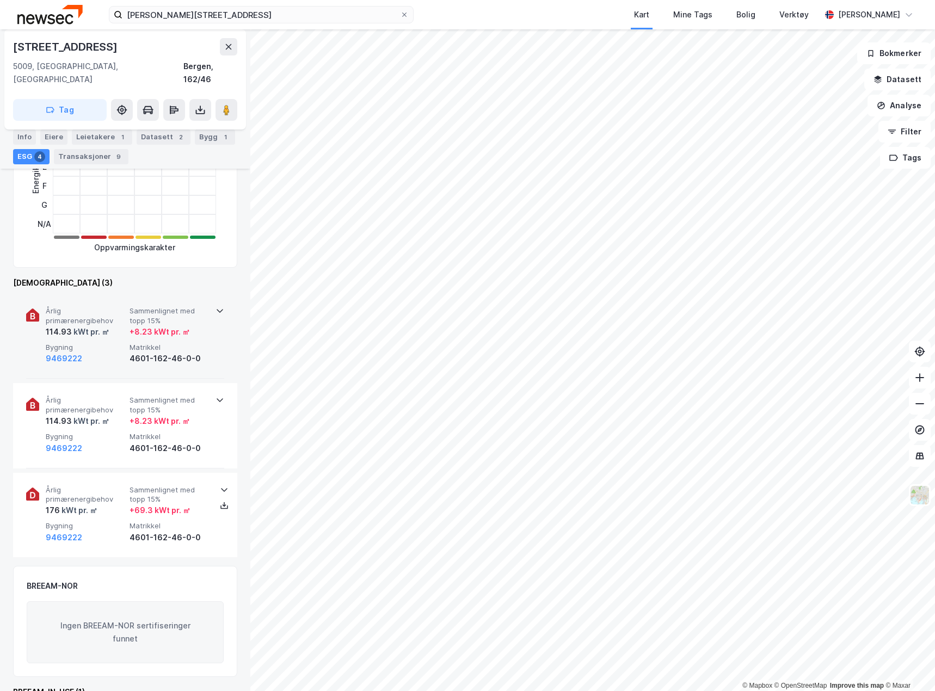
scroll to position [284, 0]
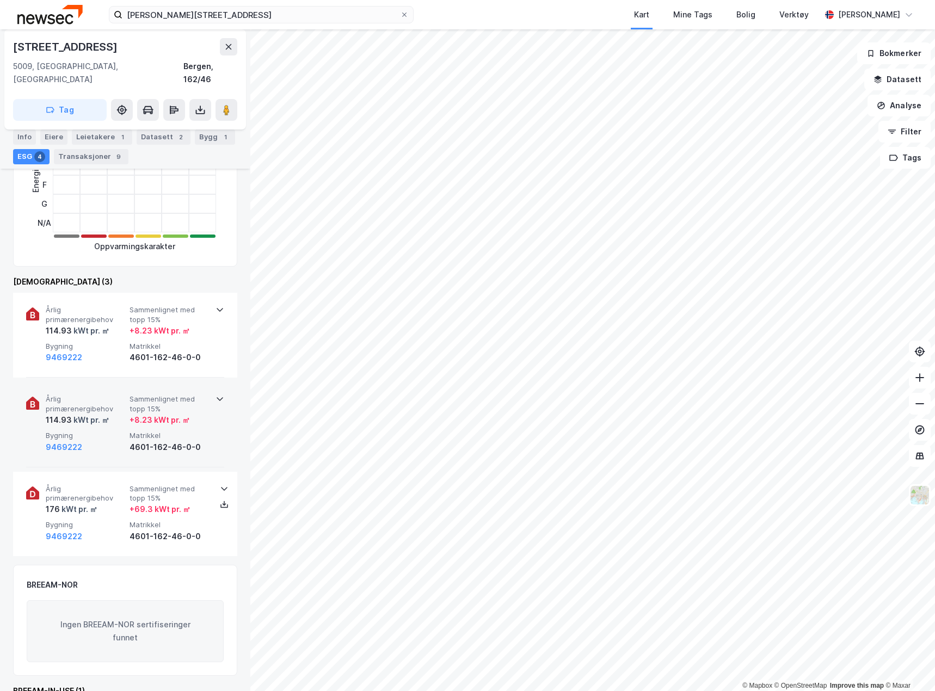
click at [108, 396] on span "Årlig primærenergibehov" at bounding box center [85, 404] width 79 height 19
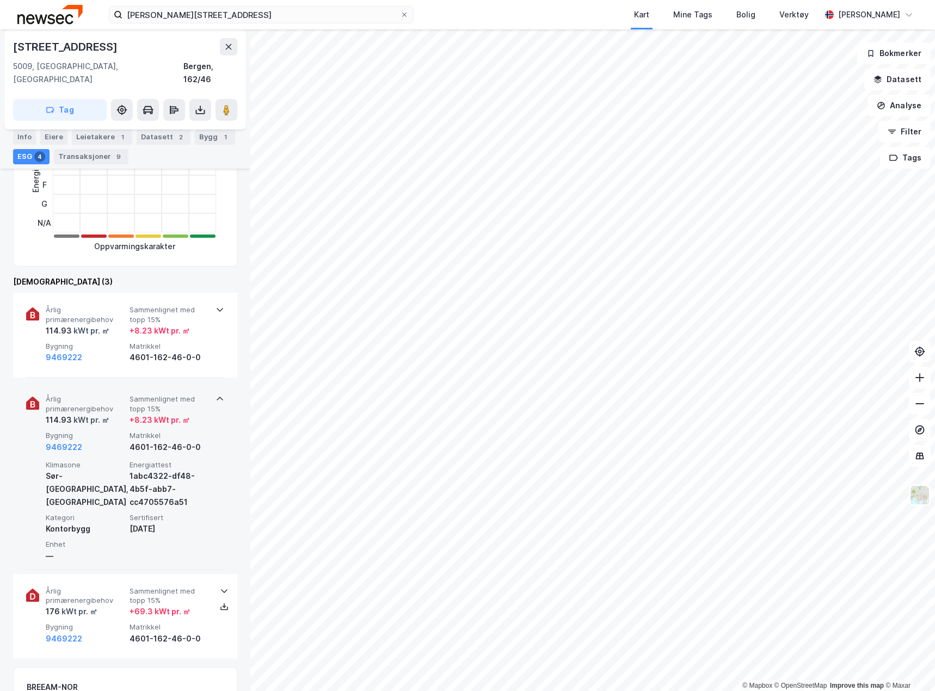
click at [93, 397] on span "Årlig primærenergibehov" at bounding box center [85, 404] width 79 height 19
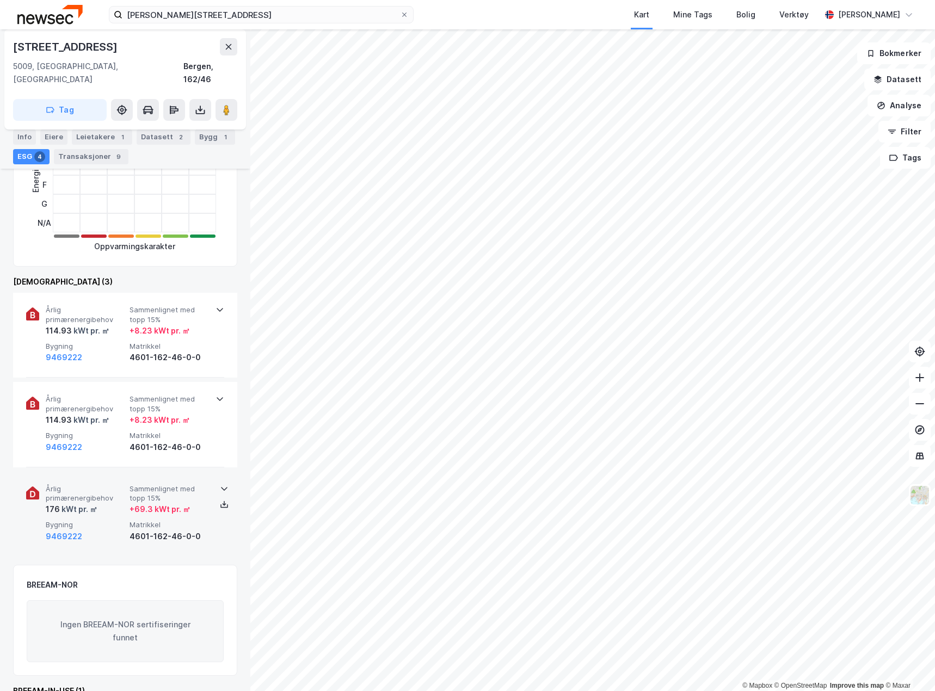
click at [94, 485] on span "Årlig primærenergibehov" at bounding box center [85, 494] width 79 height 19
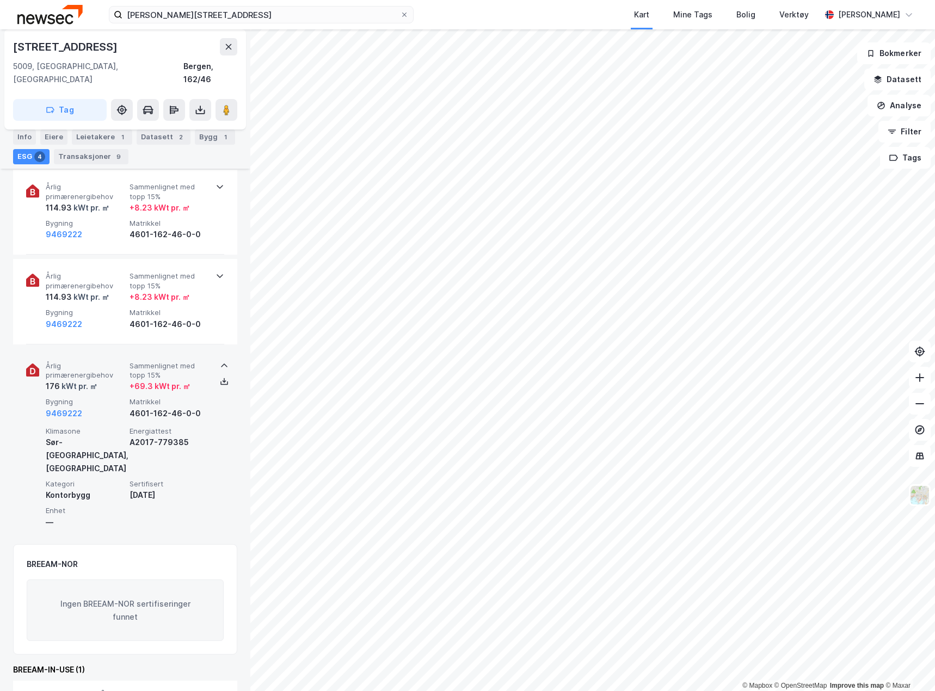
scroll to position [414, 0]
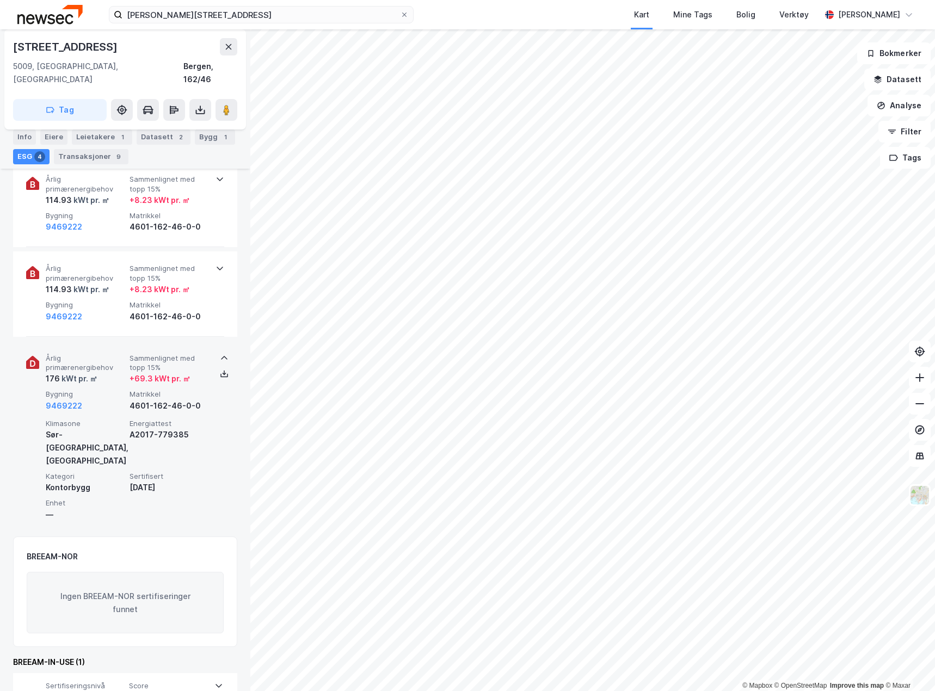
click at [53, 354] on span "Årlig primærenergibehov" at bounding box center [85, 363] width 79 height 19
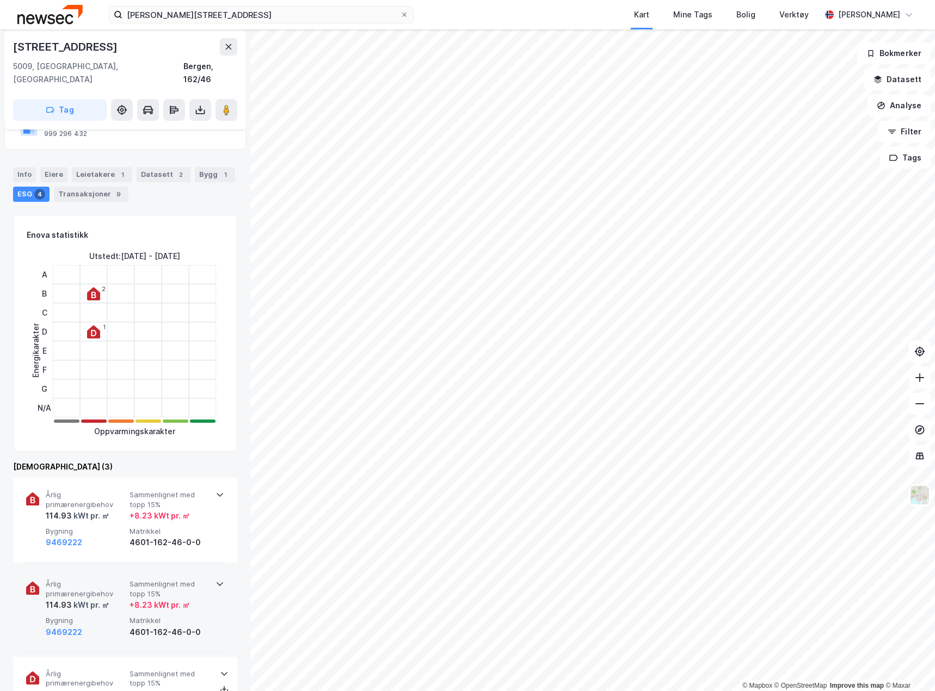
scroll to position [11, 0]
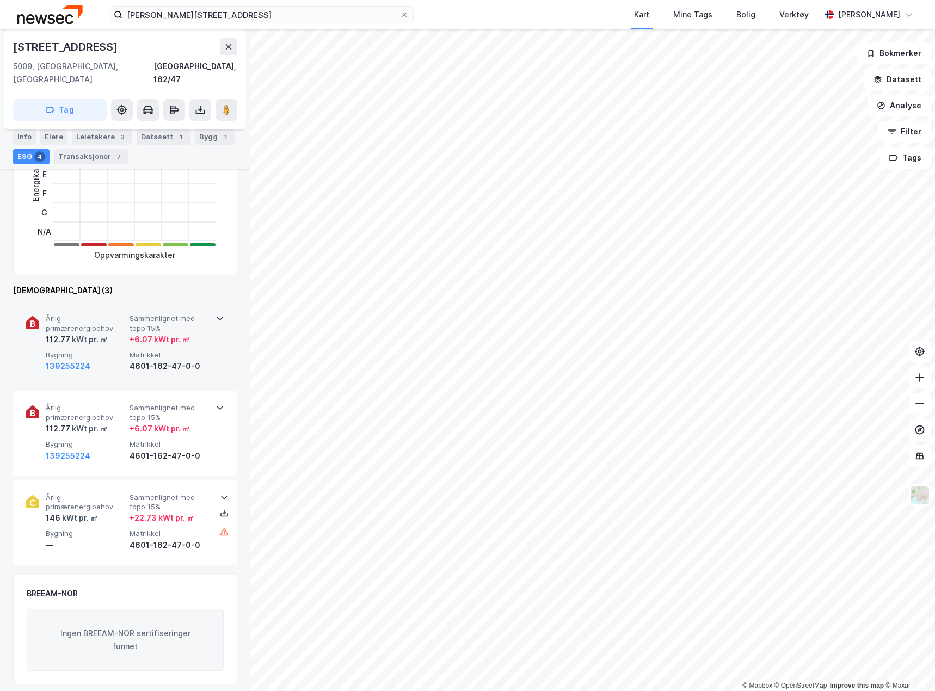
scroll to position [284, 0]
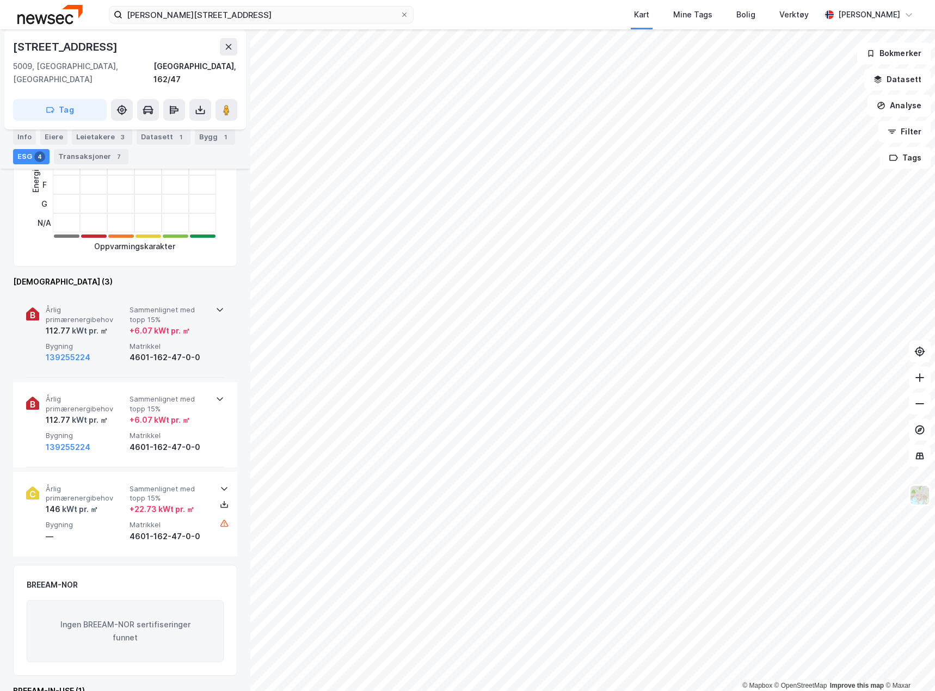
click at [112, 324] on div "112.77 kWt pr. ㎡" at bounding box center [85, 330] width 79 height 13
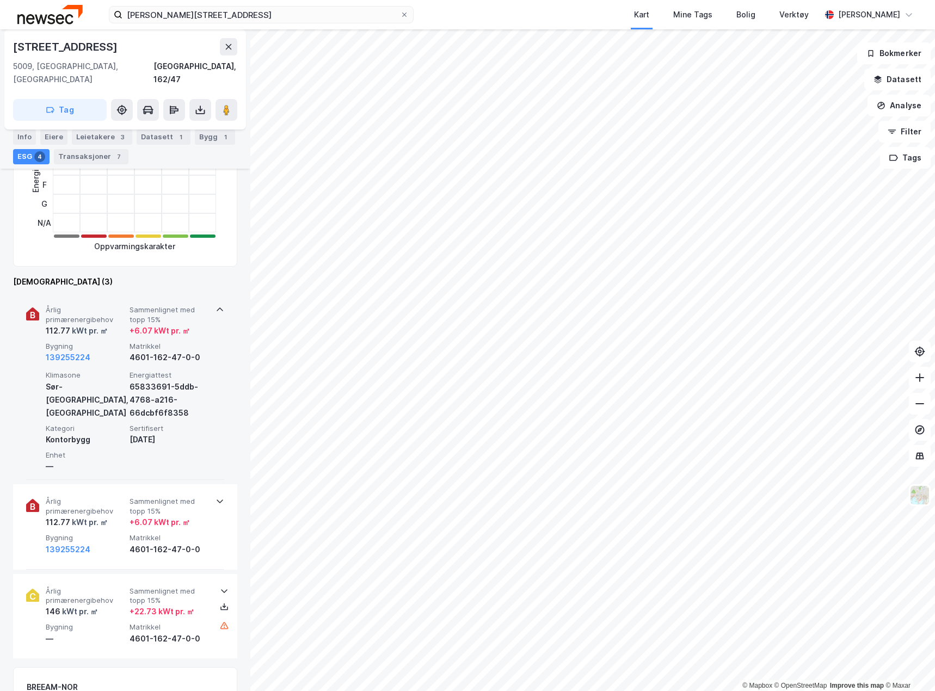
click at [101, 305] on span "Årlig primærenergibehov" at bounding box center [85, 314] width 79 height 19
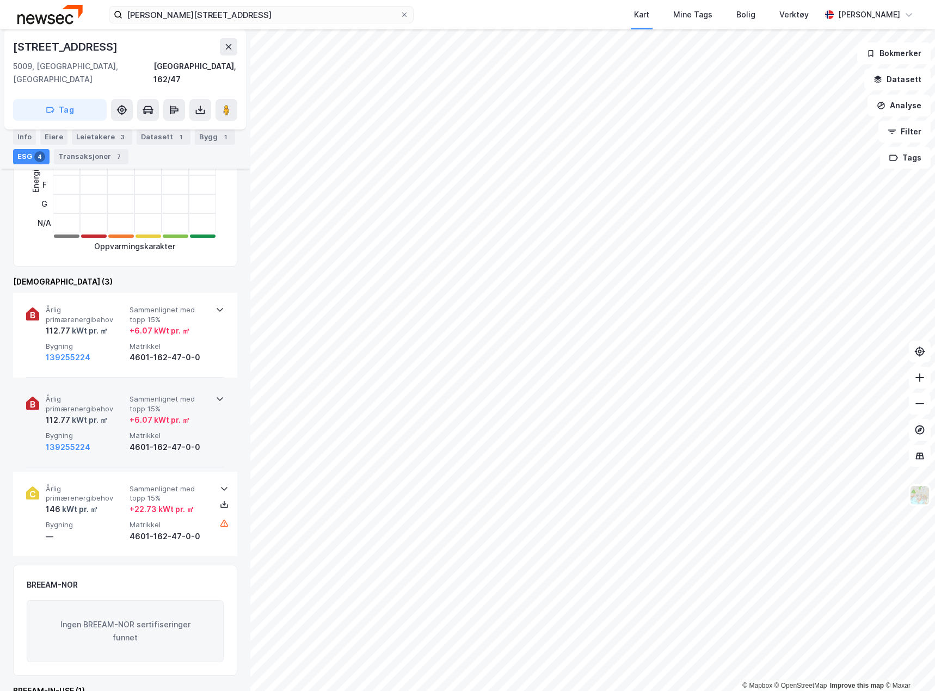
click at [101, 414] on div "kWt pr. ㎡" at bounding box center [89, 420] width 38 height 13
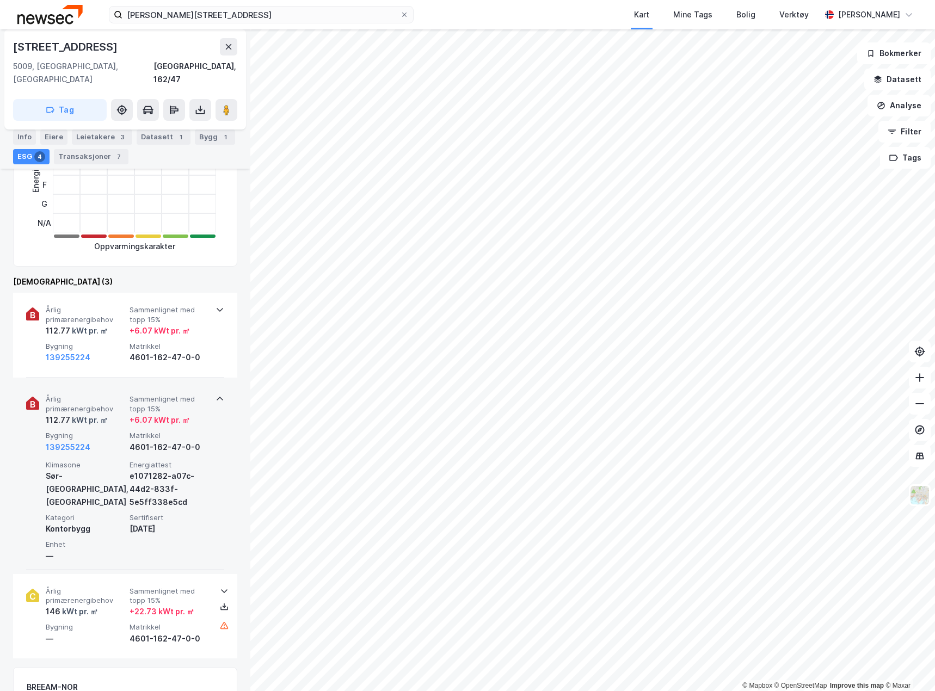
click at [101, 414] on div "kWt pr. ㎡" at bounding box center [89, 420] width 38 height 13
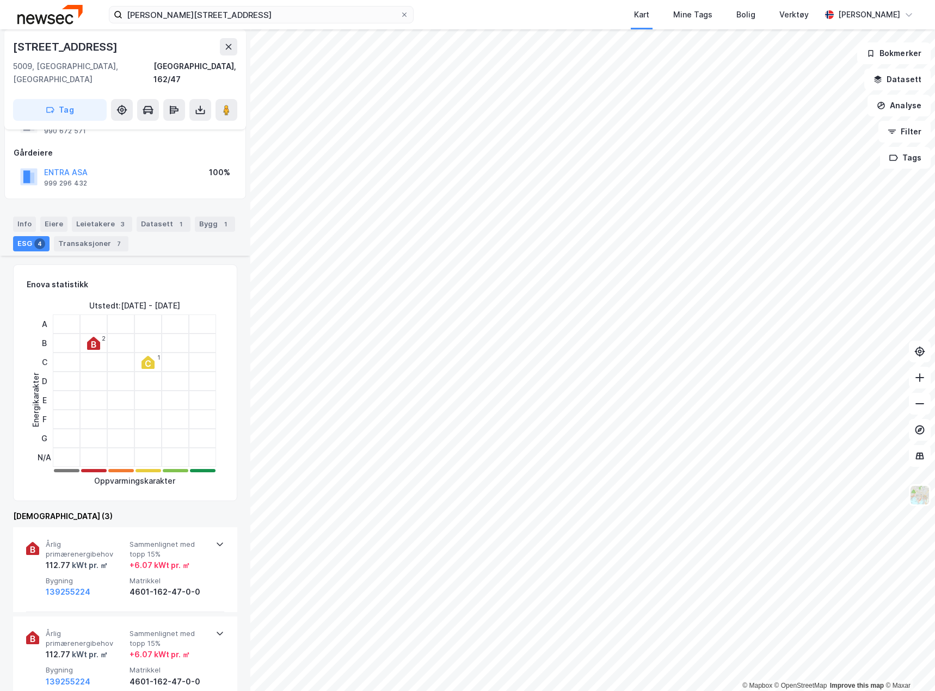
scroll to position [0, 0]
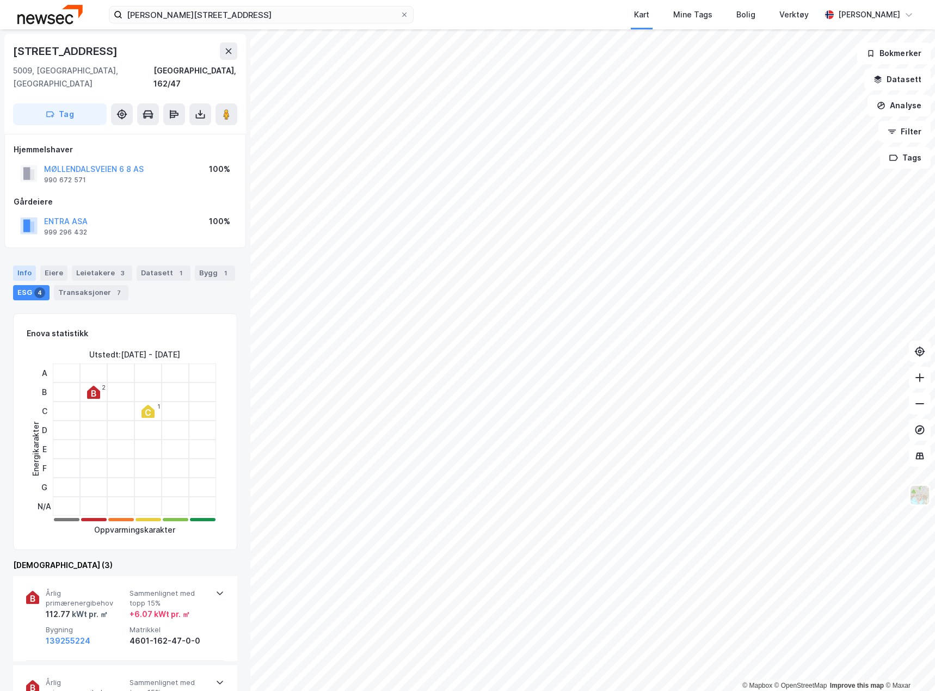
click at [23, 266] on div "Info" at bounding box center [24, 273] width 23 height 15
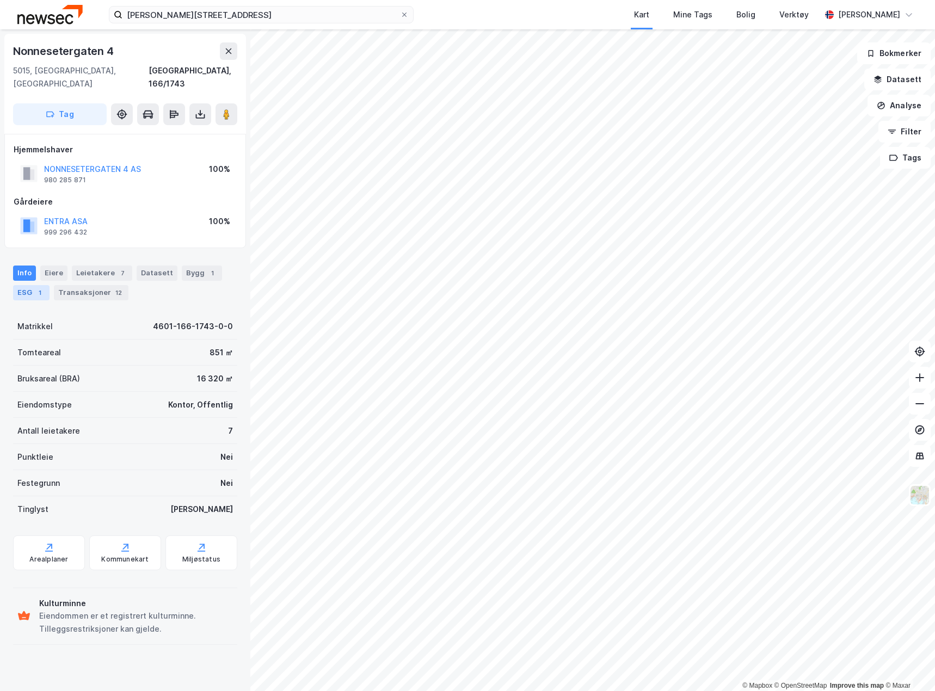
click at [27, 285] on div "ESG 1" at bounding box center [31, 292] width 36 height 15
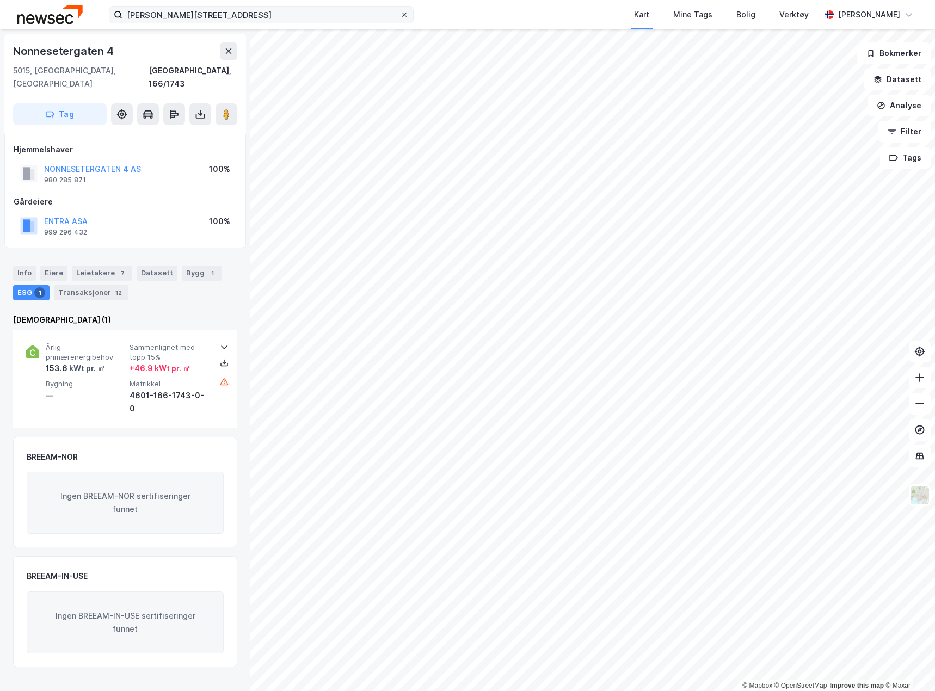
click at [402, 12] on icon at bounding box center [404, 14] width 7 height 7
click at [400, 12] on input "[PERSON_NAME][STREET_ADDRESS]" at bounding box center [261, 15] width 278 height 16
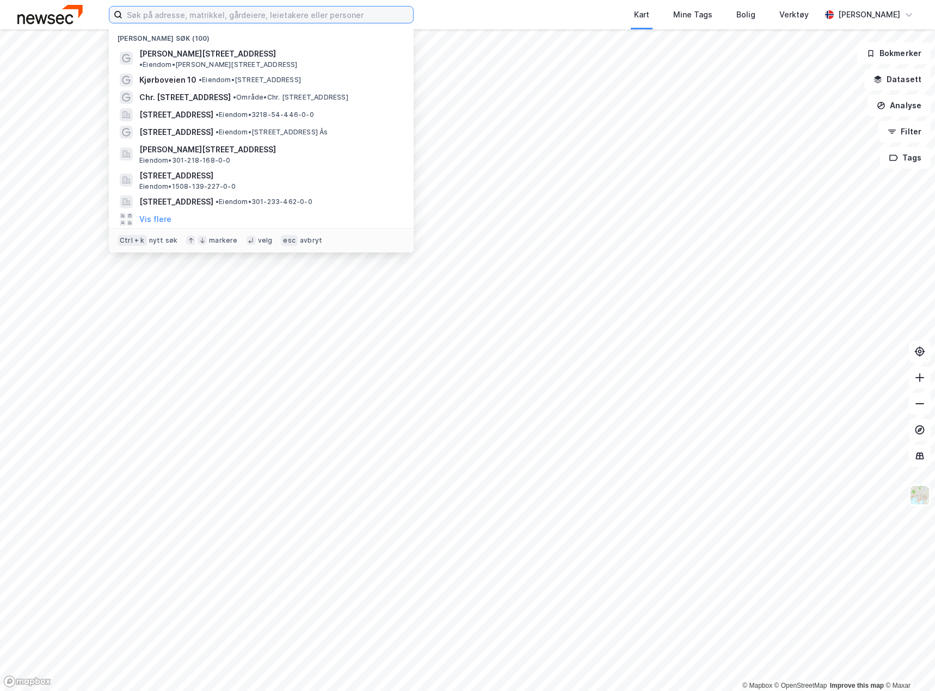
click at [255, 14] on input at bounding box center [267, 15] width 291 height 16
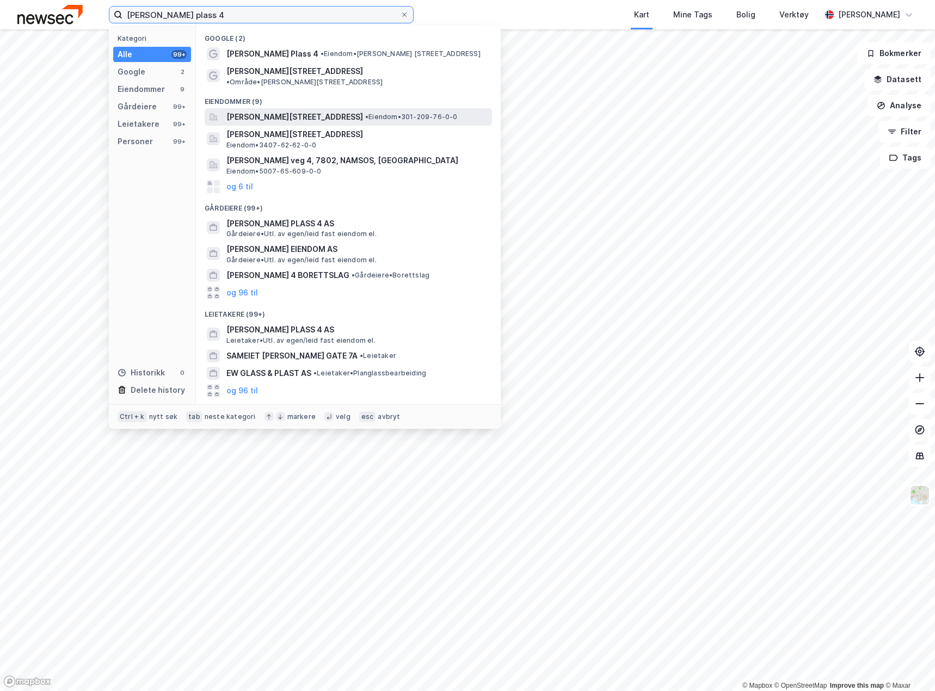
type input "[PERSON_NAME] plass 4"
click at [292, 111] on span "[PERSON_NAME][STREET_ADDRESS]" at bounding box center [294, 117] width 137 height 13
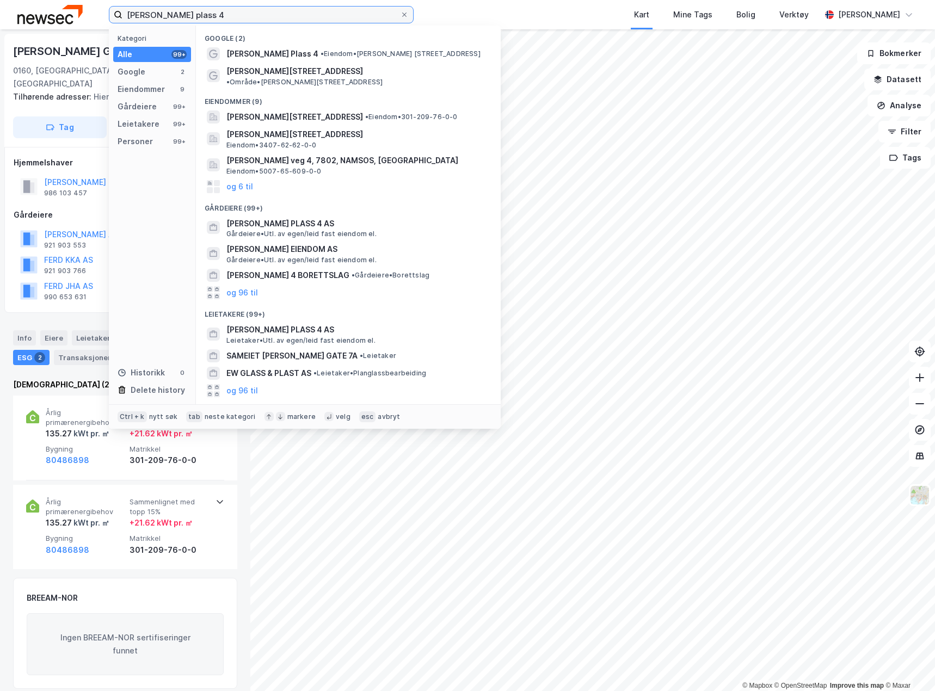
click at [227, 15] on input "[PERSON_NAME] plass 4" at bounding box center [261, 15] width 278 height 16
click at [267, 52] on span "[PERSON_NAME] Plass 4" at bounding box center [272, 53] width 92 height 13
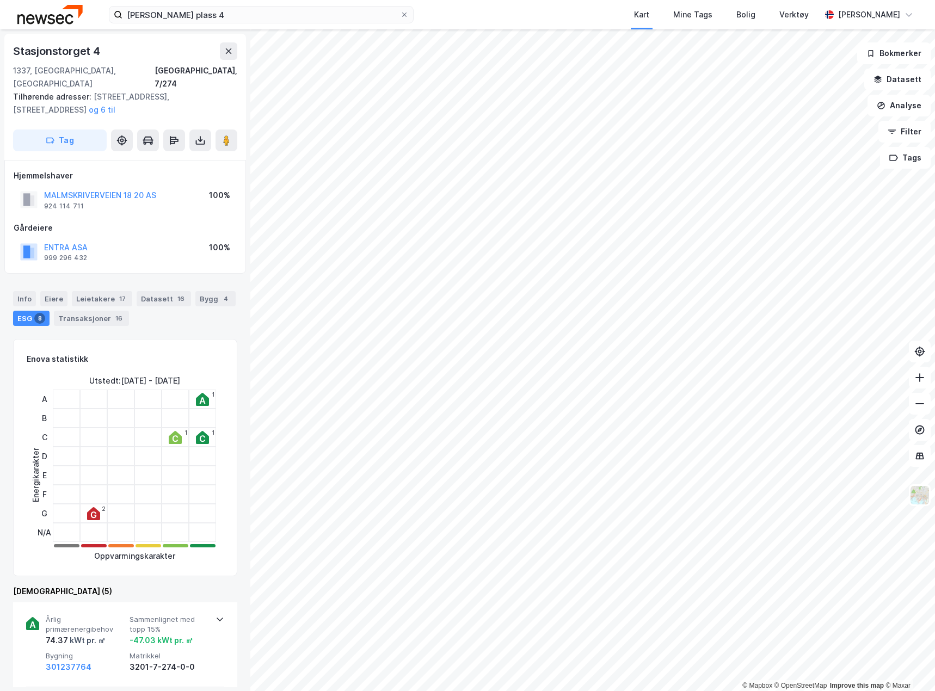
scroll to position [1, 0]
click at [30, 290] on div "Info" at bounding box center [24, 297] width 23 height 15
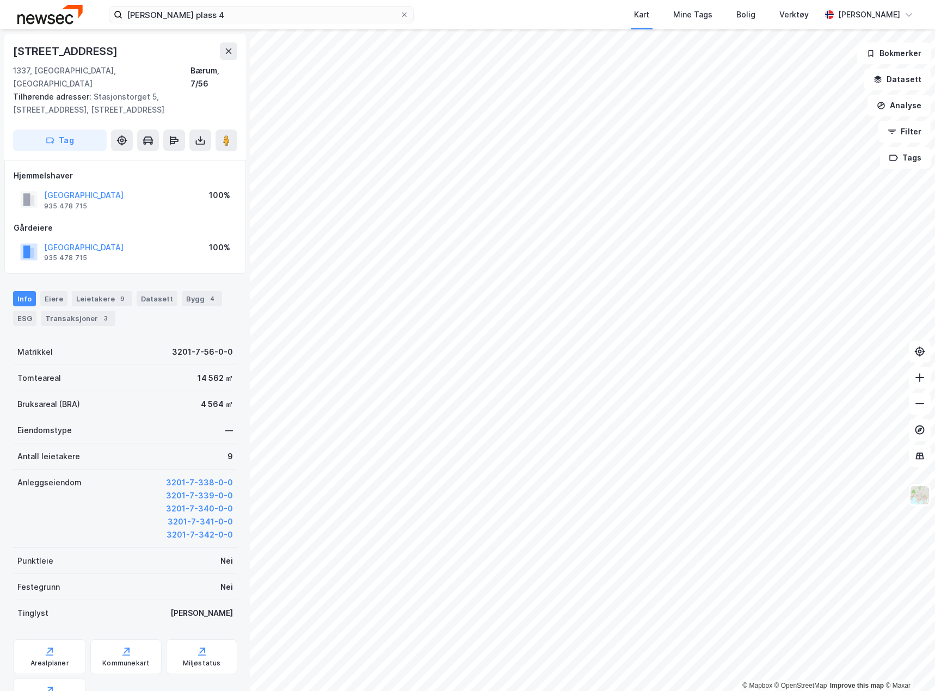
scroll to position [1, 0]
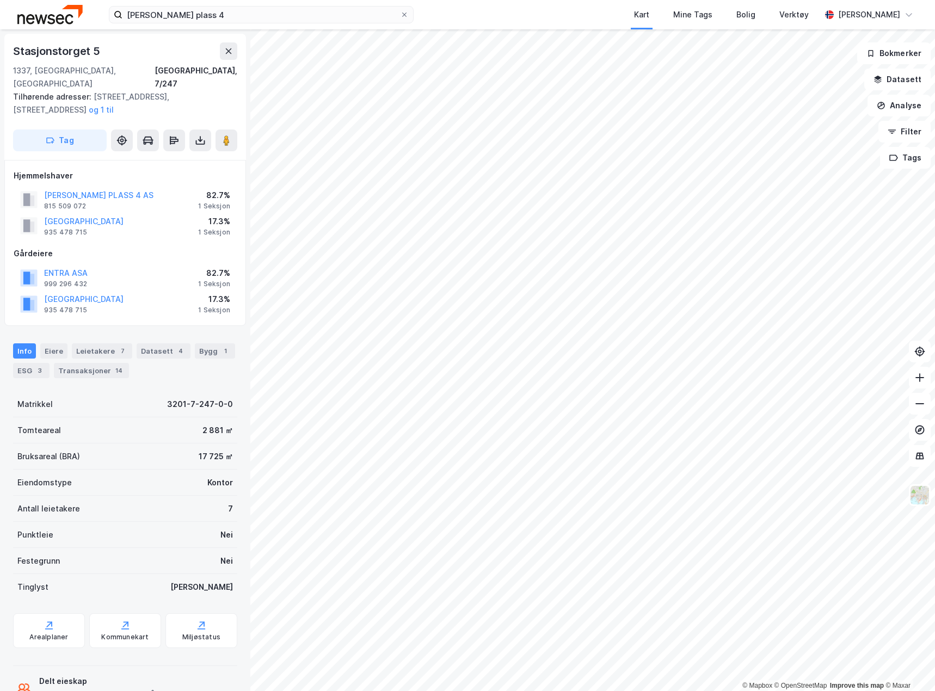
scroll to position [1, 0]
click at [28, 362] on div "ESG 3" at bounding box center [31, 369] width 36 height 15
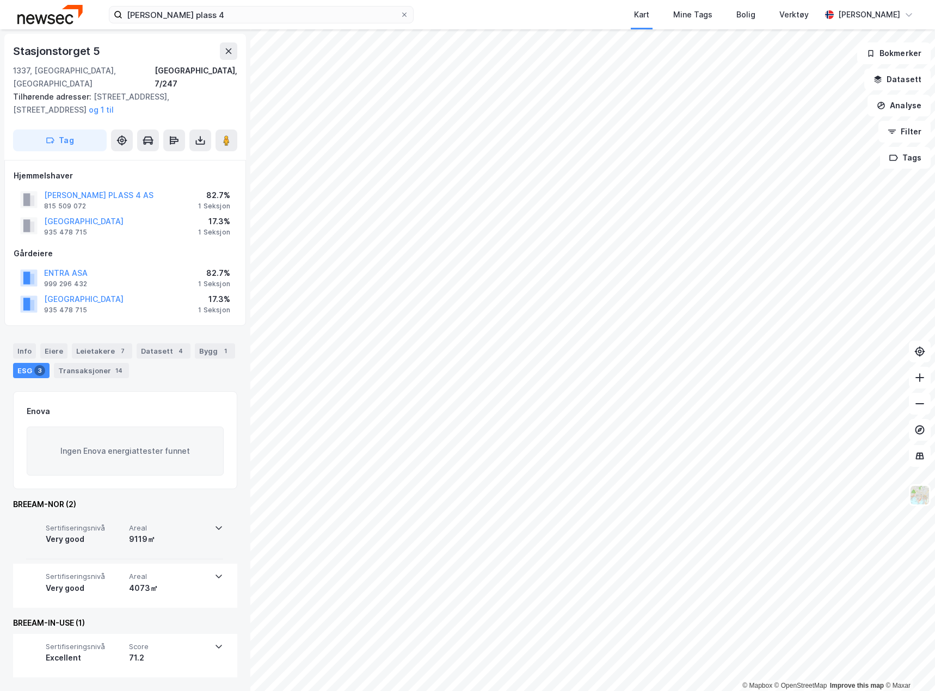
click at [97, 524] on span "Sertifiseringsnivå" at bounding box center [85, 528] width 79 height 9
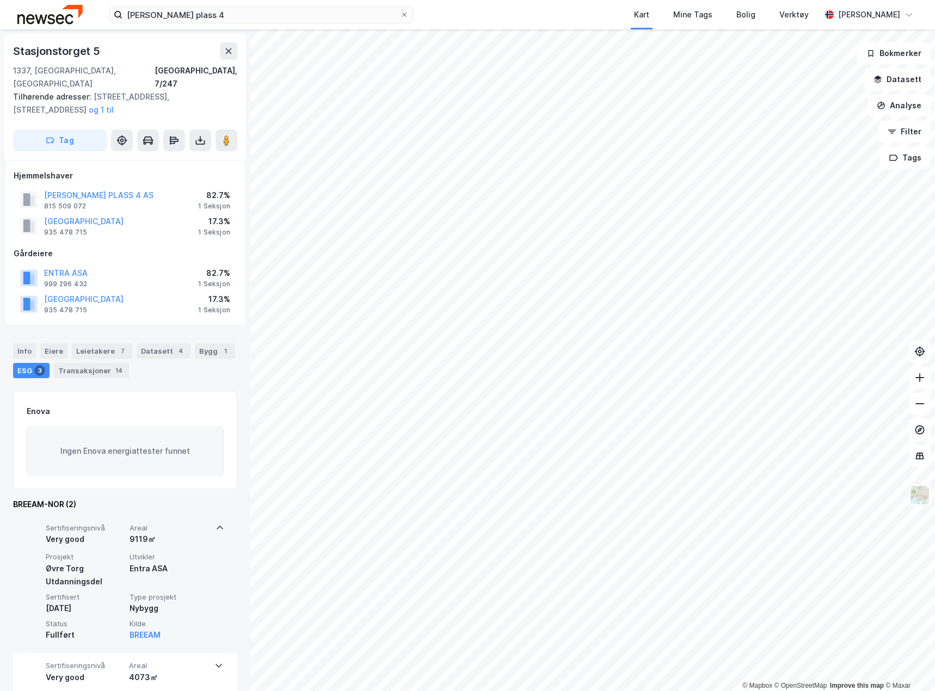
click at [97, 524] on span "Sertifiseringsnivå" at bounding box center [85, 528] width 79 height 9
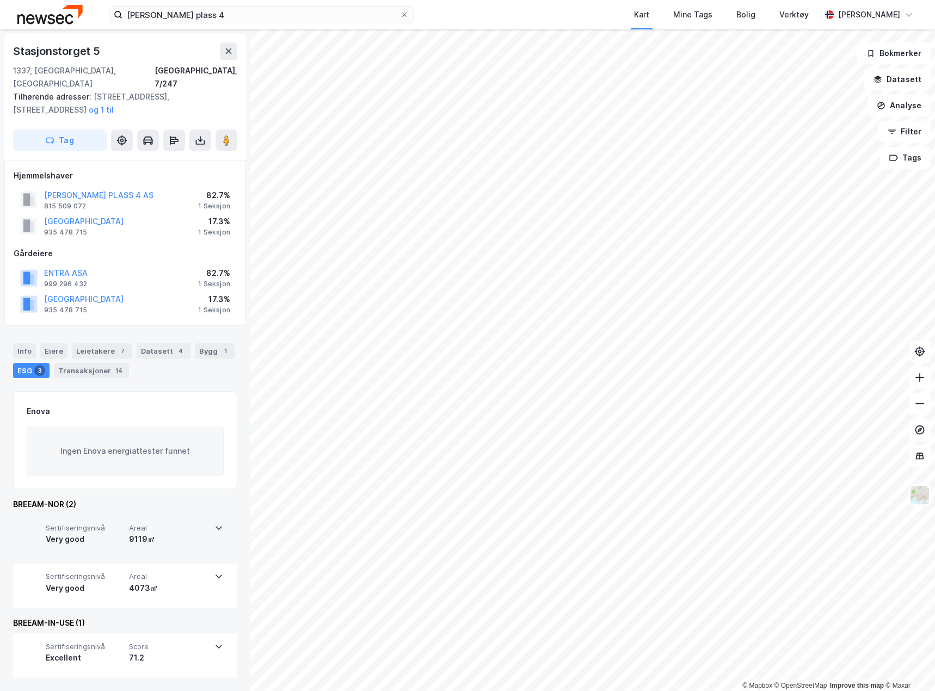
click at [113, 524] on span "Sertifiseringsnivå" at bounding box center [85, 528] width 79 height 9
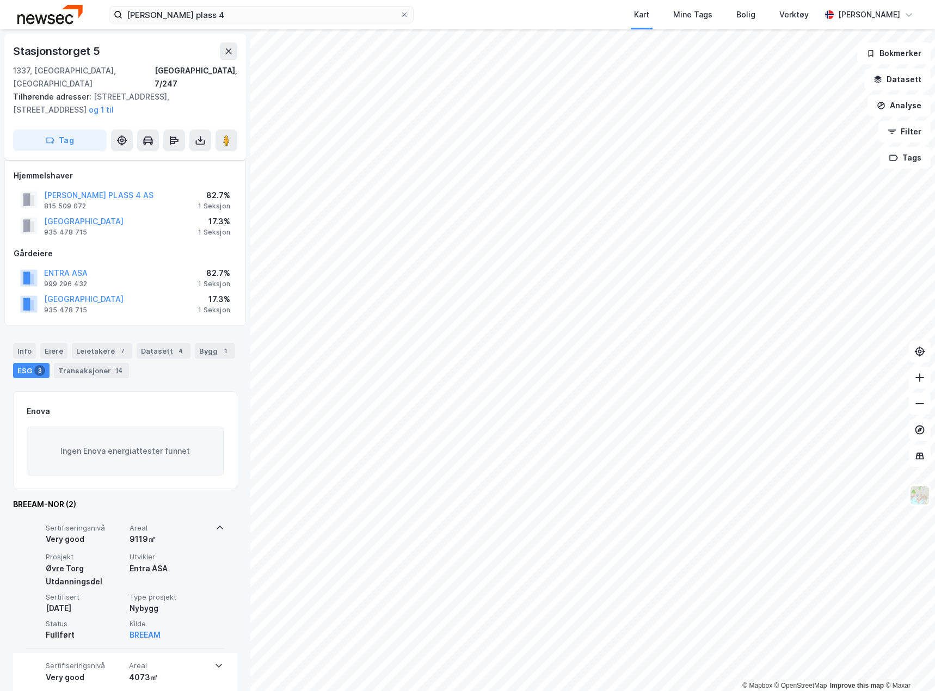
scroll to position [76, 0]
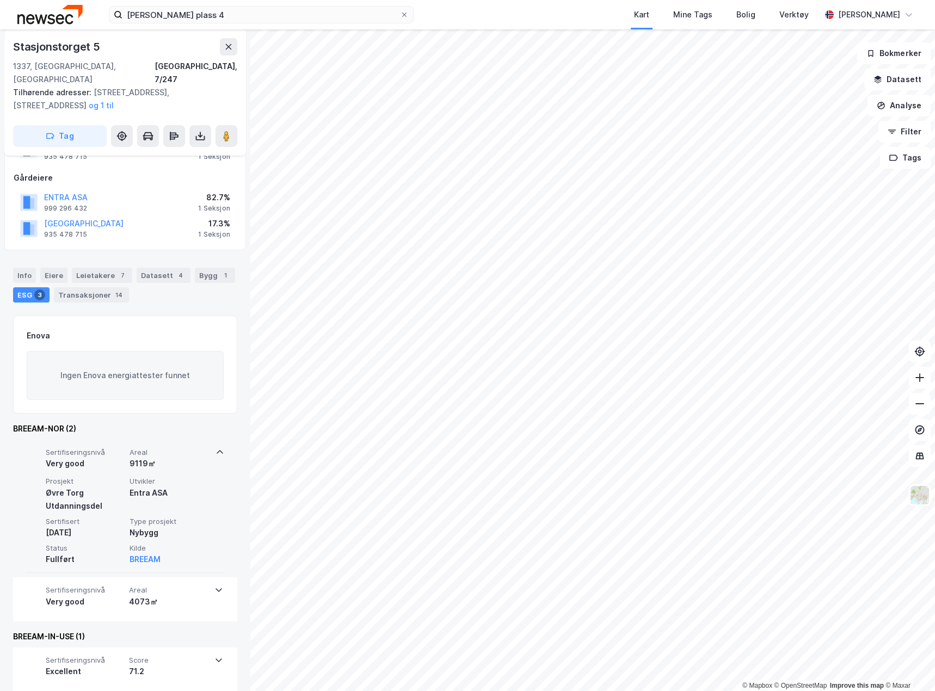
click at [97, 448] on span "Sertifiseringsnivå" at bounding box center [85, 452] width 79 height 9
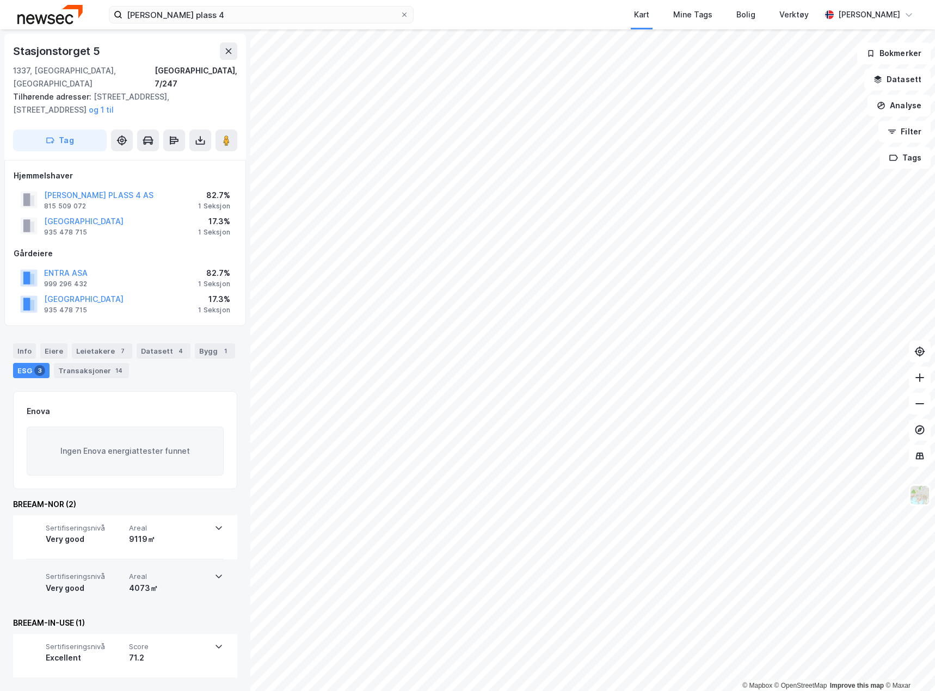
click at [94, 572] on span "Sertifiseringsnivå" at bounding box center [85, 576] width 79 height 9
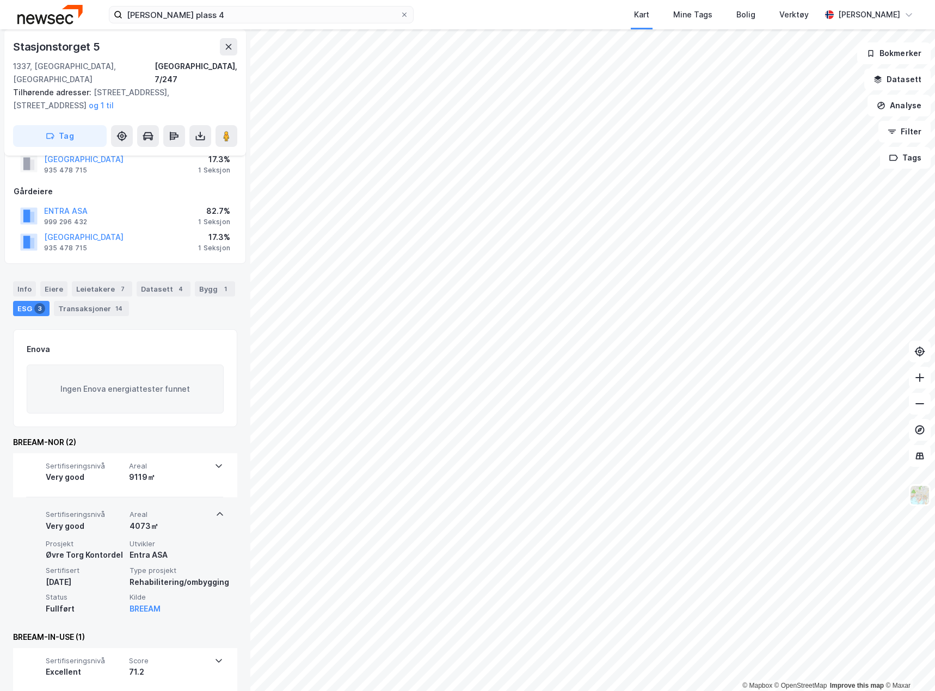
scroll to position [63, 0]
click at [107, 519] on div "Very good" at bounding box center [85, 525] width 79 height 13
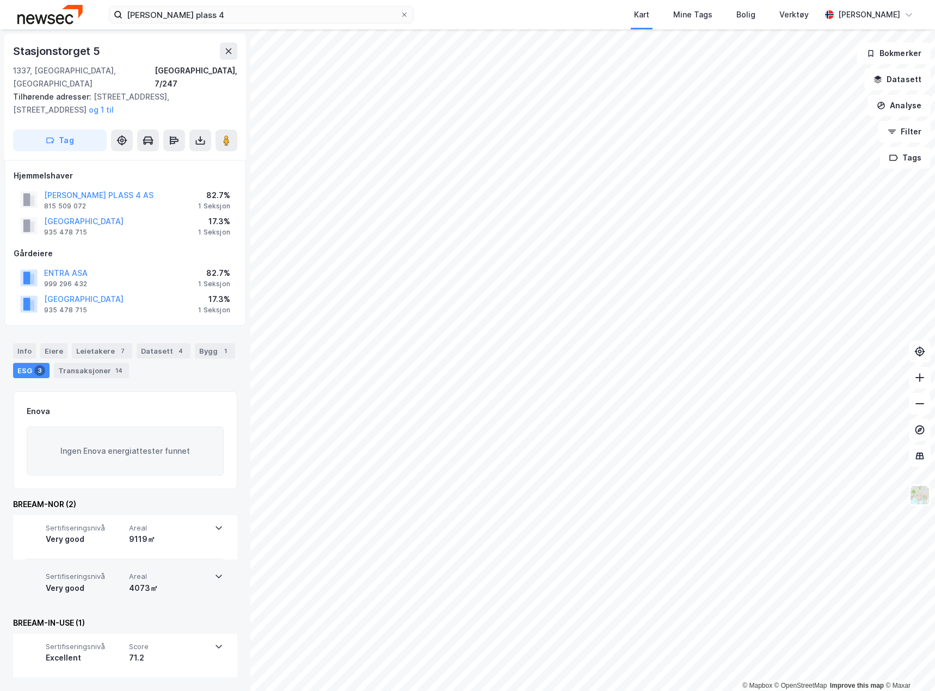
scroll to position [0, 0]
click at [107, 652] on div "Excellent" at bounding box center [85, 658] width 79 height 13
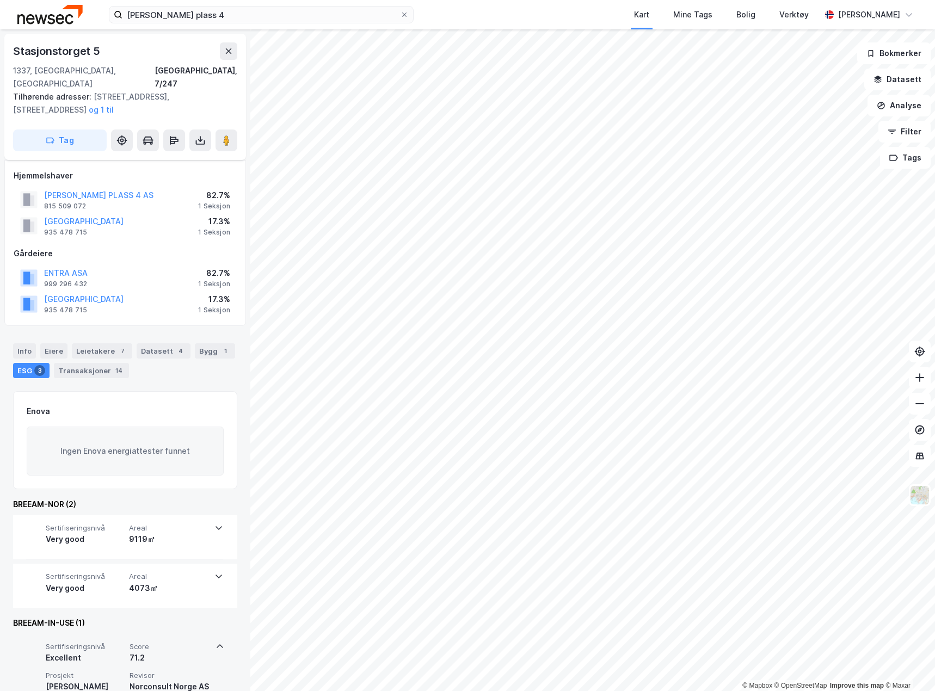
scroll to position [89, 0]
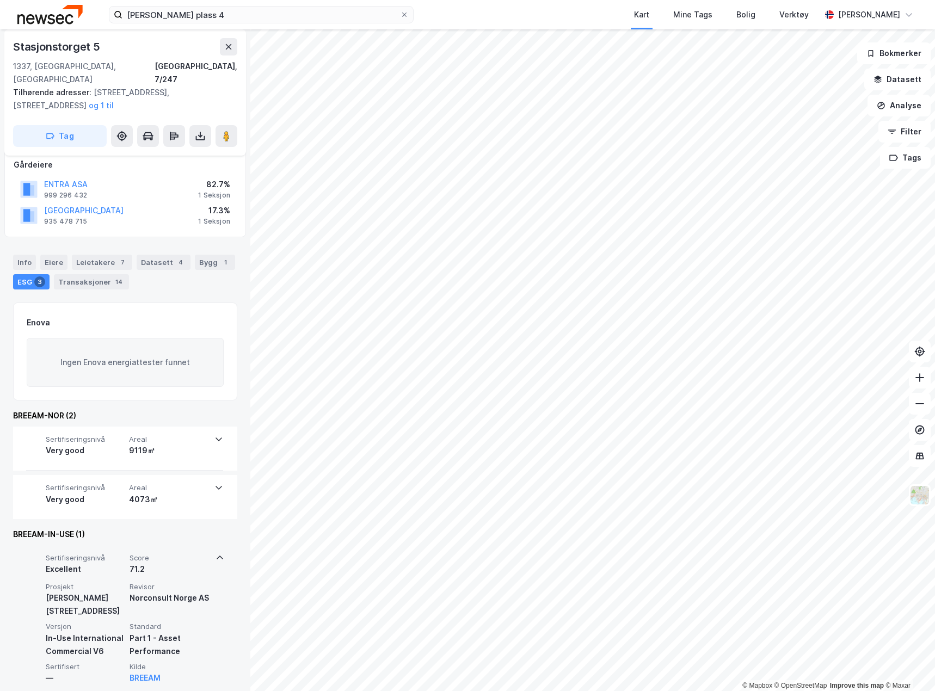
click at [89, 546] on div "Sertifiseringsnivå Excellent Score 71.2 Prosjekt [PERSON_NAME] plass 4 Revisor …" at bounding box center [125, 619] width 198 height 146
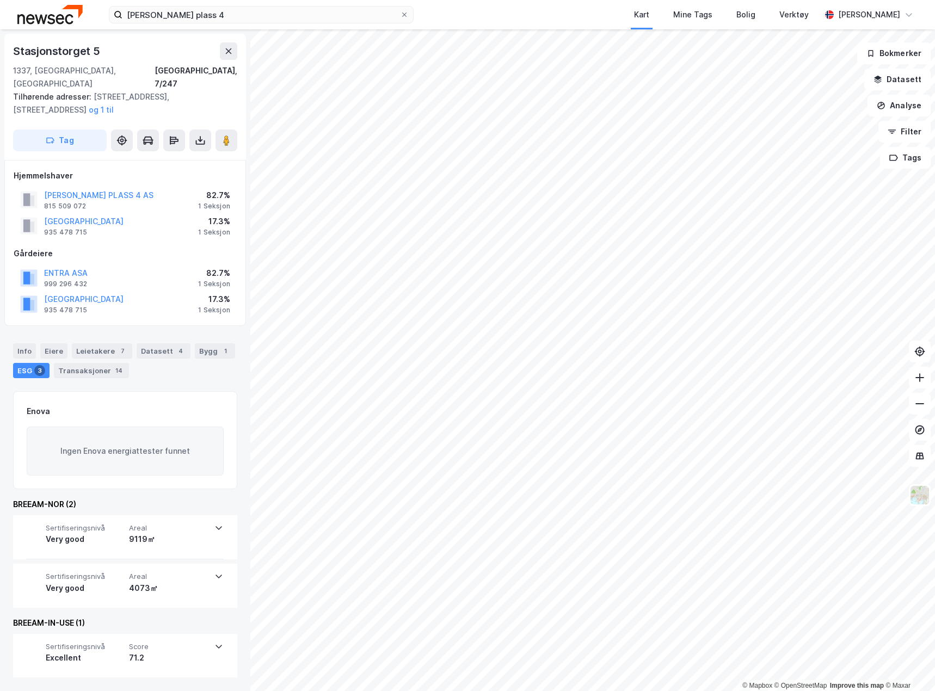
click at [80, 13] on img at bounding box center [49, 14] width 65 height 19
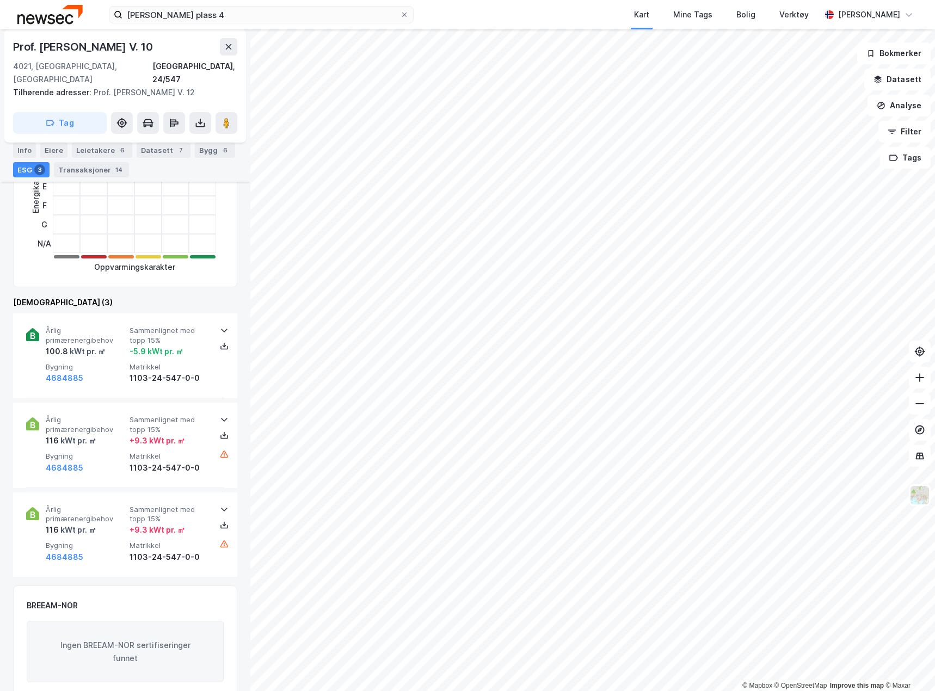
scroll to position [307, 0]
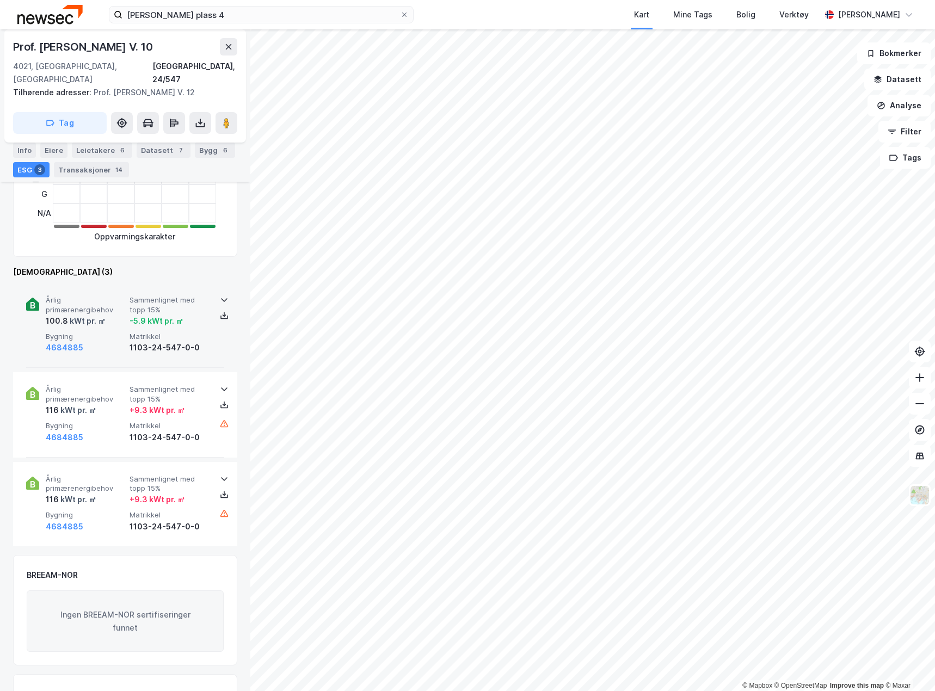
click at [65, 332] on span "Bygning" at bounding box center [85, 336] width 79 height 9
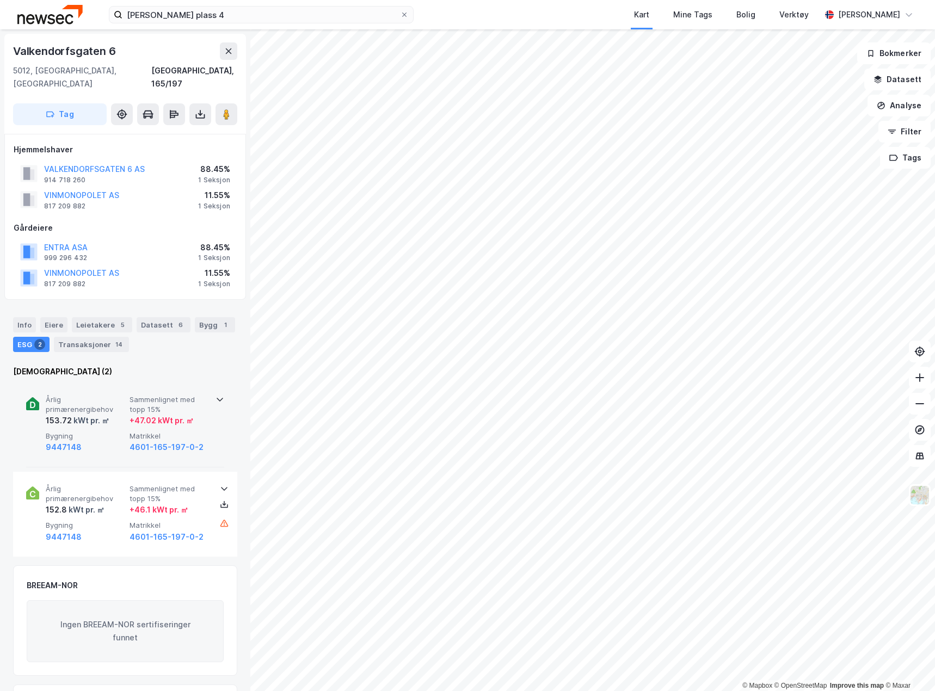
click at [101, 414] on div "kWt pr. ㎡" at bounding box center [91, 420] width 38 height 13
